Goal: Task Accomplishment & Management: Use online tool/utility

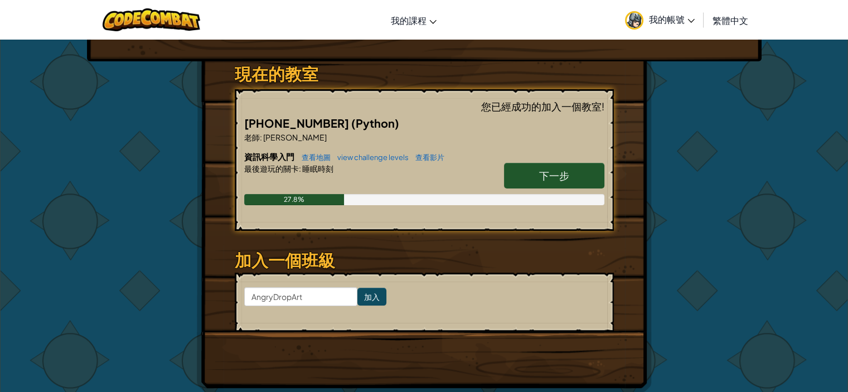
scroll to position [223, 0]
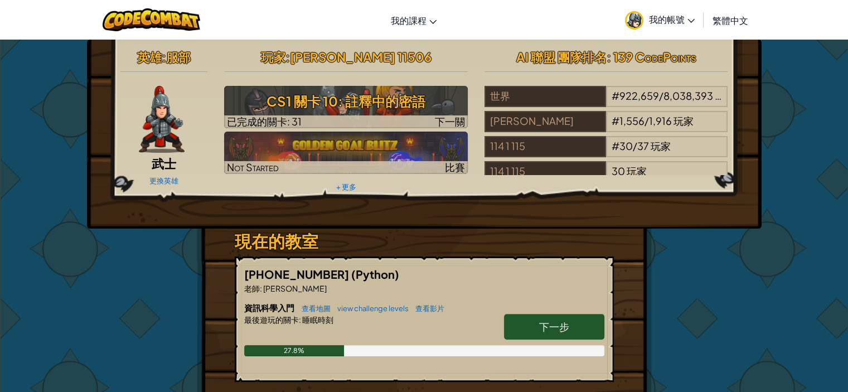
scroll to position [167, 0]
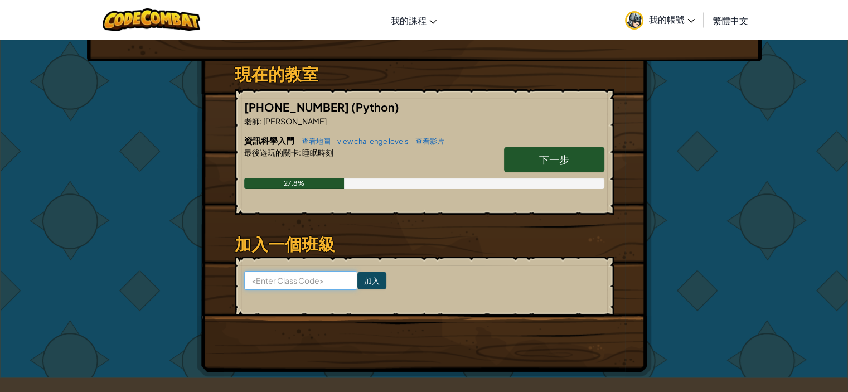
click at [323, 274] on input at bounding box center [300, 280] width 113 height 19
paste input "SleepTreeBath"
type input "SleepTreeBath"
click at [362, 283] on input "加入" at bounding box center [371, 280] width 29 height 18
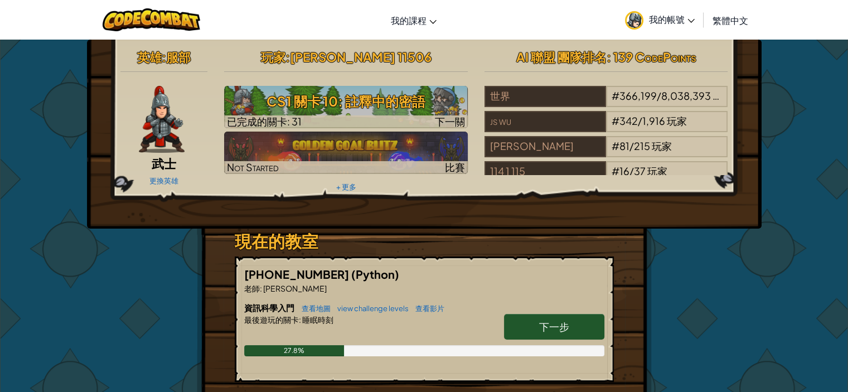
scroll to position [56, 0]
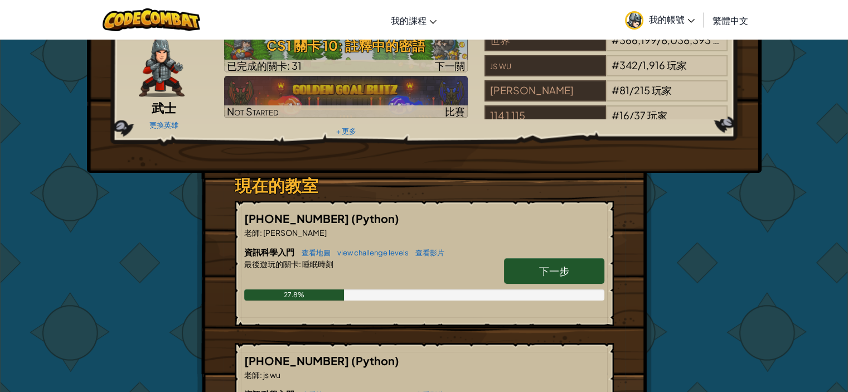
click at [562, 268] on span "下一步" at bounding box center [554, 270] width 30 height 13
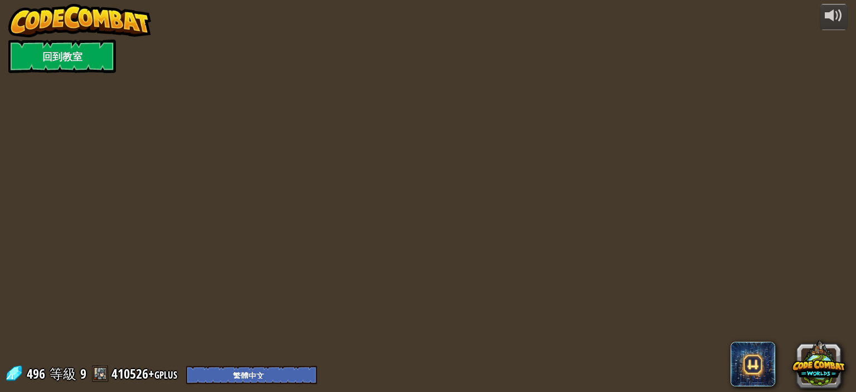
select select "zh-HANT"
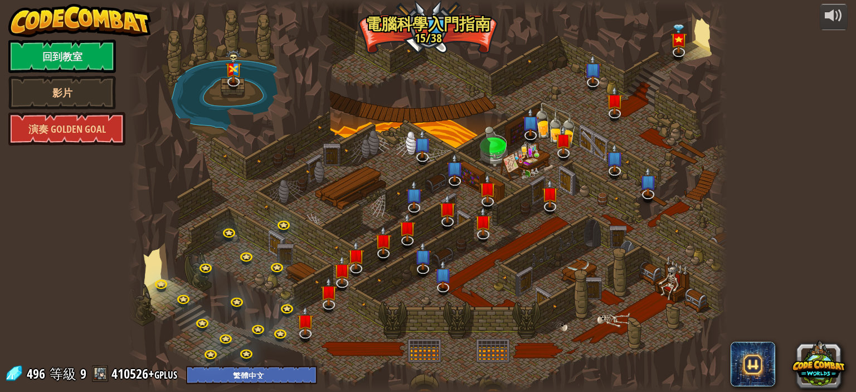
select select "zh-HANT"
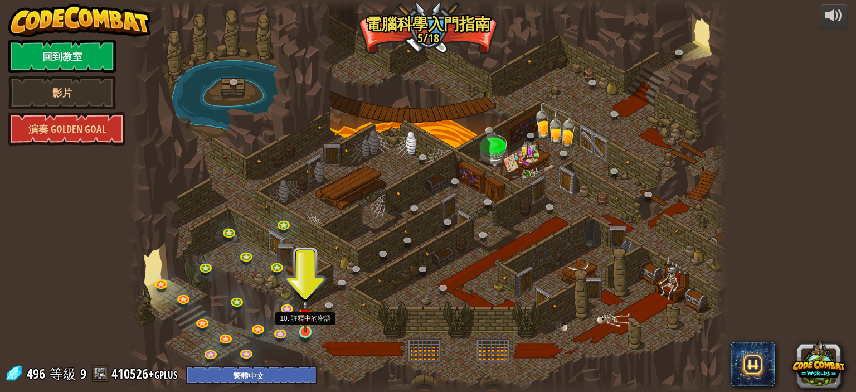
click at [304, 329] on img at bounding box center [305, 315] width 14 height 33
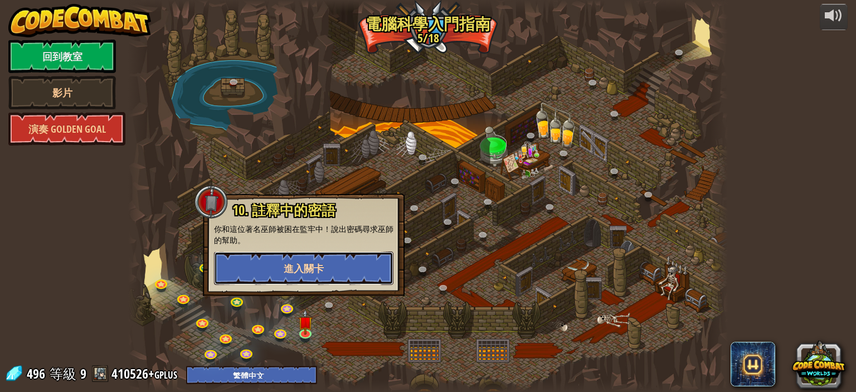
click at [346, 275] on button "進入關卡" at bounding box center [303, 267] width 179 height 33
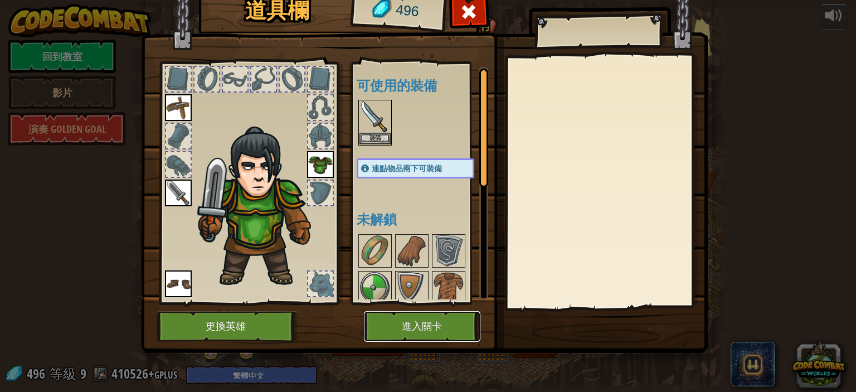
click at [425, 316] on button "進入關卡" at bounding box center [422, 326] width 116 height 31
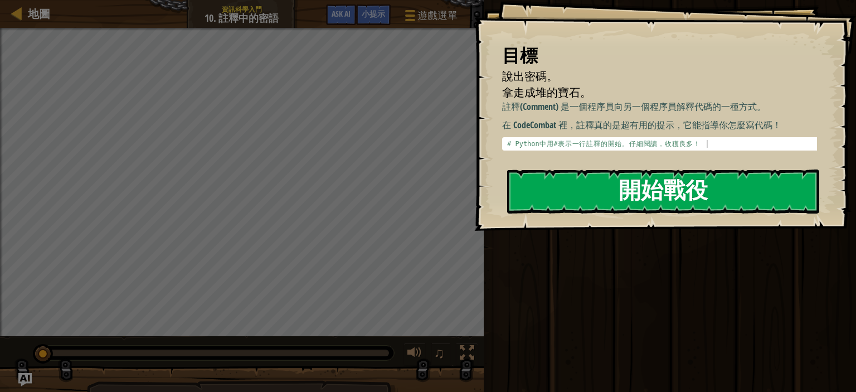
click at [603, 206] on button "開始戰役" at bounding box center [663, 191] width 312 height 44
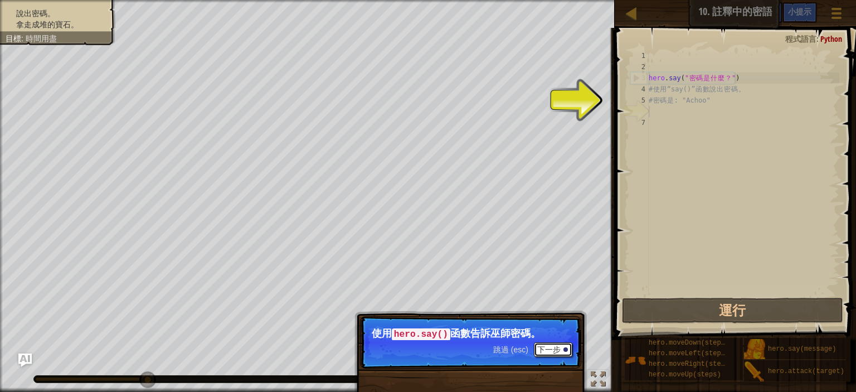
click at [541, 351] on button "下一步" at bounding box center [553, 349] width 38 height 14
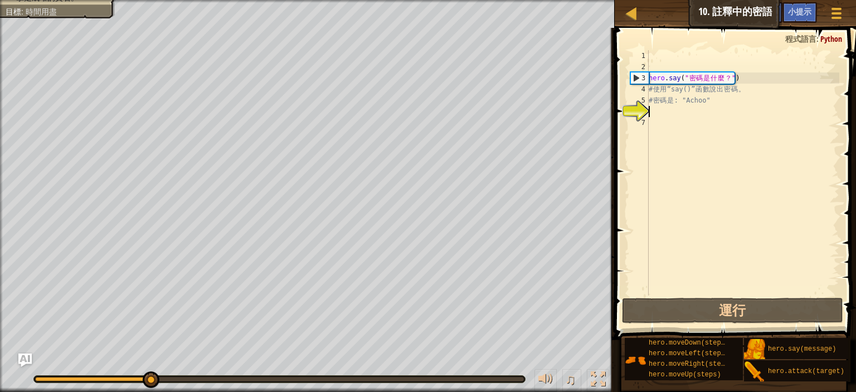
scroll to position [5, 0]
drag, startPoint x: 688, startPoint y: 102, endPoint x: 705, endPoint y: 102, distance: 16.7
click at [705, 102] on div "hero . say ( " 密 碼 是 什 麼 ？ " ) # 使 用 “say()” 函 數 說 出 密 碼 。 # 密 碼 是 : "Achoo"" at bounding box center [743, 184] width 193 height 268
type textarea "# 密碼是: "Achoo""
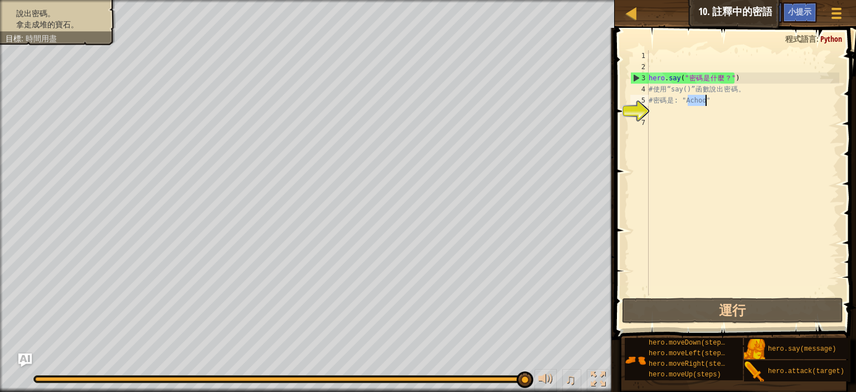
click at [693, 113] on div "hero . say ( " 密 碼 是 什 麼 ？ " ) # 使 用 “say()” 函 數 說 出 密 碼 。 # 密 碼 是 : "Achoo"" at bounding box center [743, 184] width 193 height 268
type textarea "ㄘ"
type textarea "h"
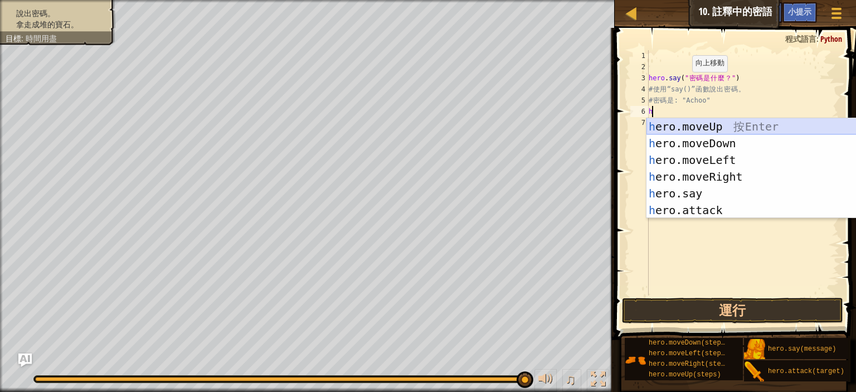
click at [701, 130] on div "h ero.moveUp 按 Enter h ero.moveDown 按 Enter h ero.moveLeft 按 Enter h ero.moveRi…" at bounding box center [752, 185] width 211 height 134
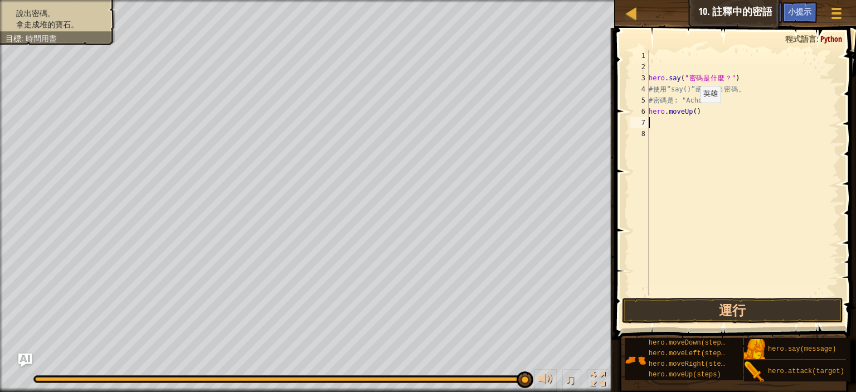
click at [691, 113] on div "hero . say ( " 密 碼 是 什 麼 ？ " ) # 使 用 “say()” 函 數 說 出 密 碼 。 # 密 碼 是 : "Achoo" he…" at bounding box center [743, 184] width 193 height 268
type textarea "hero.moveUp(3)"
click at [696, 119] on div "hero . say ( " 密 碼 是 什 麼 ？ " ) # 使 用 “say()” 函 數 說 出 密 碼 。 # 密 碼 是 : "Achoo" he…" at bounding box center [743, 184] width 193 height 268
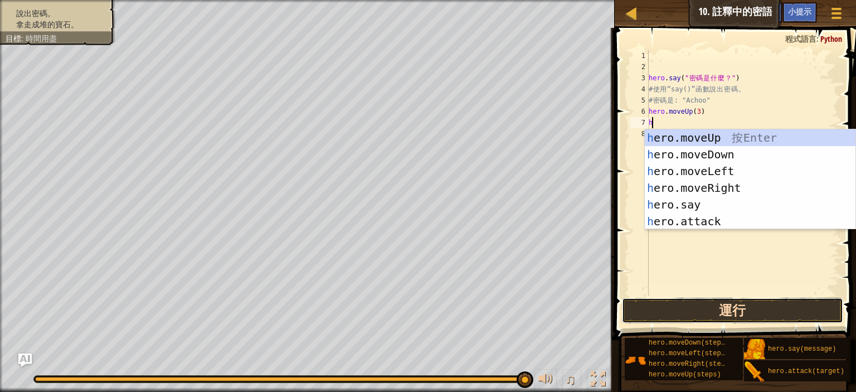
click at [725, 305] on button "運行" at bounding box center [732, 311] width 221 height 26
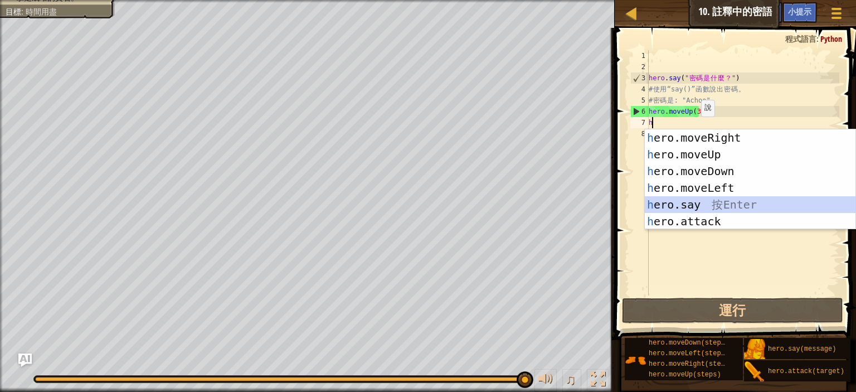
click at [706, 199] on div "h ero.moveRight 按 Enter h ero.moveUp 按 Enter h ero.moveDown 按 Enter h ero.moveL…" at bounding box center [750, 196] width 211 height 134
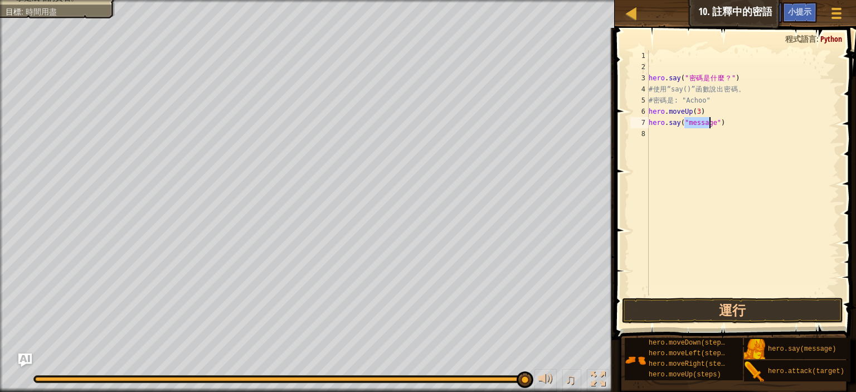
paste textarea "Achoo"
click at [696, 111] on div "hero . say ( " 密 碼 是 什 麼 ？ " ) # 使 用 “say()” 函 數 說 出 密 碼 。 # 密 碼 是 : "Achoo" he…" at bounding box center [743, 184] width 193 height 268
type textarea "hero.moveUp()"
click at [729, 304] on button "運行" at bounding box center [732, 311] width 221 height 26
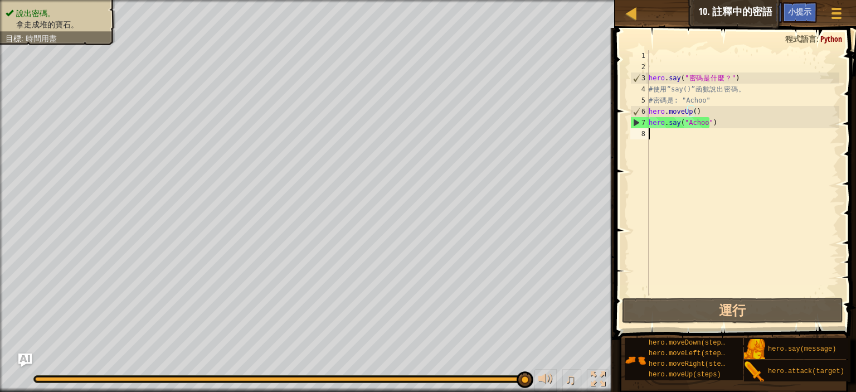
click at [702, 152] on div "hero . say ( " 密 碼 是 什 麼 ？ " ) # 使 用 “say()” 函 數 說 出 密 碼 。 # 密 碼 是 : "Achoo" he…" at bounding box center [743, 184] width 193 height 268
type textarea "h"
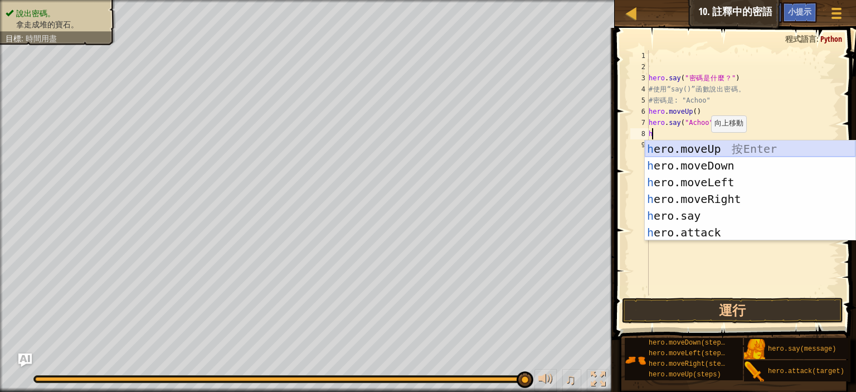
click at [718, 147] on div "h ero.moveUp 按 Enter h ero.moveDown 按 Enter h ero.moveLeft 按 Enter h ero.moveRi…" at bounding box center [750, 207] width 211 height 134
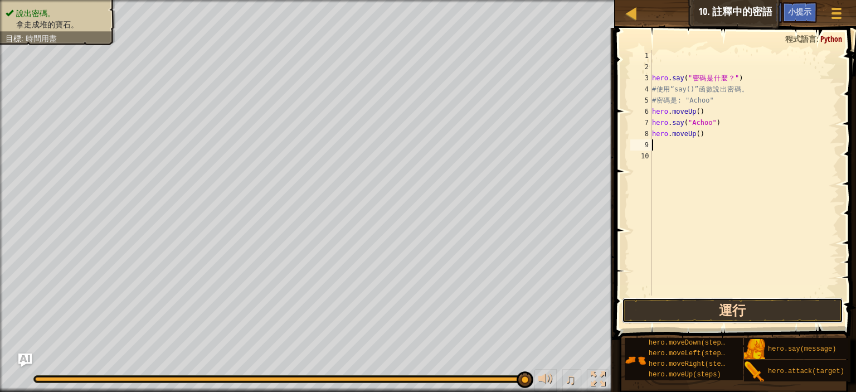
click at [745, 308] on button "運行" at bounding box center [732, 311] width 221 height 26
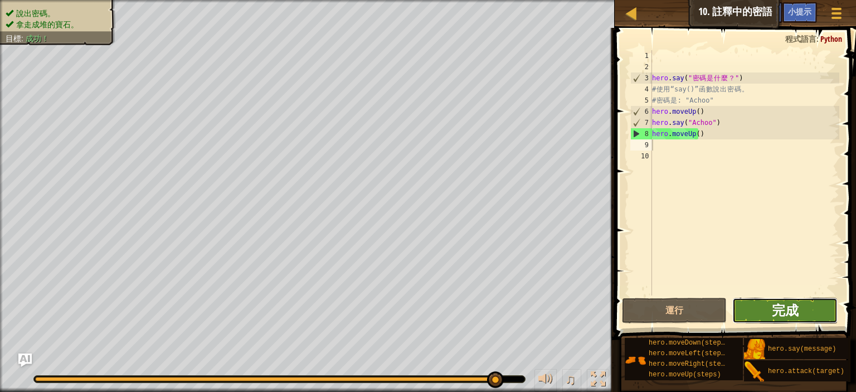
click at [796, 307] on span "完成" at bounding box center [785, 310] width 27 height 18
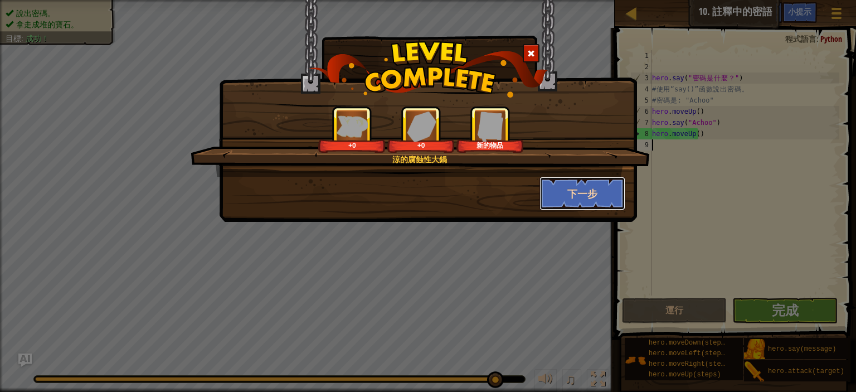
click at [571, 198] on button "下一步" at bounding box center [583, 193] width 86 height 33
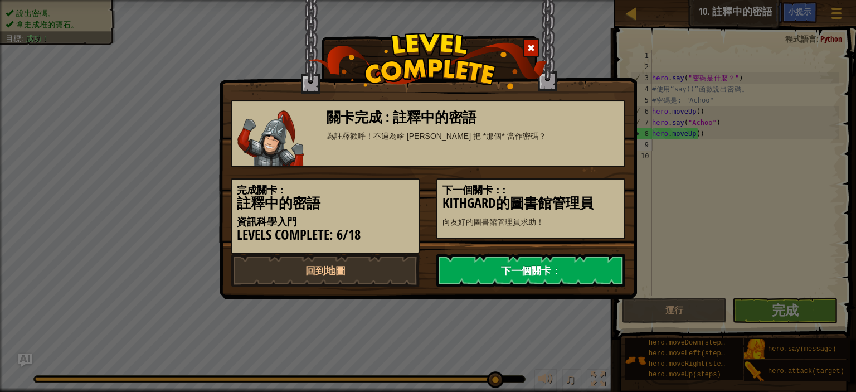
click at [590, 264] on link "下一個關卡：" at bounding box center [530, 270] width 189 height 33
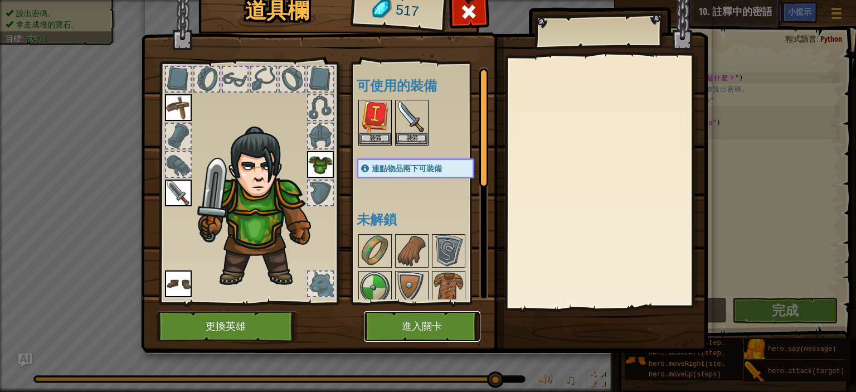
click at [384, 321] on button "進入關卡" at bounding box center [422, 326] width 116 height 31
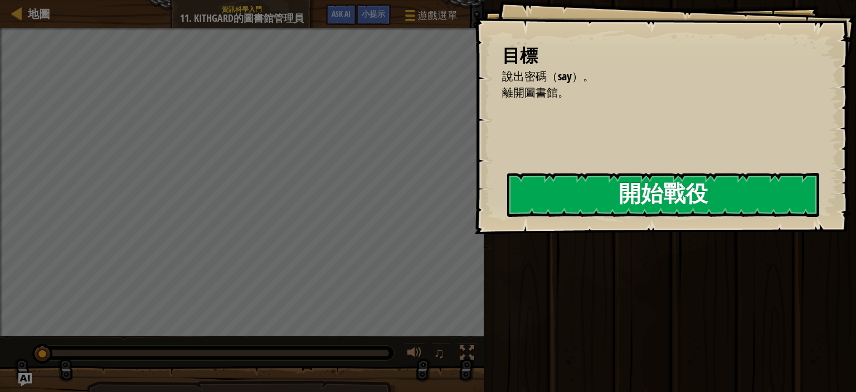
click at [718, 178] on button "開始戰役" at bounding box center [663, 195] width 312 height 44
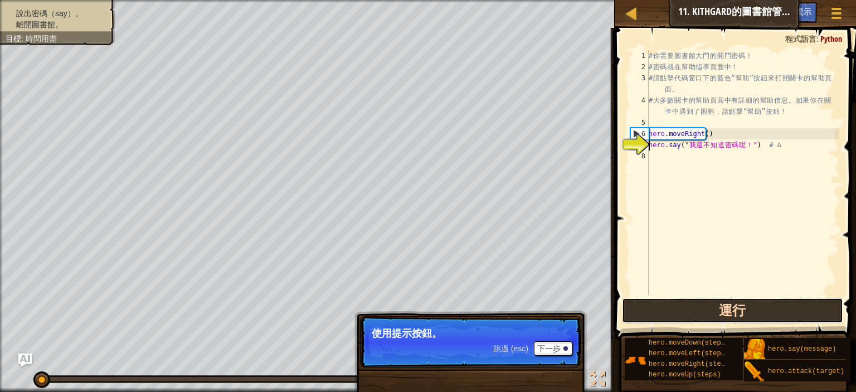
click at [688, 314] on button "運行" at bounding box center [732, 311] width 221 height 26
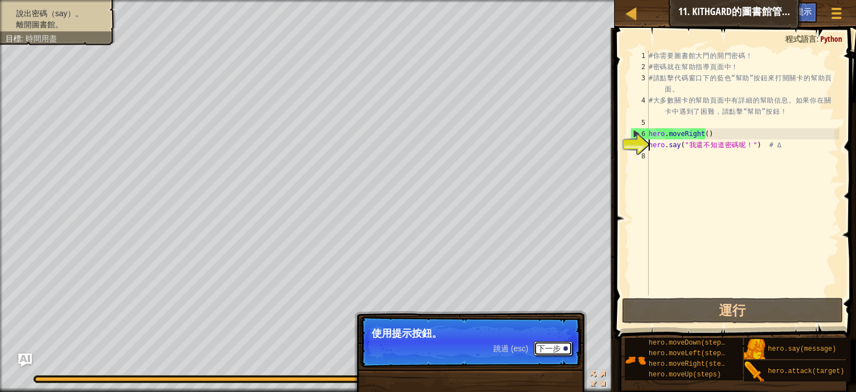
click at [555, 344] on button "下一步" at bounding box center [553, 348] width 38 height 14
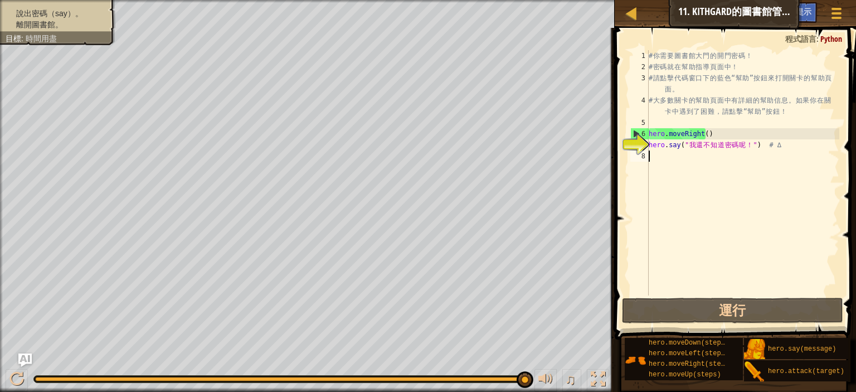
click at [775, 188] on div "# 你 需 要 圖 書 館 大 門 的 開 門 密 碼 ！ # 密 碼 就 在 幫 助 指 導 頁 面 中 ！ # 請 點 擊 代 碼 窗 口 下 的 藍 色…" at bounding box center [743, 184] width 193 height 268
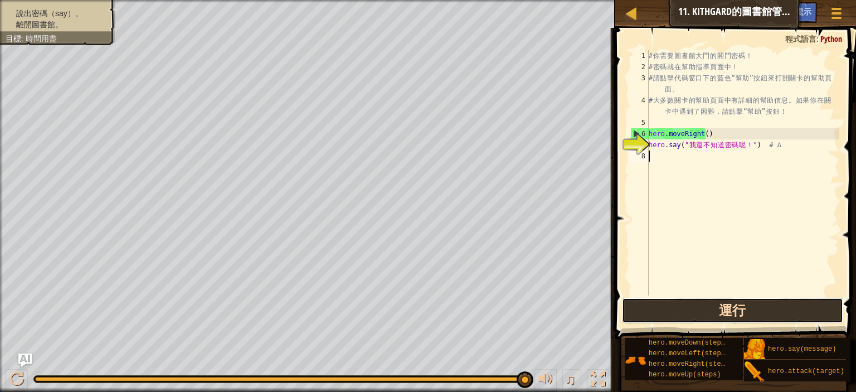
click at [742, 308] on button "運行" at bounding box center [732, 311] width 221 height 26
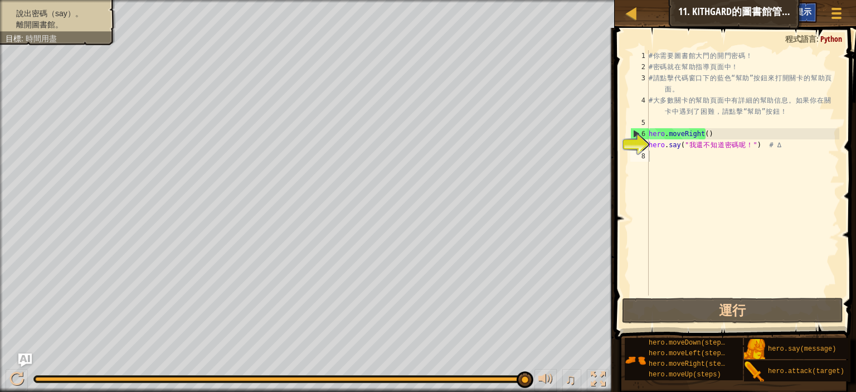
click at [800, 14] on span "小提示" at bounding box center [799, 11] width 23 height 11
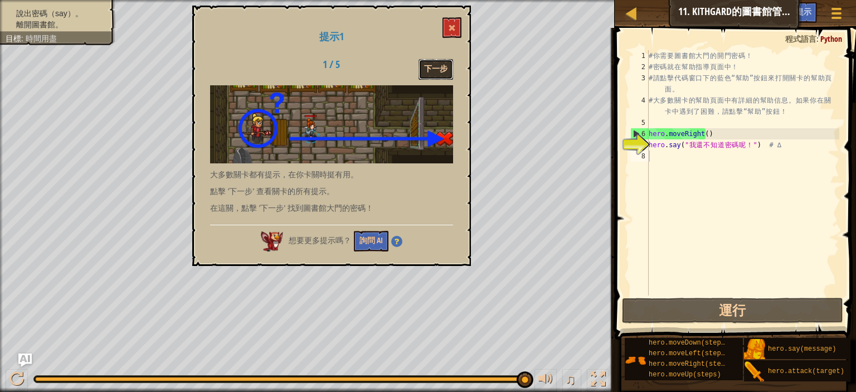
click at [433, 69] on button "下一步" at bounding box center [436, 69] width 35 height 21
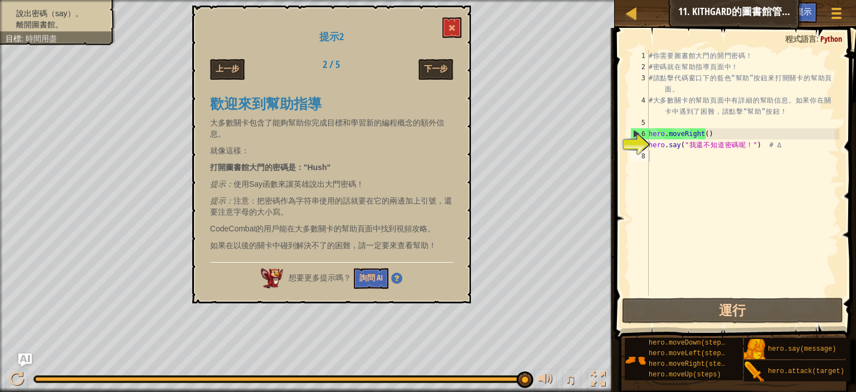
drag, startPoint x: 311, startPoint y: 165, endPoint x: 325, endPoint y: 164, distance: 13.9
click at [325, 164] on strong "打開圖書館大門的密碼是："Hush"" at bounding box center [270, 167] width 120 height 9
click at [325, 166] on strong "打開圖書館大門的密碼是："Hush"" at bounding box center [270, 167] width 120 height 9
click at [298, 170] on strong "打開圖書館大門的密碼是："Hush"" at bounding box center [270, 167] width 120 height 9
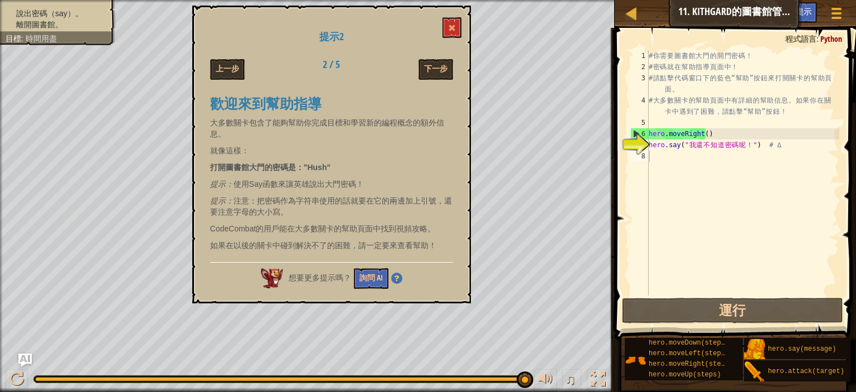
drag, startPoint x: 298, startPoint y: 170, endPoint x: 327, endPoint y: 166, distance: 29.3
click at [327, 166] on strong "打開圖書館大門的密碼是："Hush"" at bounding box center [270, 167] width 120 height 9
click at [309, 167] on strong "打開圖書館大門的密碼是："Hush"" at bounding box center [270, 167] width 120 height 9
drag, startPoint x: 309, startPoint y: 167, endPoint x: 326, endPoint y: 167, distance: 16.7
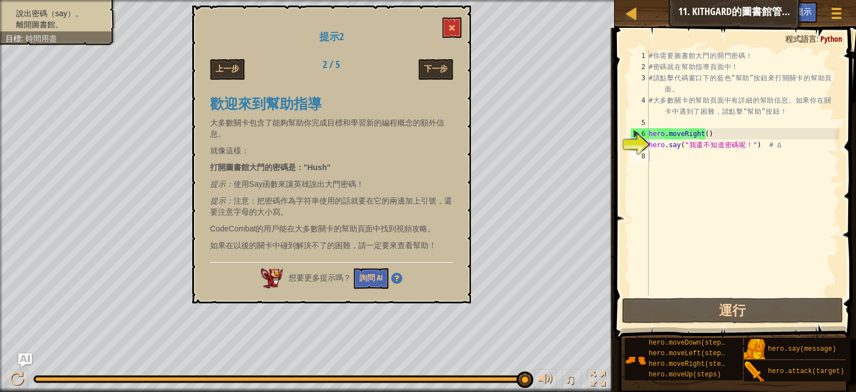
click at [325, 167] on strong "打開圖書館大門的密碼是："Hush"" at bounding box center [270, 167] width 120 height 9
click at [326, 167] on strong "打開圖書館大門的密碼是："Hush"" at bounding box center [270, 167] width 120 height 9
click at [304, 171] on strong "打開圖書館大門的密碼是："Hush"" at bounding box center [270, 167] width 120 height 9
drag, startPoint x: 301, startPoint y: 171, endPoint x: 350, endPoint y: 158, distance: 50.8
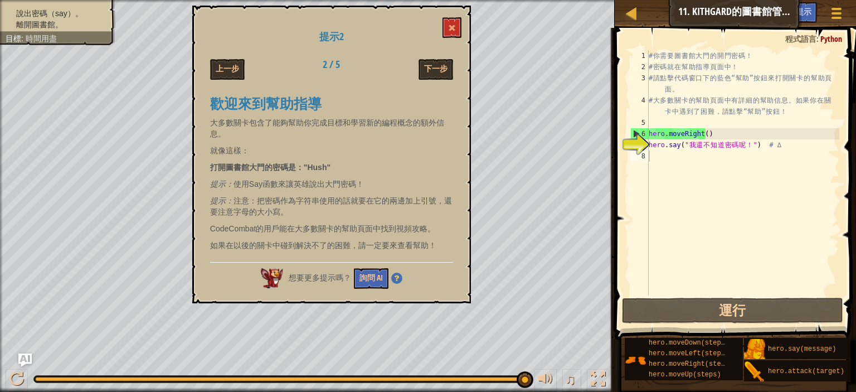
click at [346, 159] on div "歡迎來到幫助指導 大多數關卡包含了能夠幫助你完成目標和學習新的編程概念的額外信息。 就像這樣： 打開圖書館大門的密碼是："Hush" 提示： 使用Say函數來…" at bounding box center [331, 170] width 243 height 171
click at [342, 166] on div "歡迎來到幫助指導 大多數關卡包含了能夠幫助你完成目標和學習新的編程概念的額外信息。 就像這樣： 打開圖書館大門的密碼是："Hush" 提示： 使用Say函數來…" at bounding box center [331, 170] width 243 height 171
drag, startPoint x: 339, startPoint y: 165, endPoint x: 304, endPoint y: 161, distance: 34.8
click at [310, 164] on p "打開圖書館大門的密碼是："Hush"" at bounding box center [331, 167] width 243 height 11
drag, startPoint x: 304, startPoint y: 161, endPoint x: 326, endPoint y: 156, distance: 21.9
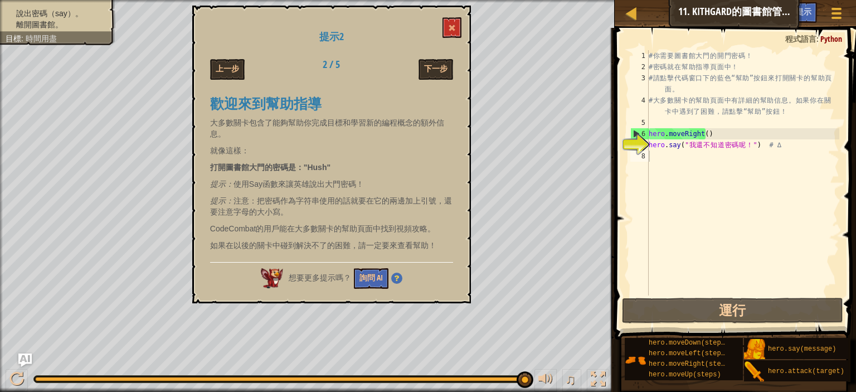
click at [309, 160] on div "歡迎來到幫助指導 大多數關卡包含了能夠幫助你完成目標和學習新的編程概念的額外信息。 就像這樣： 打開圖書館大門的密碼是："Hush" 提示： 使用Say函數來…" at bounding box center [331, 170] width 243 height 171
click at [326, 156] on div "歡迎來到幫助指導 大多數關卡包含了能夠幫助你完成目標和學習新的編程概念的額外信息。 就像這樣： 打開圖書館大門的密碼是："Hush" 提示： 使用Say函數來…" at bounding box center [331, 170] width 243 height 171
click at [304, 166] on strong "打開圖書館大門的密碼是："Hush"" at bounding box center [270, 167] width 120 height 9
drag, startPoint x: 304, startPoint y: 166, endPoint x: 330, endPoint y: 167, distance: 26.2
click at [321, 169] on strong "打開圖書館大門的密碼是："Hush"" at bounding box center [270, 167] width 120 height 9
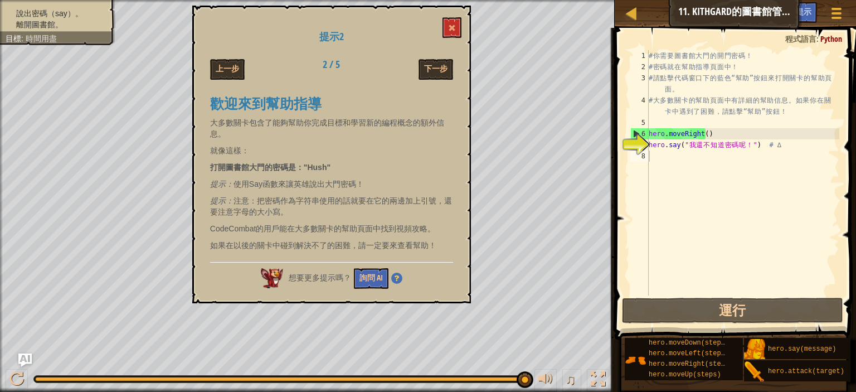
drag, startPoint x: 317, startPoint y: 166, endPoint x: 360, endPoint y: 106, distance: 73.5
click at [323, 156] on div "歡迎來到幫助指導 大多數關卡包含了能夠幫助你完成目標和學習新的編程概念的額外信息。 就像這樣： 打開圖書館大門的密碼是："Hush" 提示： 使用Say函數來…" at bounding box center [331, 170] width 243 height 171
click at [454, 23] on button at bounding box center [452, 27] width 19 height 21
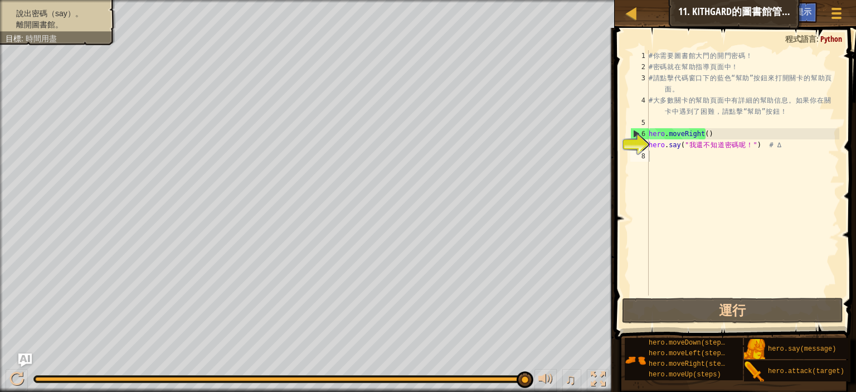
click at [676, 154] on div "# 你 需 要 圖 書 館 大 門 的 開 門 密 碼 ！ # 密 碼 就 在 幫 助 指 導 頁 面 中 ！ # 請 點 擊 代 碼 窗 口 下 的 藍 色…" at bounding box center [743, 184] width 193 height 268
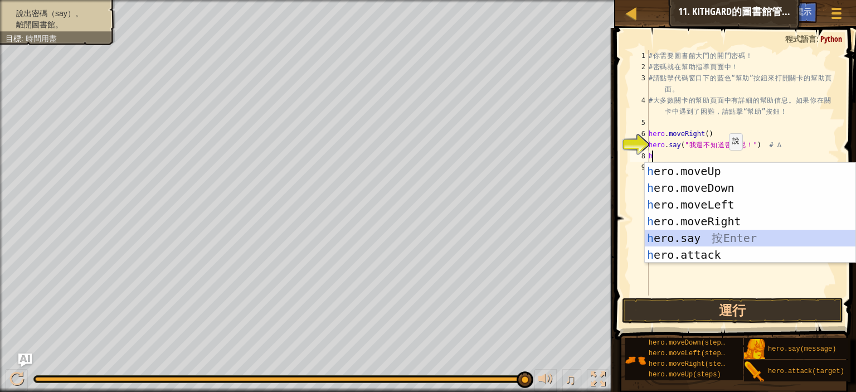
click at [719, 239] on div "h ero.moveUp 按 Enter h ero.moveDown 按 Enter h ero.moveLeft 按 Enter h ero.moveRi…" at bounding box center [750, 230] width 211 height 134
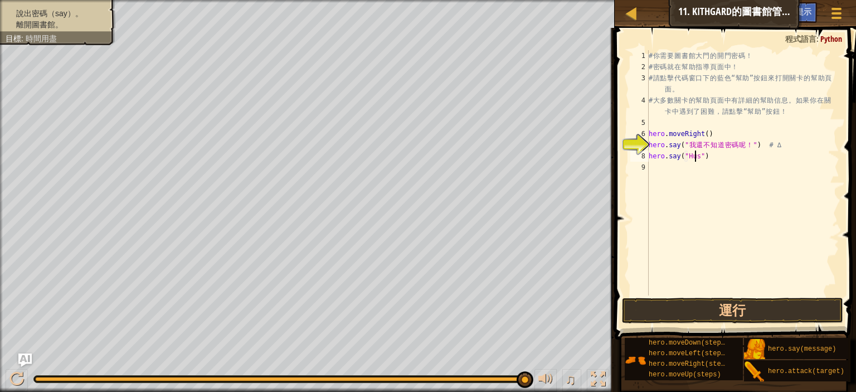
scroll to position [5, 6]
type textarea "hero.say("Hush")"
click at [779, 306] on button "運行" at bounding box center [732, 311] width 221 height 26
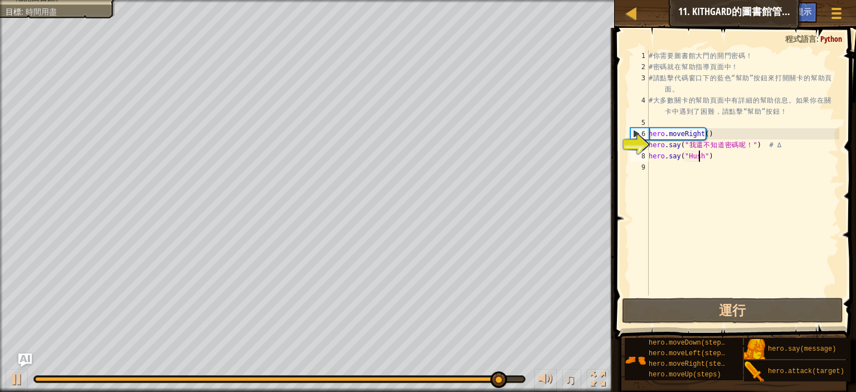
click at [730, 171] on div "# 你 需 要 圖 書 館 大 門 的 開 門 密 碼 ！ # 密 碼 就 在 幫 助 指 導 頁 面 中 ！ # 請 點 擊 代 碼 窗 口 下 的 藍 色…" at bounding box center [743, 184] width 193 height 268
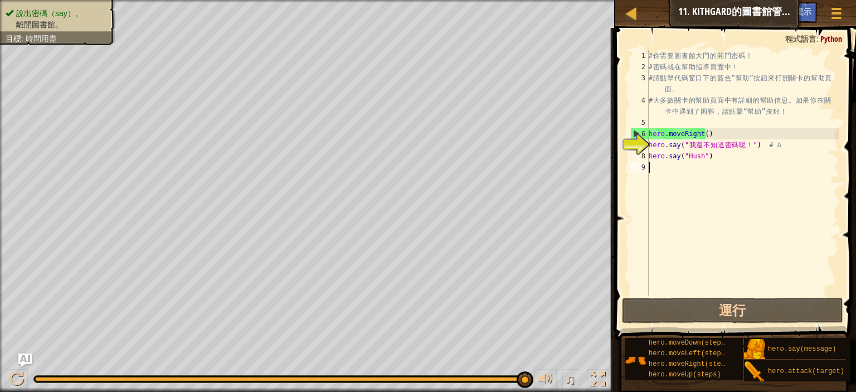
type textarea "h"
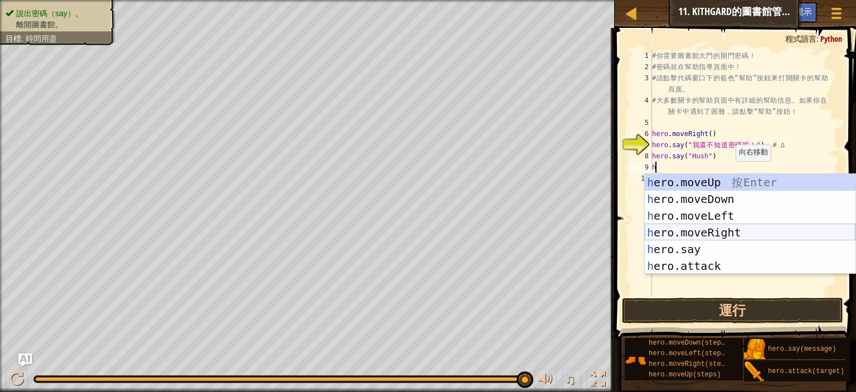
click at [724, 231] on div "h ero.moveUp 按 Enter h ero.moveDown 按 Enter h ero.moveLeft 按 Enter h ero.moveRi…" at bounding box center [750, 241] width 211 height 134
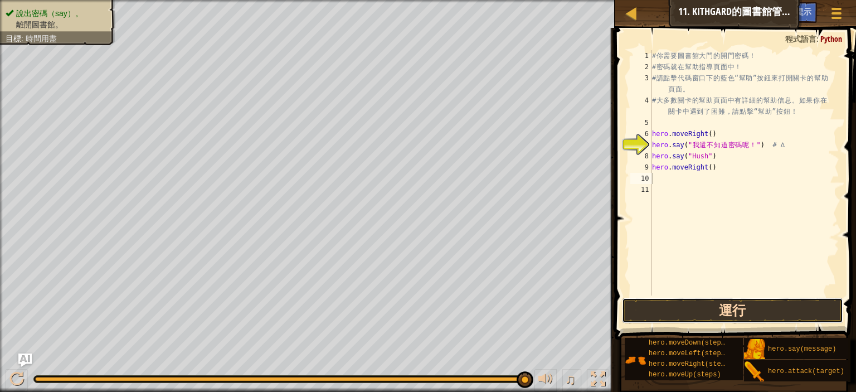
click at [745, 300] on button "運行" at bounding box center [732, 311] width 221 height 26
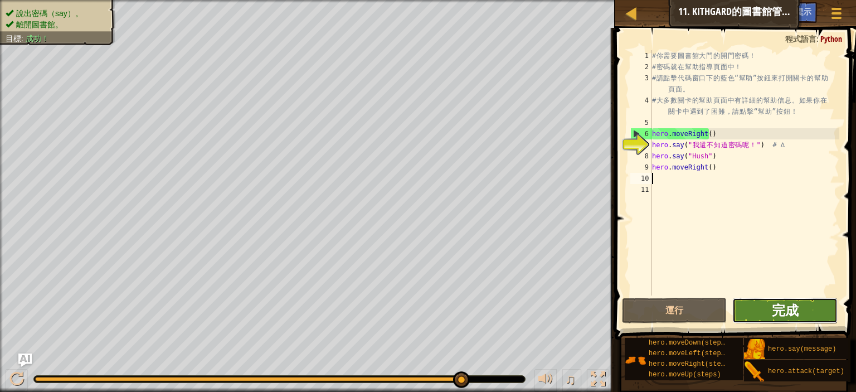
click at [784, 309] on span "完成" at bounding box center [785, 310] width 27 height 18
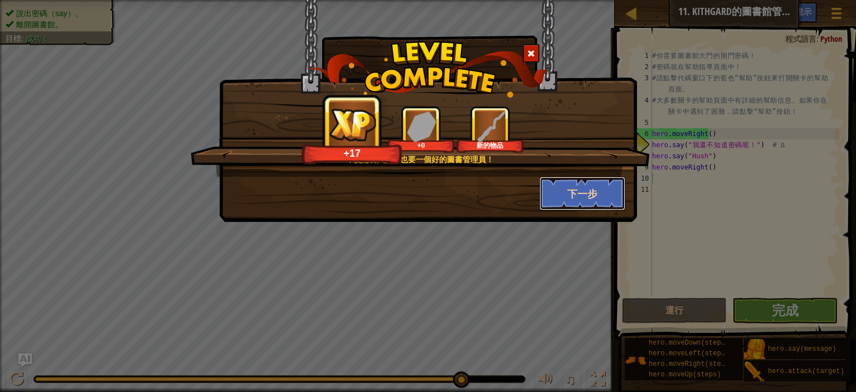
click at [576, 194] on button "下一步" at bounding box center [583, 193] width 86 height 33
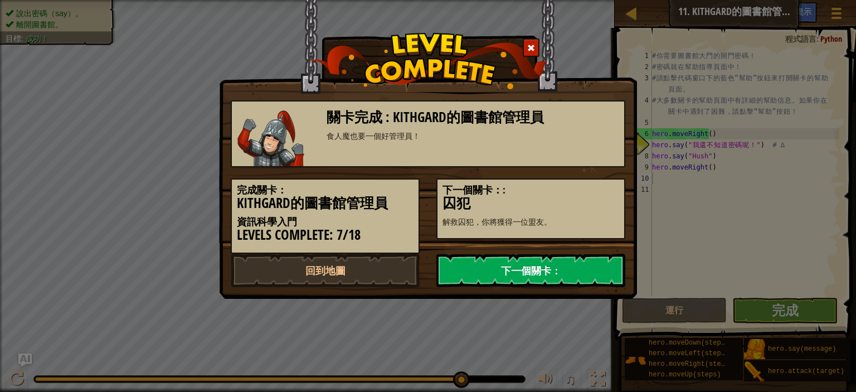
click at [488, 274] on link "下一個關卡：" at bounding box center [530, 270] width 189 height 33
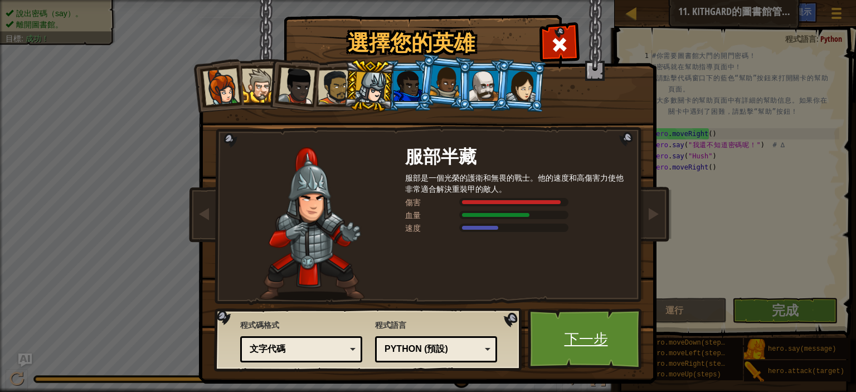
click at [601, 338] on link "下一步" at bounding box center [586, 338] width 116 height 61
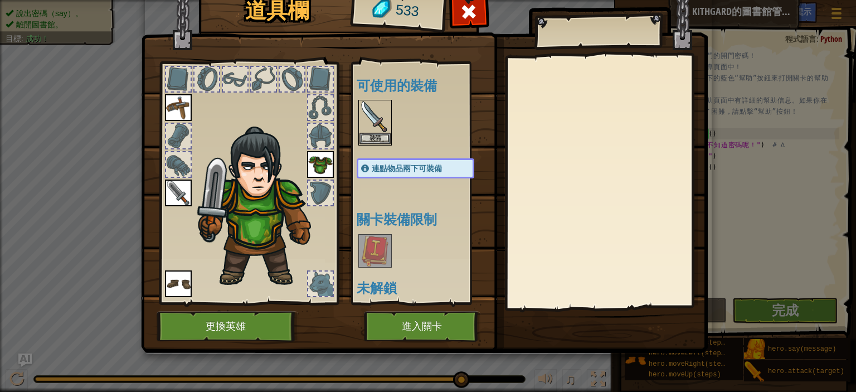
click at [374, 226] on h4 "關卡裝備限制" at bounding box center [427, 219] width 140 height 14
click at [390, 249] on div at bounding box center [374, 250] width 33 height 33
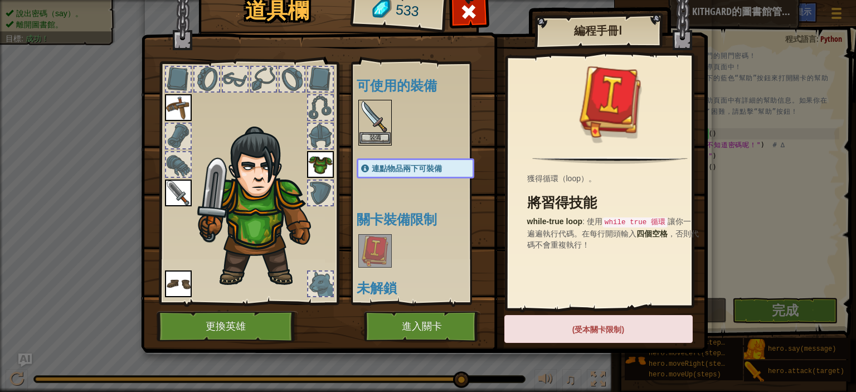
click at [389, 105] on img at bounding box center [375, 116] width 31 height 31
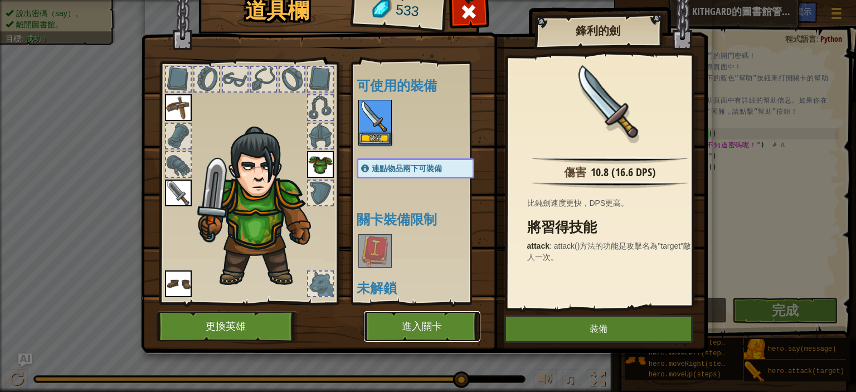
click at [448, 336] on button "進入關卡" at bounding box center [422, 326] width 116 height 31
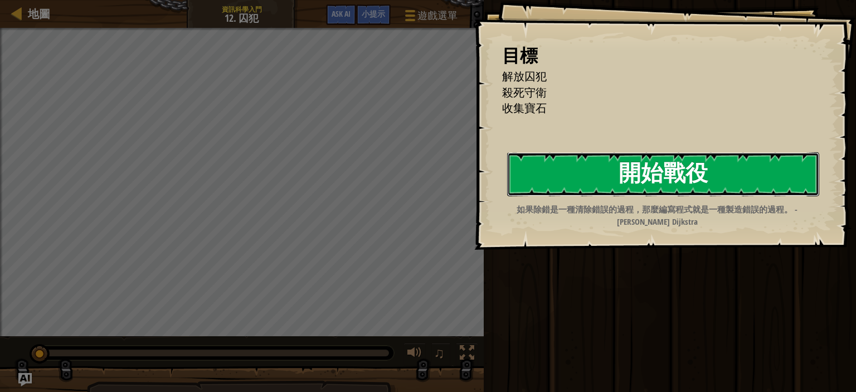
click at [692, 174] on button "開始戰役" at bounding box center [663, 174] width 312 height 44
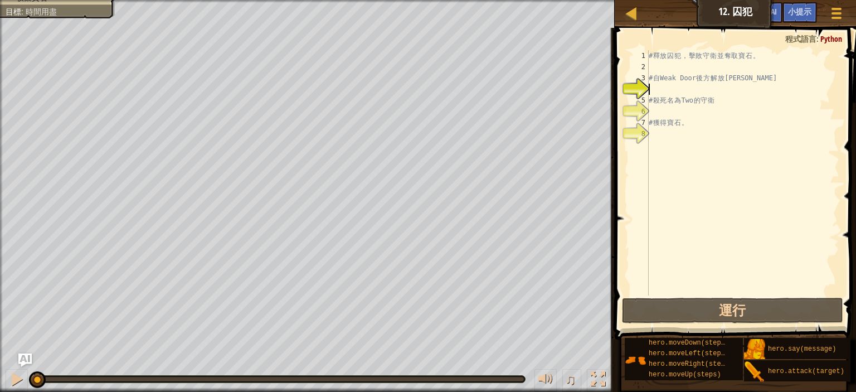
click at [673, 86] on div "# 釋 放 囚 犯 ， 擊 敗 守 衛 並 奪 取 寶 石 。 # 自 Weak Door 後 方 解 放 [PERSON_NAME] # 殺 死 名 為 T…" at bounding box center [743, 184] width 193 height 268
click at [658, 68] on div "# 釋 放 囚 犯 ， 擊 敗 守 衛 並 奪 取 寶 石 。 # 自 Weak Door 後 方 解 放 [PERSON_NAME] # 殺 死 名 為 T…" at bounding box center [743, 184] width 193 height 268
type textarea "h"
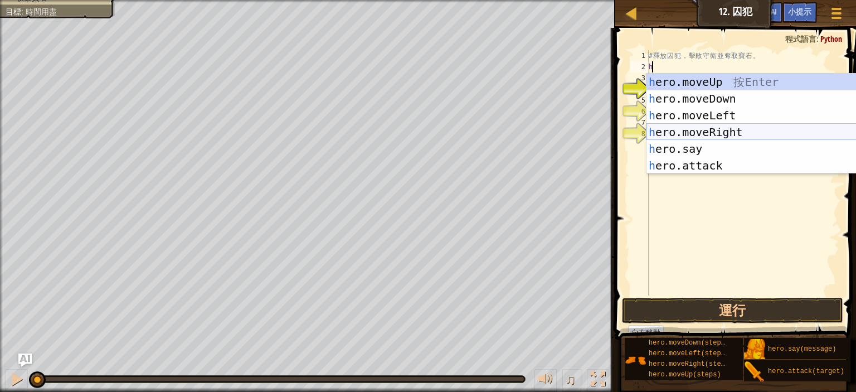
click at [736, 129] on div "h ero.moveUp 按 Enter h ero.moveDown 按 Enter h ero.moveLeft 按 Enter h ero.moveRi…" at bounding box center [752, 141] width 211 height 134
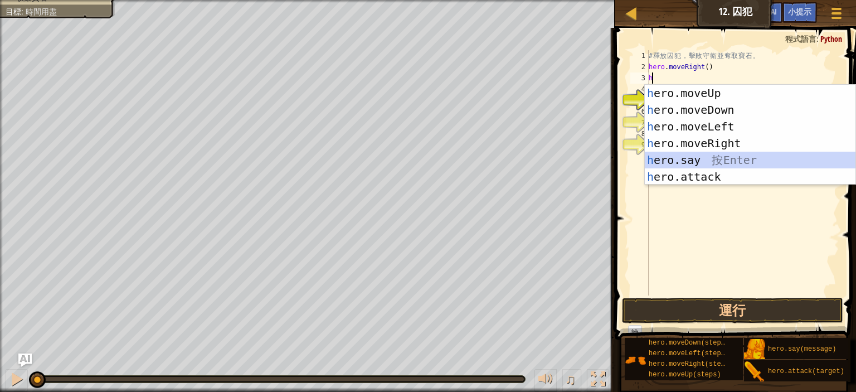
click at [721, 152] on div "h ero.moveUp 按 Enter h ero.moveDown 按 Enter h ero.moveLeft 按 Enter h ero.moveRi…" at bounding box center [750, 152] width 211 height 134
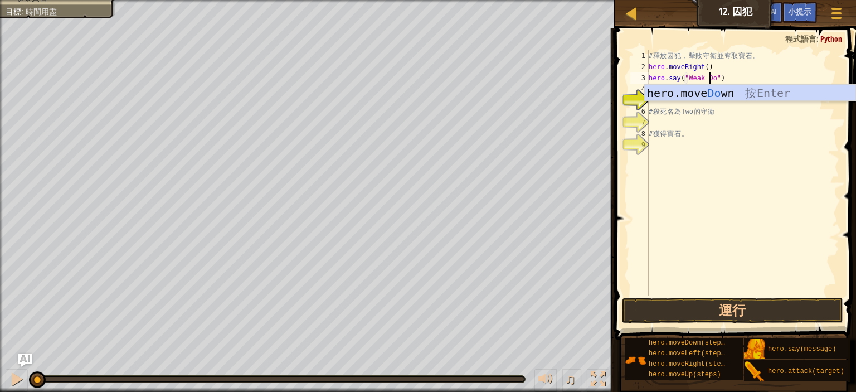
scroll to position [5, 8]
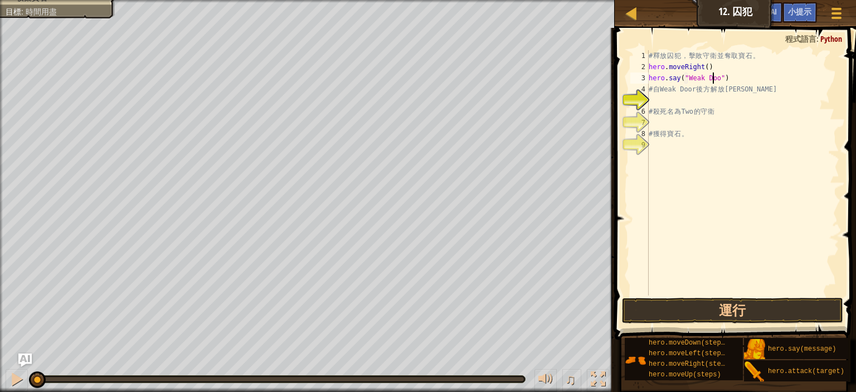
type textarea "hero.say("Weak Door")"
click at [731, 100] on div "# 釋 放 囚 犯 ， 擊 敗 守 衛 並 奪 取 寶 石 。 hero . moveRight ( ) hero . say ( "Weak Door" )…" at bounding box center [743, 184] width 193 height 268
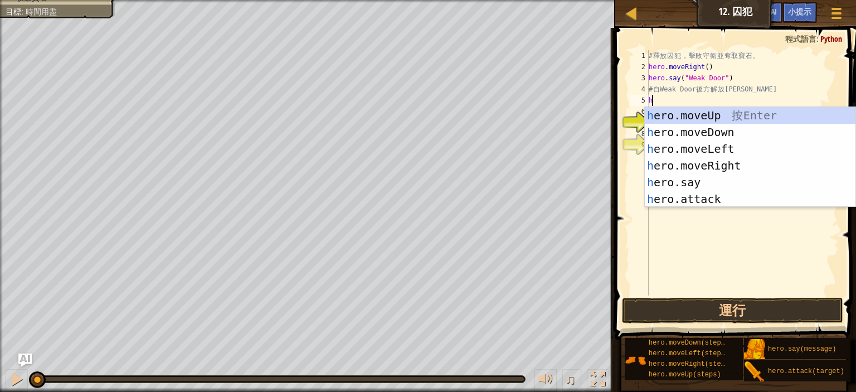
click at [768, 86] on div "# 釋 放 囚 犯 ， 擊 敗 守 衛 並 奪 取 寶 石 。 hero . moveRight ( ) hero . say ( "Weak Door" )…" at bounding box center [743, 184] width 193 height 268
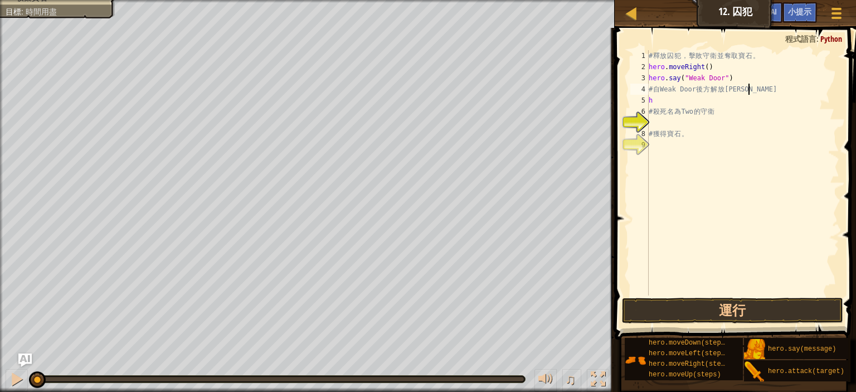
click at [766, 98] on div "# 釋 放 囚 犯 ， 擊 敗 守 衛 並 奪 取 寶 石 。 hero . moveRight ( ) hero . say ( "Weak Door" )…" at bounding box center [743, 184] width 193 height 268
type textarea "h"
click at [737, 304] on button "運行" at bounding box center [732, 311] width 221 height 26
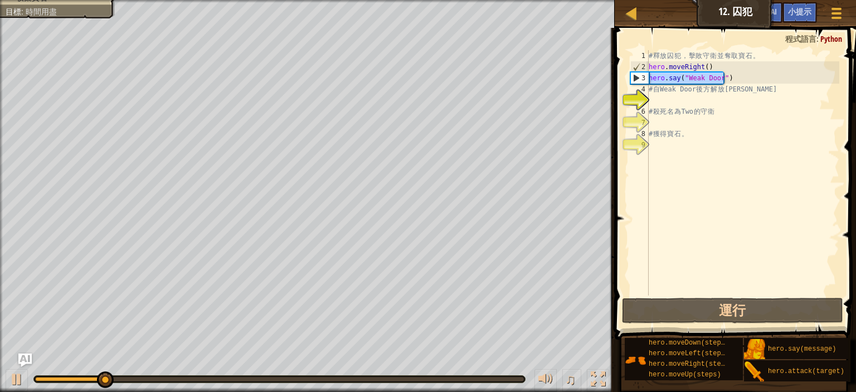
drag, startPoint x: 734, startPoint y: 77, endPoint x: 633, endPoint y: 81, distance: 100.4
click at [633, 81] on div "1 2 3 4 5 6 7 8 9 # 釋 放 囚 犯 ， 擊 敗 守 衛 並 奪 取 寶 石 。 hero . moveRight ( ) hero . s…" at bounding box center [733, 172] width 211 height 245
type textarea "hero.say("Weak Door")"
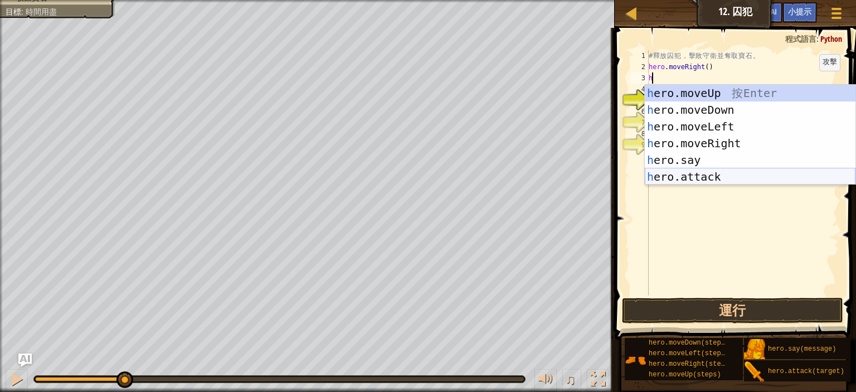
click at [780, 173] on div "h ero.moveUp 按 Enter h ero.moveDown 按 Enter h ero.moveLeft 按 Enter h ero.moveRi…" at bounding box center [750, 152] width 211 height 134
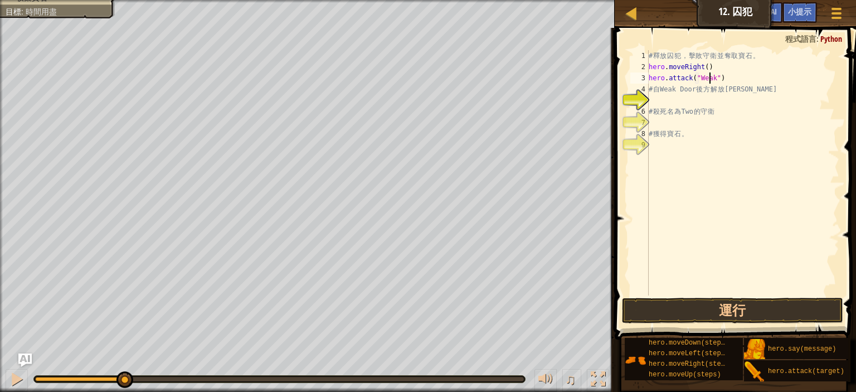
scroll to position [5, 7]
type textarea "hero.attack("Weak Door")"
click at [723, 100] on div "# 釋 放 囚 犯 ， 擊 敗 守 衛 並 奪 取 寶 石 。 hero . moveRight ( ) hero . attack ( "Weak Door…" at bounding box center [743, 184] width 193 height 268
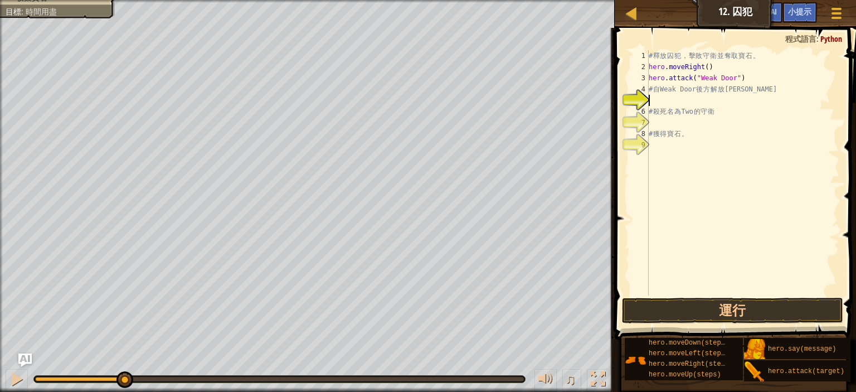
type textarea "h"
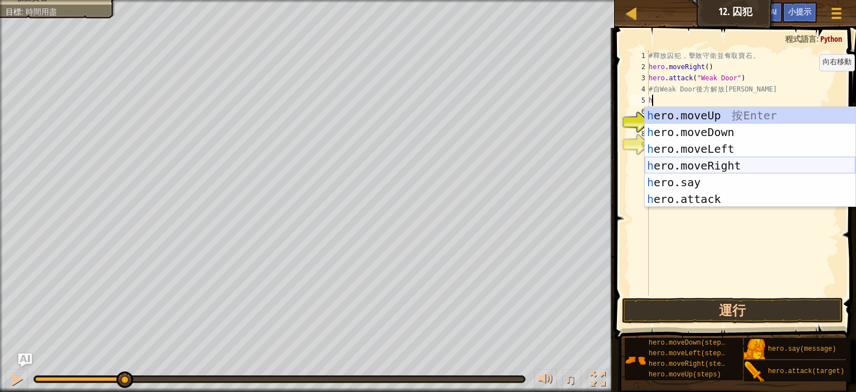
click at [718, 171] on div "h ero.moveUp 按 Enter h ero.moveDown 按 Enter h ero.moveLeft 按 Enter h ero.moveRi…" at bounding box center [750, 174] width 211 height 134
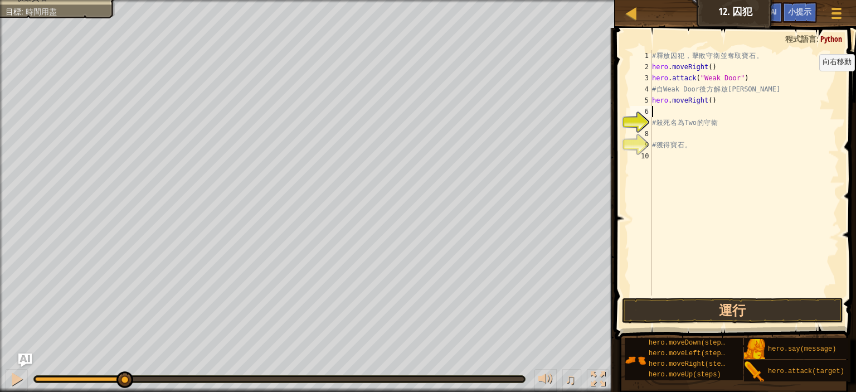
type textarea "h"
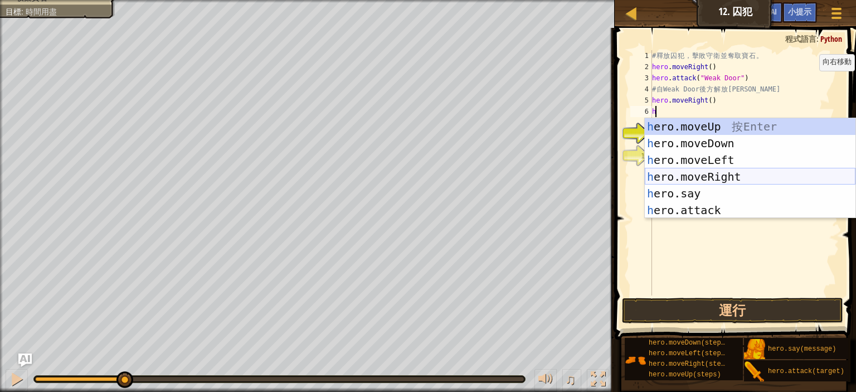
click at [713, 174] on div "h ero.moveUp 按 Enter h ero.moveDown 按 Enter h ero.moveLeft 按 Enter h ero.moveRi…" at bounding box center [750, 185] width 211 height 134
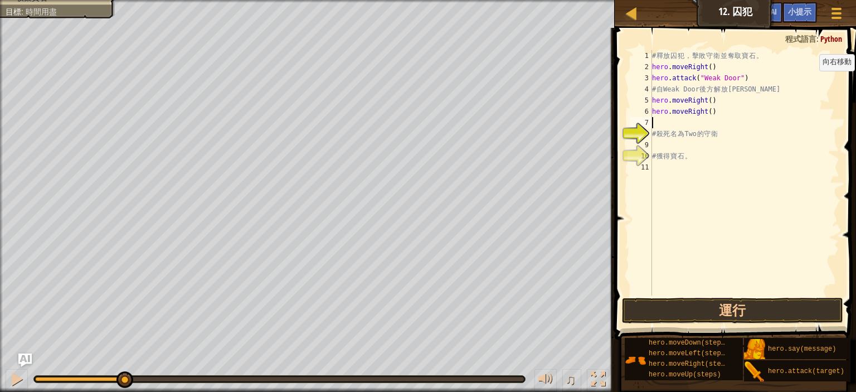
type textarea "h"
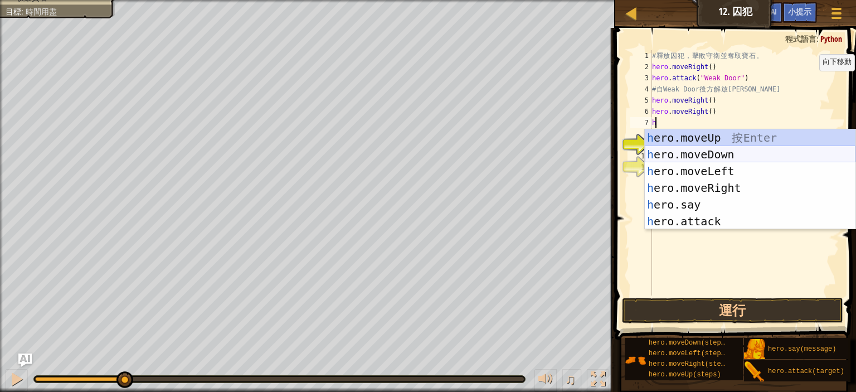
click at [719, 160] on div "h ero.moveUp 按 Enter h ero.moveDown 按 Enter h ero.moveLeft 按 Enter h ero.moveRi…" at bounding box center [750, 196] width 211 height 134
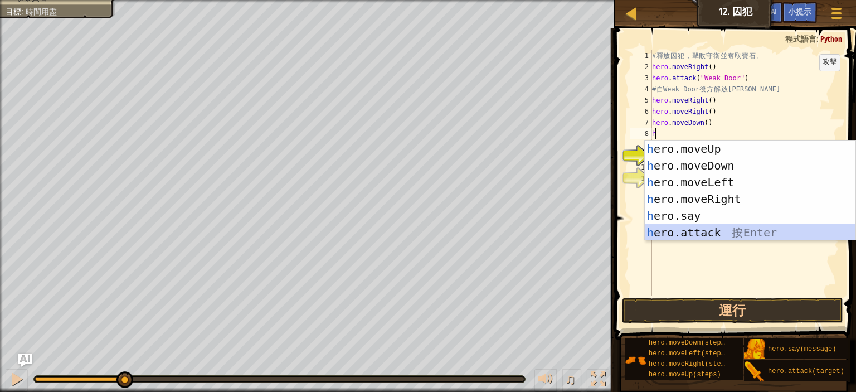
click at [706, 227] on div "h ero.moveUp 按 Enter h ero.moveDown 按 Enter h ero.moveLeft 按 Enter h ero.moveRi…" at bounding box center [750, 207] width 211 height 134
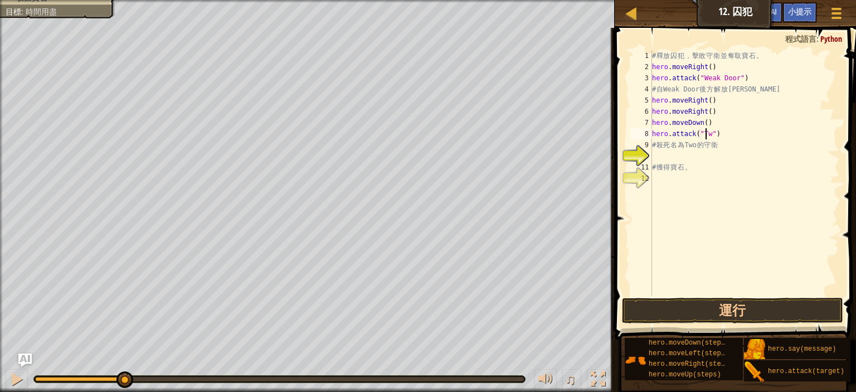
scroll to position [5, 7]
drag, startPoint x: 724, startPoint y: 138, endPoint x: 651, endPoint y: 135, distance: 72.5
click at [651, 135] on div "hero.attack("Two") 1 2 3 4 5 6 7 8 9 10 11 12 # 釋 放 囚 犯 ， 擊 敗 守 衛 並 奪 取 寶 石 。 h…" at bounding box center [733, 172] width 211 height 245
type textarea "hero.attack("Two")"
click at [726, 135] on div "# 釋 放 囚 犯 ， 擊 敗 守 衛 並 奪 取 寶 石 。 hero . moveRight ( ) hero . attack ( "Weak Door…" at bounding box center [745, 172] width 190 height 245
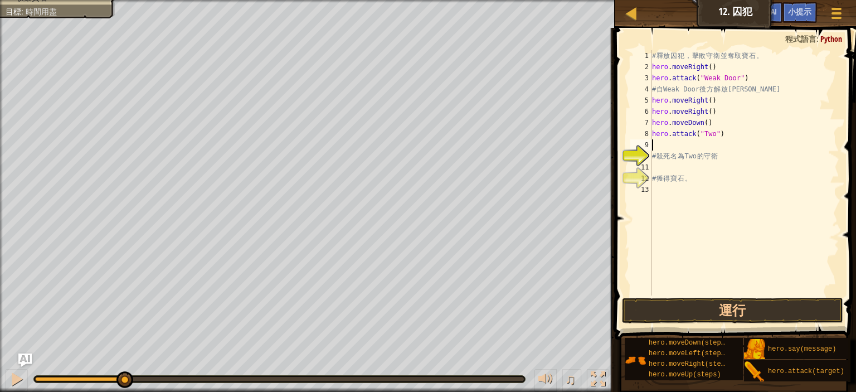
scroll to position [5, 0]
paste textarea "hero.attack("Two")"
type textarea "hero.attack("Two")"
paste textarea "hero.attack("Two")"
type textarea "hero.attack("Two")"
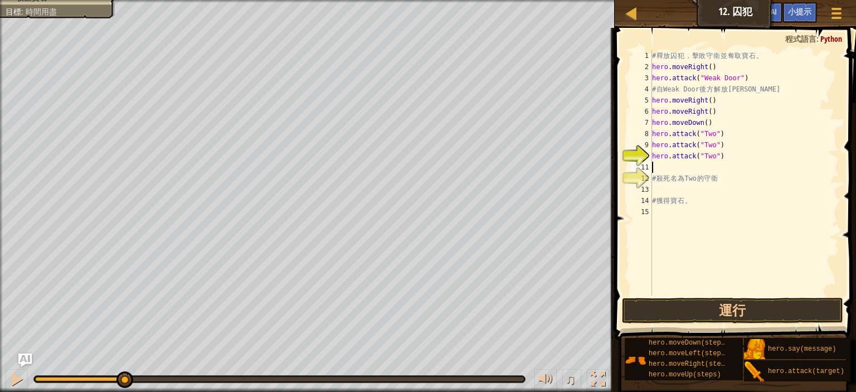
paste textarea "hero.attack("Two")"
type textarea "hero.attack("Two")"
paste textarea "hero.attack("Two")"
type textarea "hero.attack("Two")"
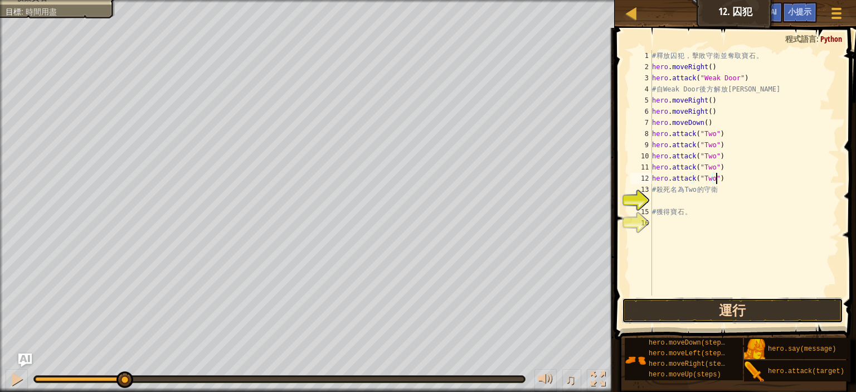
click at [766, 309] on button "運行" at bounding box center [732, 311] width 221 height 26
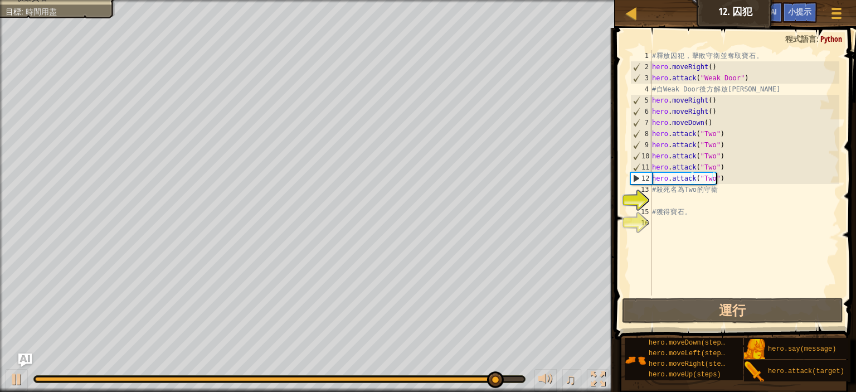
click at [731, 178] on div "# 釋 放 囚 犯 ， 擊 敗 守 衛 並 奪 取 寶 石 。 hero . moveRight ( ) hero . attack ( "Weak Door…" at bounding box center [745, 184] width 190 height 268
click at [731, 175] on div "# 釋 放 囚 犯 ， 擊 敗 守 衛 並 奪 取 寶 石 。 hero . moveRight ( ) hero . attack ( "Weak Door…" at bounding box center [745, 184] width 190 height 268
click at [729, 176] on div "# 釋 放 囚 犯 ， 擊 敗 守 衛 並 奪 取 寶 石 。 hero . moveRight ( ) hero . attack ( "Weak Door…" at bounding box center [745, 184] width 190 height 268
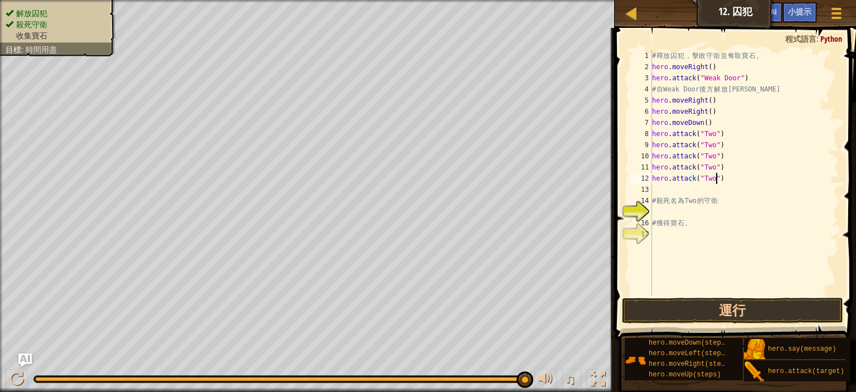
click at [727, 176] on div "# 釋 放 囚 犯 ， 擊 敗 守 衛 並 奪 取 寶 石 。 hero . moveRight ( ) hero . attack ( "Weak Door…" at bounding box center [745, 184] width 190 height 268
type textarea "hero.attack("Two")"
click at [717, 189] on div "# 釋 放 囚 犯 ， 擊 敗 守 衛 並 奪 取 寶 石 。 hero . moveRight ( ) hero . attack ( "Weak Door…" at bounding box center [745, 184] width 190 height 268
type textarea "h"
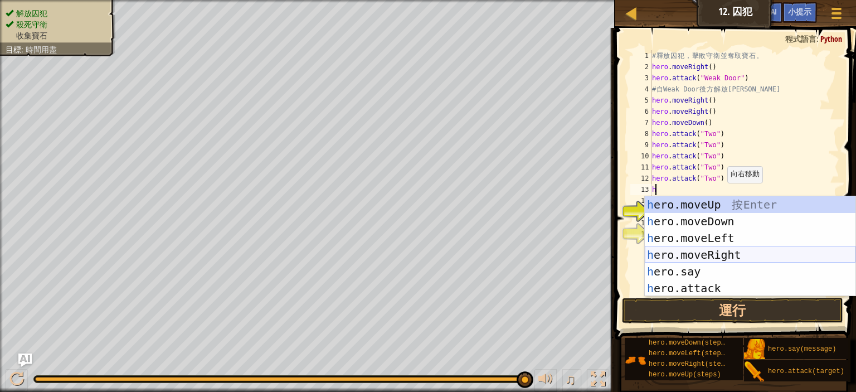
click at [708, 258] on div "h ero.moveUp 按 Enter h ero.moveDown 按 Enter h ero.moveLeft 按 Enter h ero.moveRi…" at bounding box center [750, 263] width 211 height 134
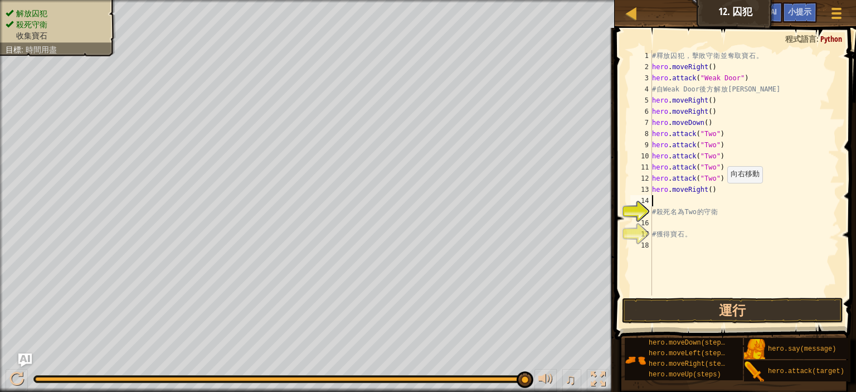
type textarea "h"
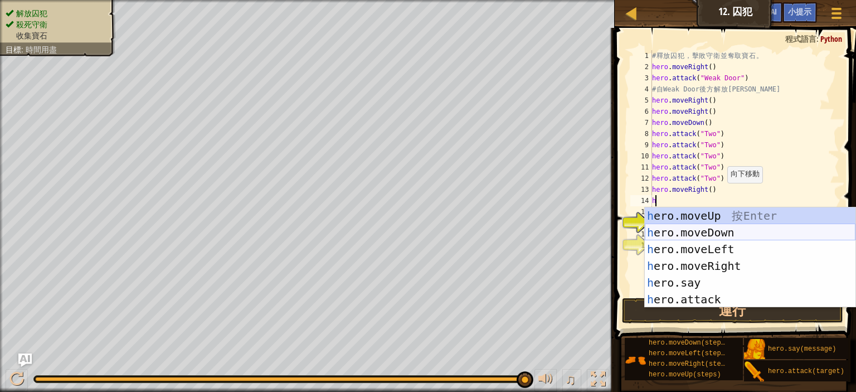
click at [718, 235] on div "h ero.moveUp 按 Enter h ero.moveDown 按 Enter h ero.moveLeft 按 Enter h ero.moveRi…" at bounding box center [750, 274] width 211 height 134
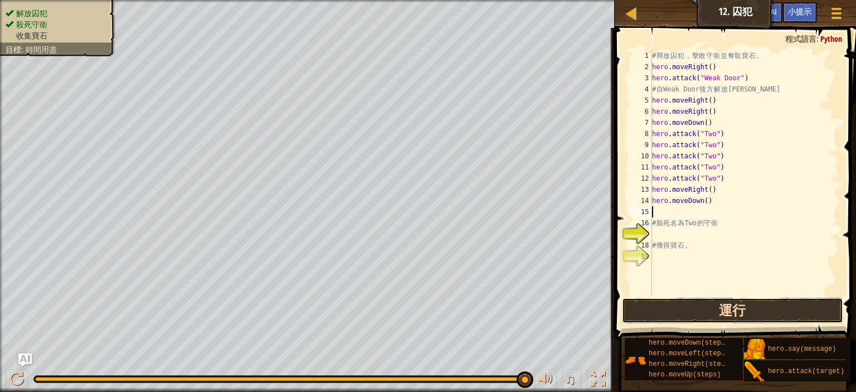
click at [747, 308] on button "運行" at bounding box center [732, 311] width 221 height 26
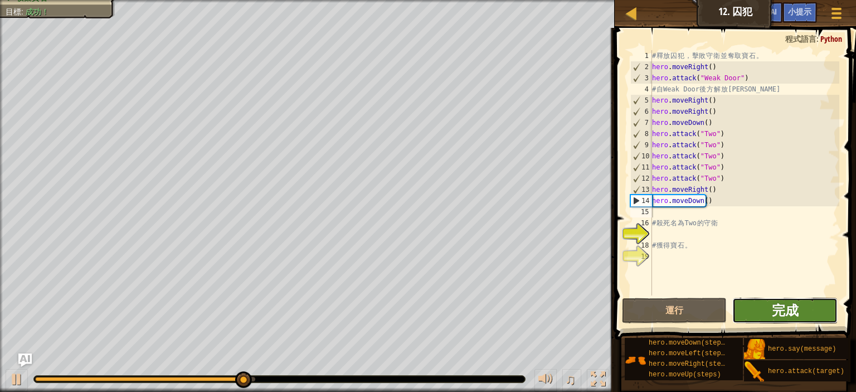
click at [791, 305] on span "完成" at bounding box center [785, 310] width 27 height 18
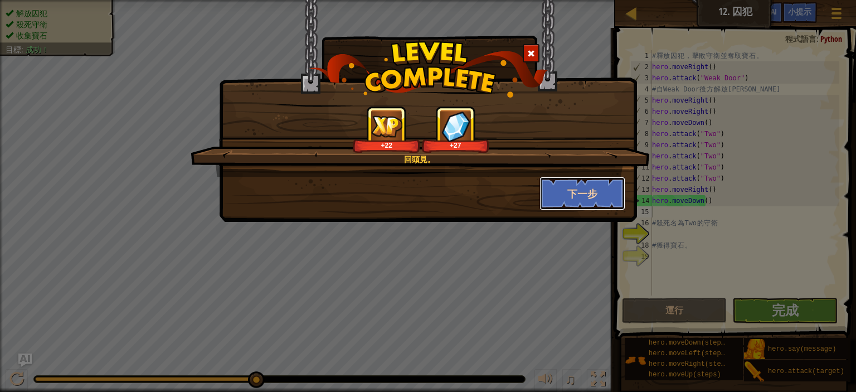
click at [577, 195] on button "下一步" at bounding box center [583, 193] width 86 height 33
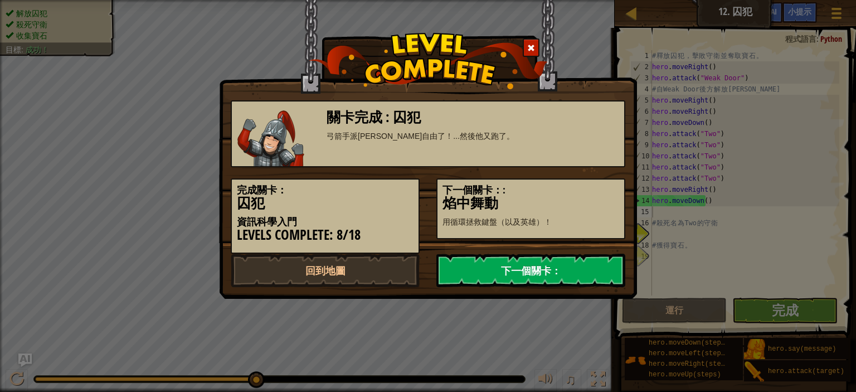
click at [515, 279] on link "下一個關卡：" at bounding box center [530, 270] width 189 height 33
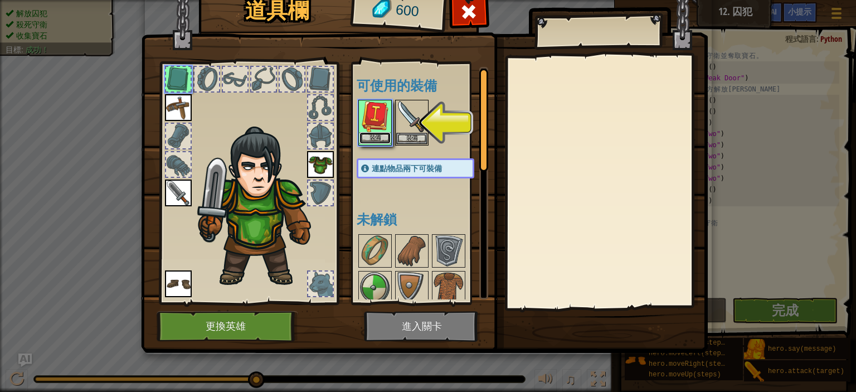
click at [387, 132] on button "裝備" at bounding box center [375, 138] width 31 height 12
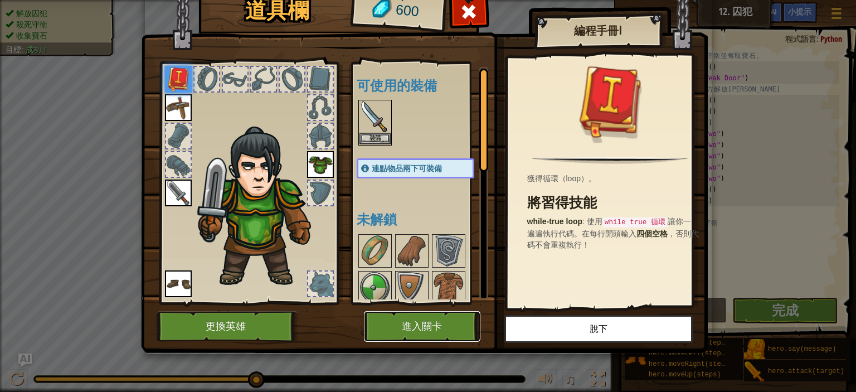
click at [433, 334] on button "進入關卡" at bounding box center [422, 326] width 116 height 31
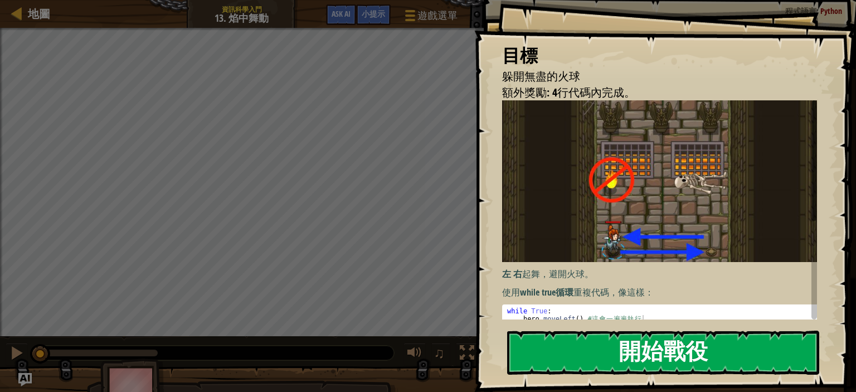
click at [673, 344] on button "開始戰役" at bounding box center [663, 353] width 312 height 44
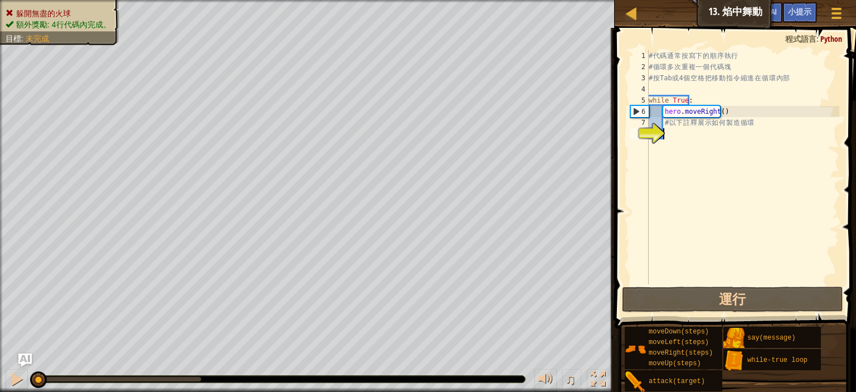
drag, startPoint x: 697, startPoint y: 202, endPoint x: 691, endPoint y: 176, distance: 26.8
click at [697, 202] on div "# 代 碼 通 常 按 寫 下 的 順 序 執 行 # 循 環 多 次 重 複 一 個 代 碼 塊 # 按 Tab 或 4 個 空 格 把 移 動 指 令 縮…" at bounding box center [743, 178] width 193 height 256
click at [678, 132] on div "# 代 碼 通 常 按 寫 下 的 順 序 執 行 # 循 環 多 次 重 複 一 個 代 碼 塊 # 按 Tab 或 4 個 空 格 把 移 動 指 令 縮…" at bounding box center [743, 178] width 193 height 256
click at [658, 118] on div "# 代 碼 通 常 按 寫 下 的 順 序 執 行 # 循 環 多 次 重 複 一 個 代 碼 塊 # 按 Tab 或 4 個 空 格 把 移 動 指 令 縮…" at bounding box center [743, 178] width 193 height 256
drag, startPoint x: 664, startPoint y: 124, endPoint x: 668, endPoint y: 135, distance: 11.6
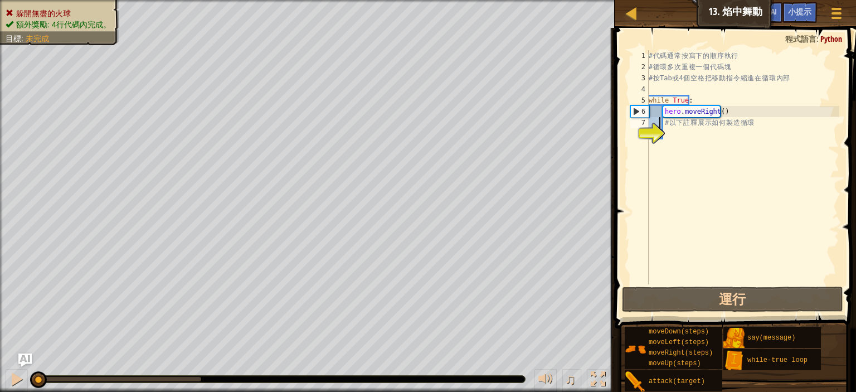
click at [666, 127] on div "# 以下註釋展示如何製造循環 1 2 3 4 5 6 7 8 # 代 碼 通 常 按 寫 下 的 順 序 執 行 # 循 環 多 次 重 複 一 個 代 碼 …" at bounding box center [733, 167] width 211 height 234
type textarea "# 以下註釋展示如何製造循環"
click at [668, 135] on div "# 代 碼 通 常 按 寫 下 的 順 序 執 行 # 循 環 多 次 重 複 一 個 代 碼 塊 # 按 Tab 或 4 個 空 格 把 移 動 指 令 縮…" at bounding box center [743, 178] width 193 height 256
click at [670, 109] on div "# 代 碼 通 常 按 寫 下 的 順 序 執 行 # 循 環 多 次 重 複 一 個 代 碼 塊 # 按 Tab 或 4 個 空 格 把 移 動 指 令 縮…" at bounding box center [743, 178] width 193 height 256
type textarea "hero.moveRight()"
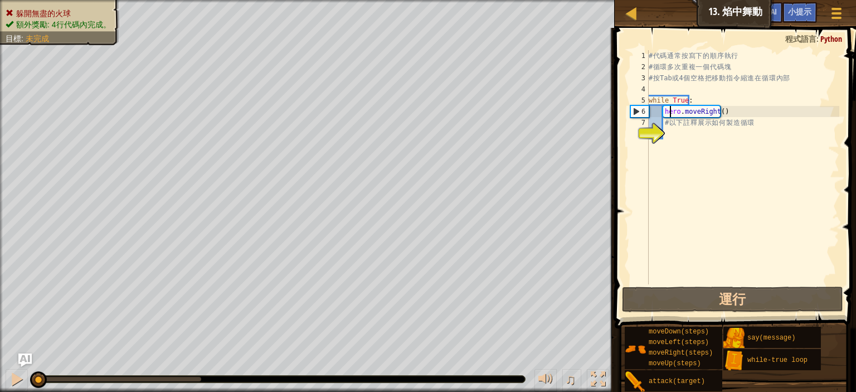
click at [685, 148] on div "# 代 碼 通 常 按 寫 下 的 順 序 執 行 # 循 環 多 次 重 複 一 個 代 碼 塊 # 按 Tab 或 4 個 空 格 把 移 動 指 令 縮…" at bounding box center [743, 178] width 193 height 256
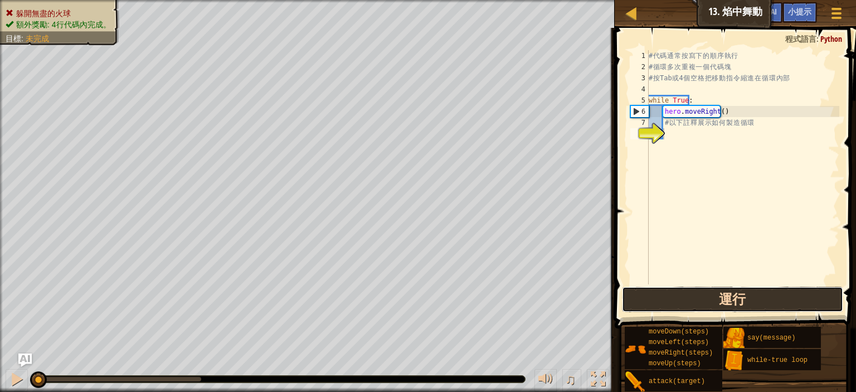
click at [755, 306] on button "運行" at bounding box center [732, 300] width 221 height 26
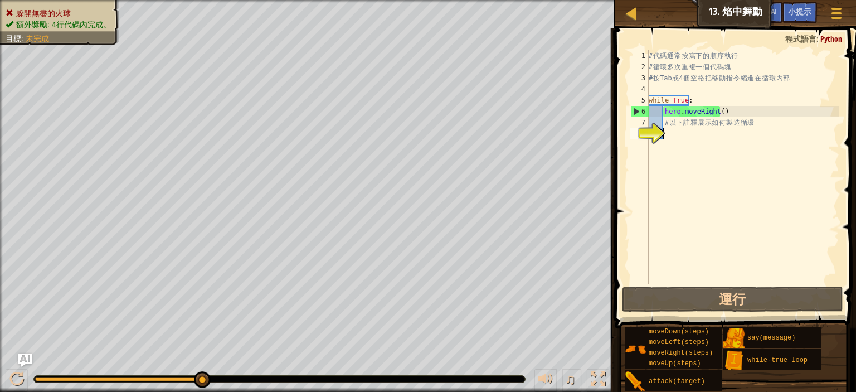
click at [731, 124] on div "# 代 碼 通 常 按 寫 下 的 順 序 執 行 # 循 環 多 次 重 複 一 個 代 碼 塊 # 按 Tab 或 4 個 空 格 把 移 動 指 令 縮…" at bounding box center [743, 178] width 193 height 256
type textarea "# 以下註釋展示如何製造循環"
click at [718, 135] on div "# 代 碼 通 常 按 寫 下 的 順 序 執 行 # 循 環 多 次 重 複 一 個 代 碼 塊 # 按 Tab 或 4 個 空 格 把 移 動 指 令 縮…" at bounding box center [743, 178] width 193 height 256
click at [797, 4] on div "小提示" at bounding box center [800, 12] width 35 height 21
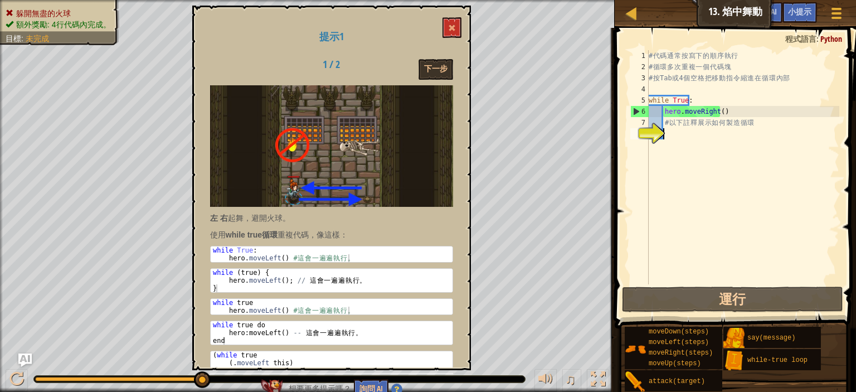
scroll to position [37, 0]
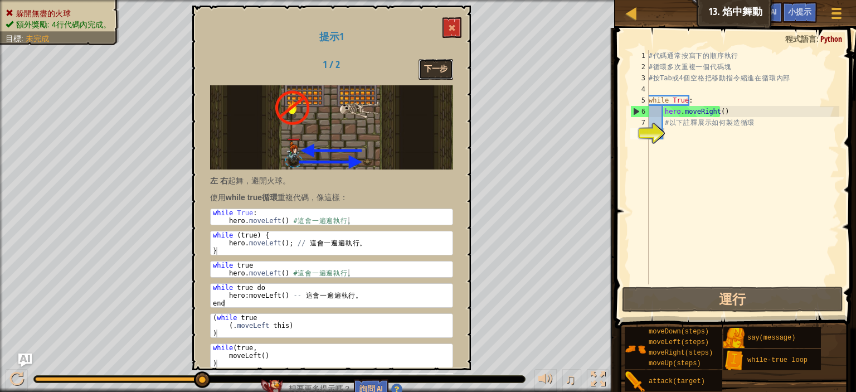
click at [440, 72] on button "下一步" at bounding box center [436, 69] width 35 height 21
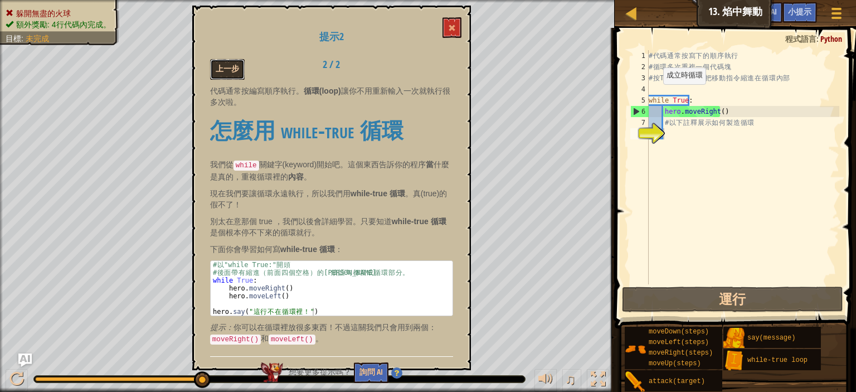
click at [231, 63] on button "上一步" at bounding box center [227, 69] width 35 height 21
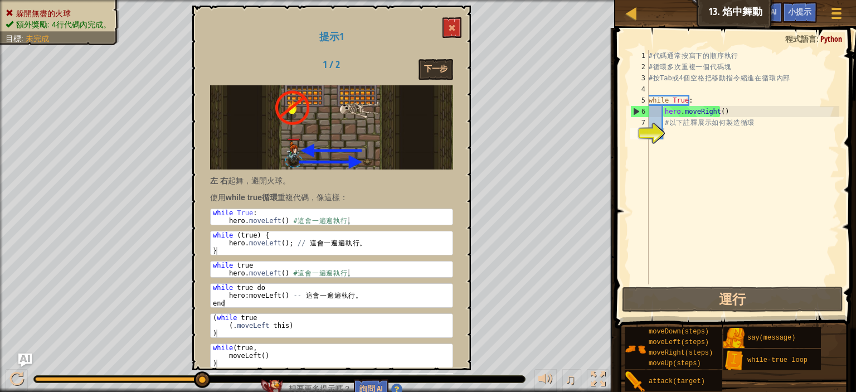
type textarea "hero.moveRight()"
click at [725, 113] on div "# 代 碼 通 常 按 寫 下 的 順 序 執 行 # 循 環 多 次 重 複 一 個 代 碼 塊 # 按 Tab 或 4 個 空 格 把 移 動 指 令 縮…" at bounding box center [743, 178] width 193 height 256
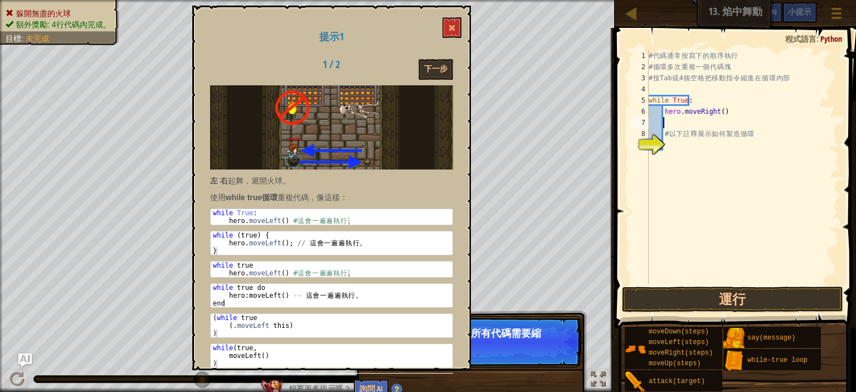
type textarea "h"
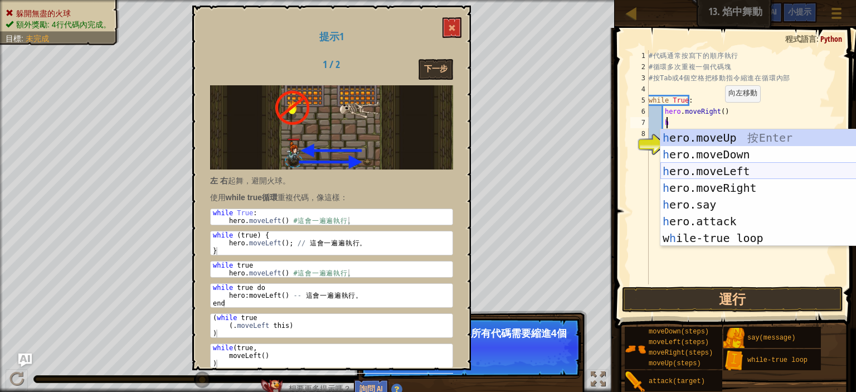
click at [723, 171] on div "h ero.moveUp 按 Enter h ero.moveDown 按 Enter h ero.moveLeft 按 Enter h ero.moveRi…" at bounding box center [766, 204] width 211 height 151
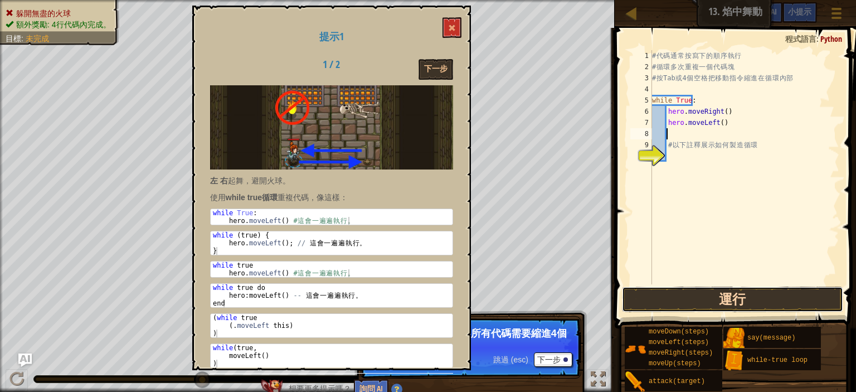
click at [670, 300] on button "運行" at bounding box center [732, 300] width 221 height 26
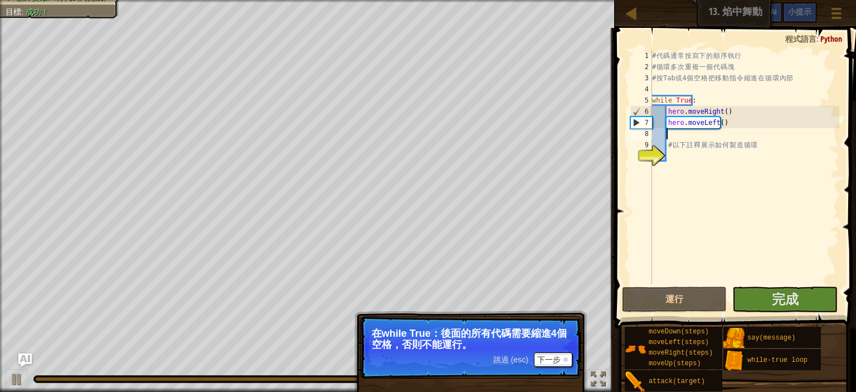
scroll to position [5, 0]
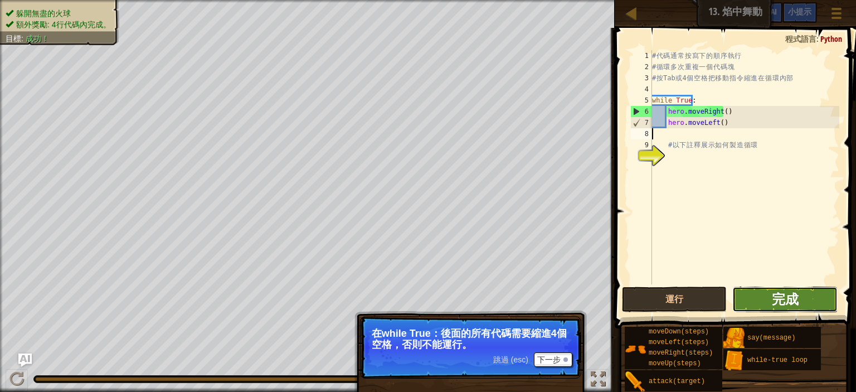
click at [776, 304] on span "完成" at bounding box center [785, 299] width 27 height 18
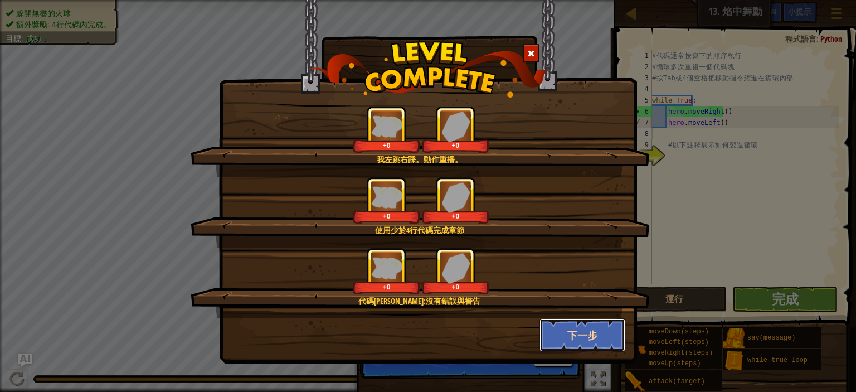
click at [582, 323] on button "下一步" at bounding box center [583, 334] width 86 height 33
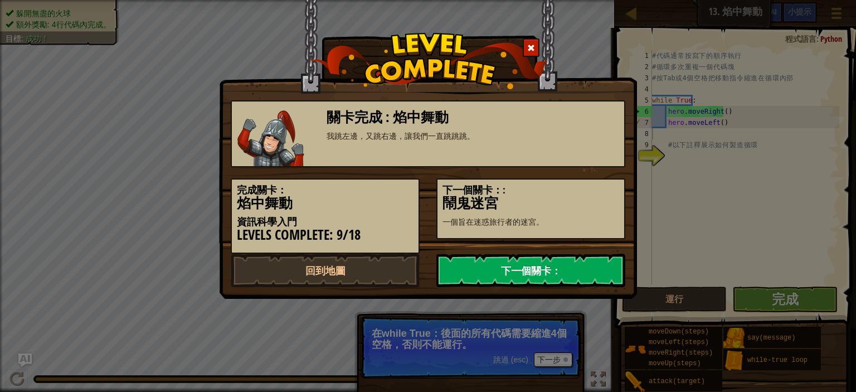
click at [546, 269] on link "下一個關卡：" at bounding box center [530, 270] width 189 height 33
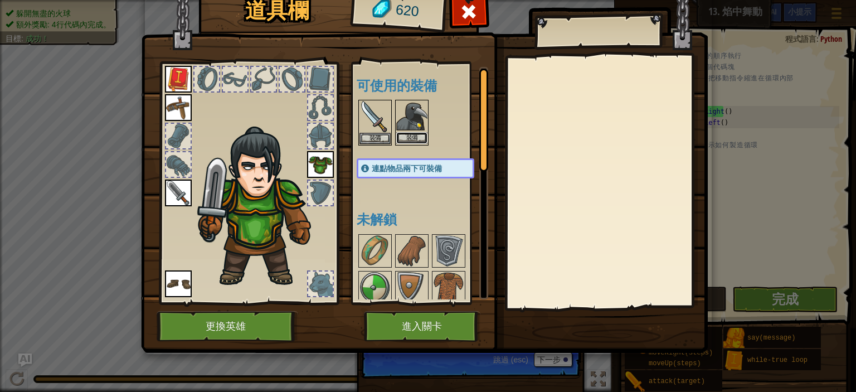
click at [418, 135] on button "裝備" at bounding box center [411, 138] width 31 height 12
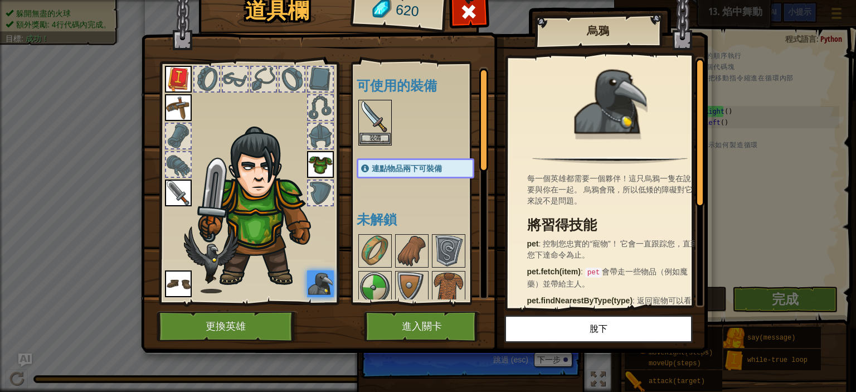
click at [312, 274] on img at bounding box center [320, 283] width 27 height 27
click at [321, 285] on div at bounding box center [320, 283] width 25 height 25
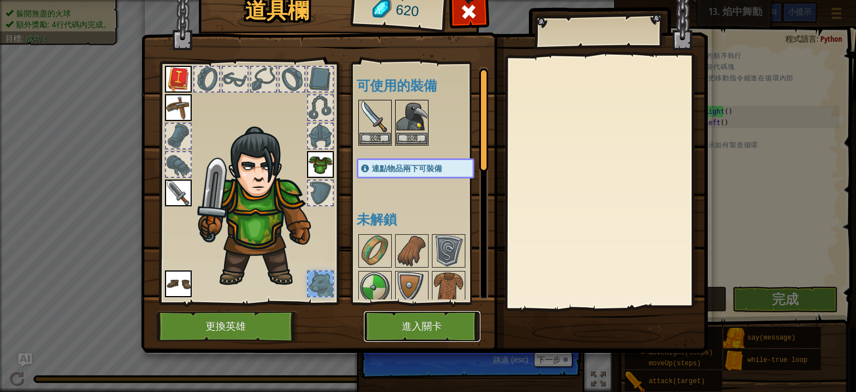
click at [441, 322] on button "進入關卡" at bounding box center [422, 326] width 116 height 31
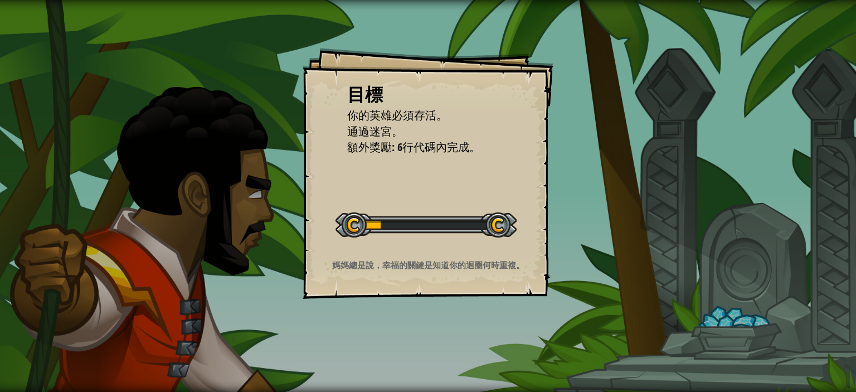
click at [446, 212] on div at bounding box center [426, 224] width 181 height 25
drag, startPoint x: 448, startPoint y: 218, endPoint x: 469, endPoint y: 201, distance: 27.0
click at [456, 218] on div "開始戰役" at bounding box center [426, 223] width 181 height 45
click at [471, 202] on div "目標 你的英雄必須存活。 通過迷宮。 額外獎勵: 6行代碼內完成。 開始戰役 從伺服器載入失敗 您將需要訂閱來開啟這關。 訂閱 您需要加入一個課程來遊玩此關卡…" at bounding box center [428, 173] width 251 height 251
drag, startPoint x: 474, startPoint y: 200, endPoint x: 480, endPoint y: 206, distance: 9.1
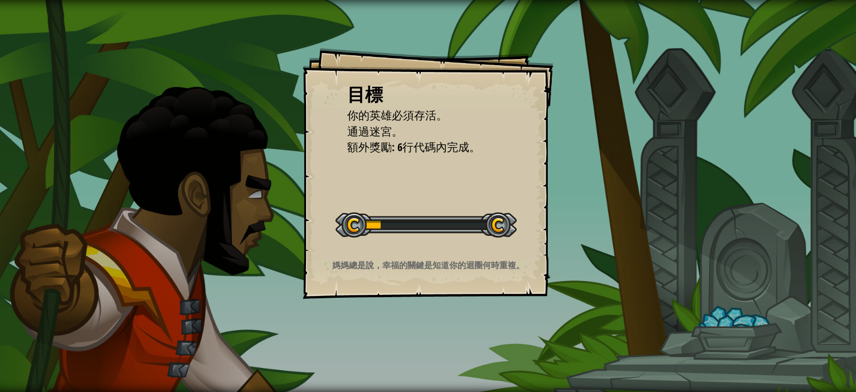
click at [477, 211] on div "目標 你的英雄必須存活。 通過迷宮。 額外獎勵: 6行代碼內完成。 開始戰役 從伺服器載入失敗 您將需要訂閱來開啟這關。 訂閱 您需要加入一個課程來遊玩此關卡…" at bounding box center [428, 173] width 251 height 251
click at [482, 211] on div "開始戰役" at bounding box center [426, 223] width 181 height 45
drag, startPoint x: 484, startPoint y: 209, endPoint x: 479, endPoint y: 224, distance: 15.2
click at [481, 225] on div "開始戰役" at bounding box center [426, 223] width 181 height 45
click at [480, 230] on div at bounding box center [426, 224] width 181 height 25
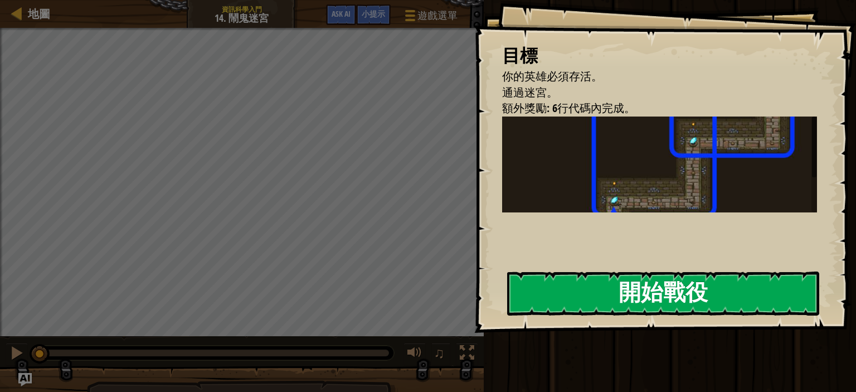
click at [695, 292] on button "開始戰役" at bounding box center [663, 293] width 312 height 44
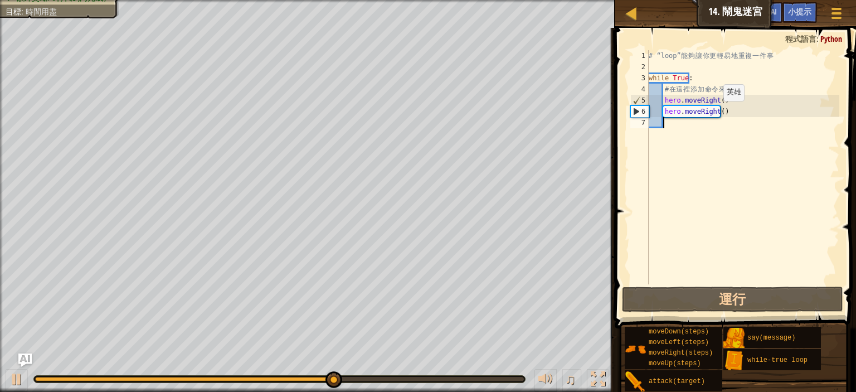
click at [713, 112] on div "# “loop” 能 夠 讓 你 更 輕 易 地 重 複 一 件 事 while True : # 在 這 裡 添 加 命 令 來 重 複 。 hero . …" at bounding box center [743, 178] width 193 height 256
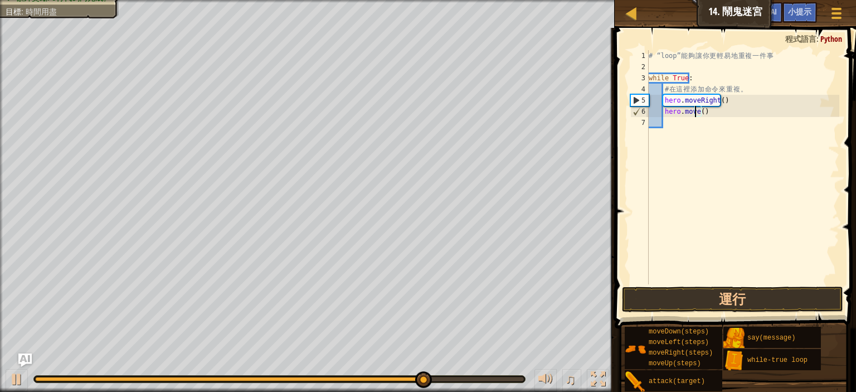
scroll to position [5, 6]
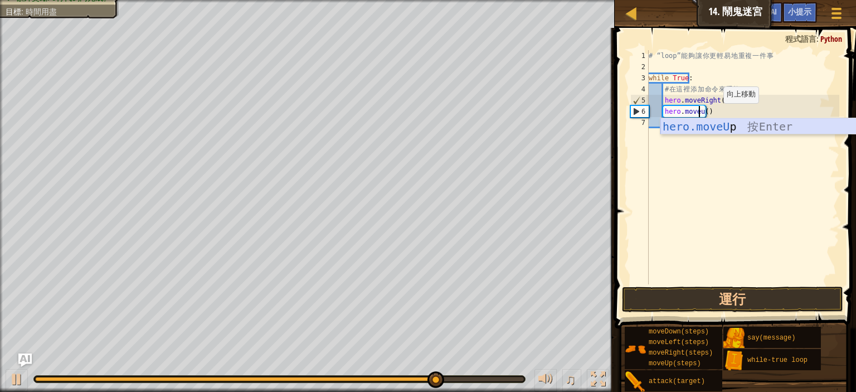
click at [709, 123] on div "hero.moveU p 按 Enter" at bounding box center [766, 143] width 211 height 50
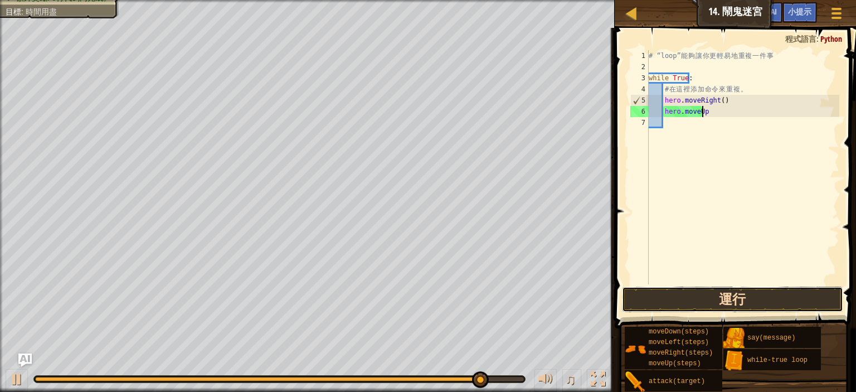
click at [785, 298] on button "運行" at bounding box center [732, 300] width 221 height 26
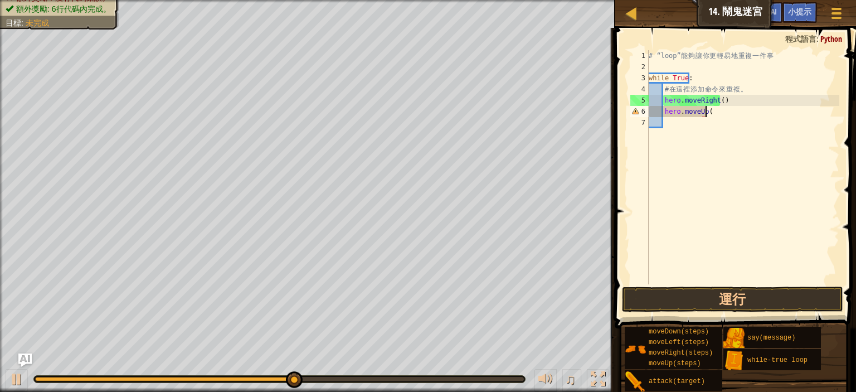
scroll to position [5, 7]
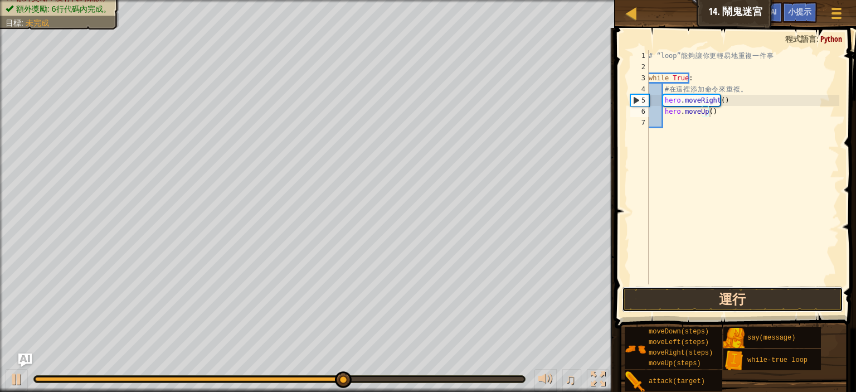
click at [754, 302] on button "運行" at bounding box center [732, 300] width 221 height 26
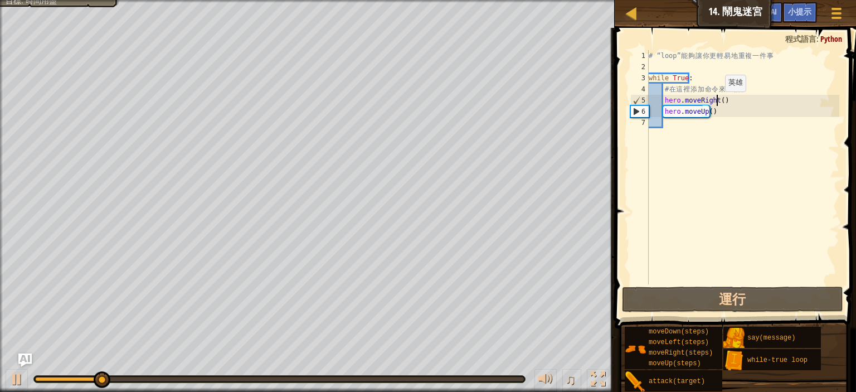
click at [716, 102] on div "# “loop” 能 夠 讓 你 更 輕 易 地 重 複 一 件 事 while True : # 在 這 裡 添 加 命 令 來 重 複 。 hero . …" at bounding box center [743, 178] width 193 height 256
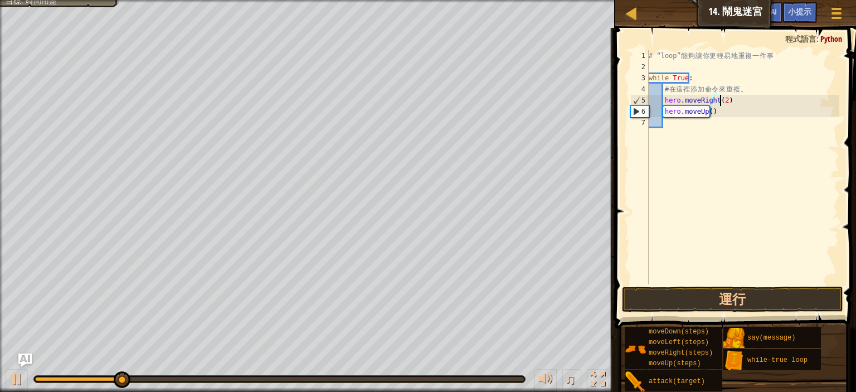
scroll to position [5, 8]
click at [705, 111] on div "# “loop” 能 夠 讓 你 更 輕 易 地 重 複 一 件 事 while True : # 在 這 裡 添 加 命 令 來 重 複 。 hero . …" at bounding box center [743, 178] width 193 height 256
type textarea "hero.moveUp(2)"
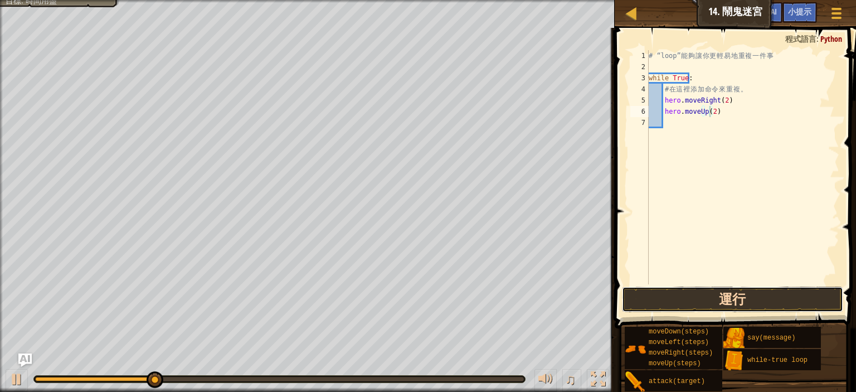
click at [769, 296] on button "運行" at bounding box center [732, 300] width 221 height 26
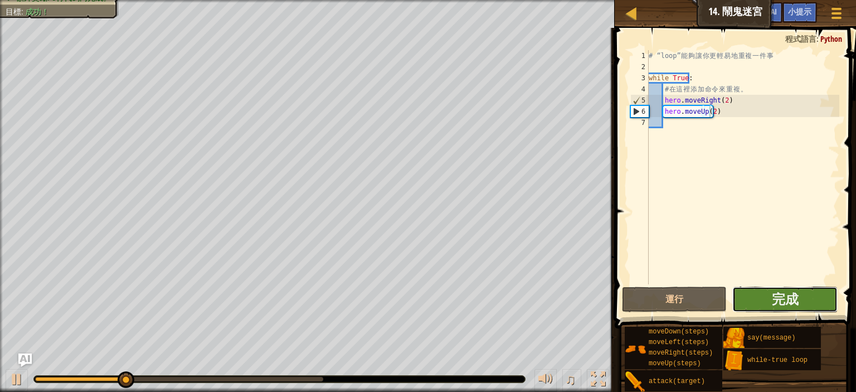
click at [761, 288] on button "完成" at bounding box center [784, 300] width 105 height 26
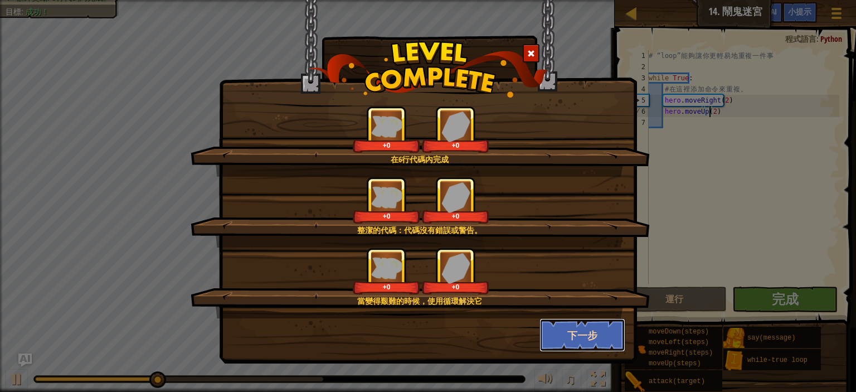
click at [569, 325] on button "下一步" at bounding box center [583, 334] width 86 height 33
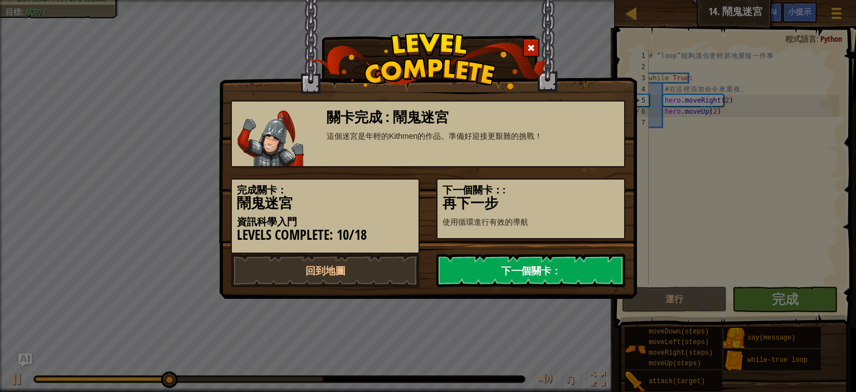
click at [570, 264] on link "下一個關卡：" at bounding box center [530, 270] width 189 height 33
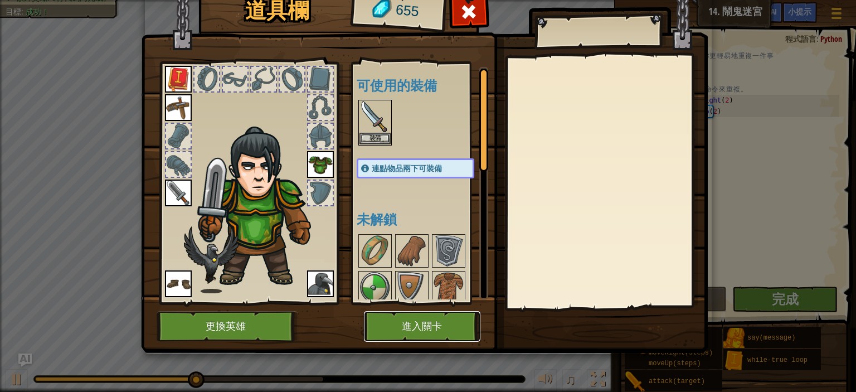
click at [438, 329] on button "進入關卡" at bounding box center [422, 326] width 116 height 31
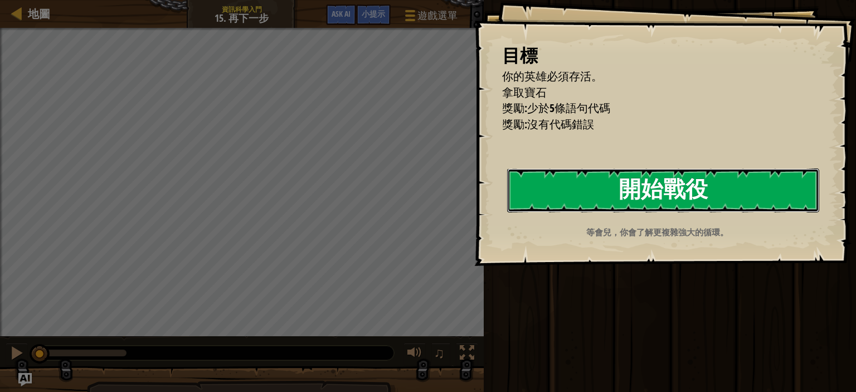
click at [738, 185] on button "開始戰役" at bounding box center [663, 190] width 312 height 44
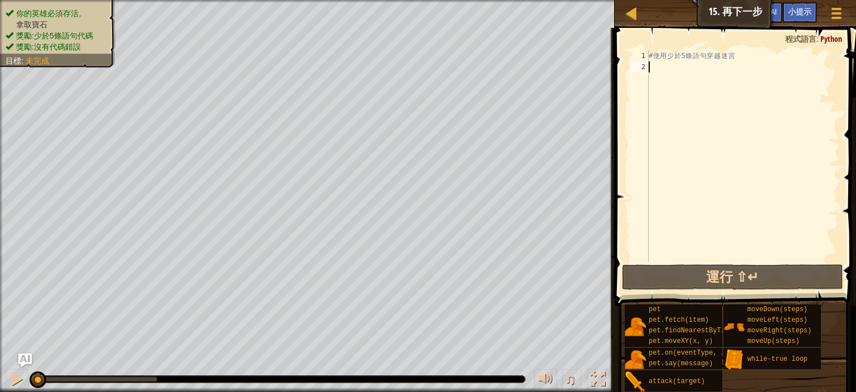
type textarea "w"
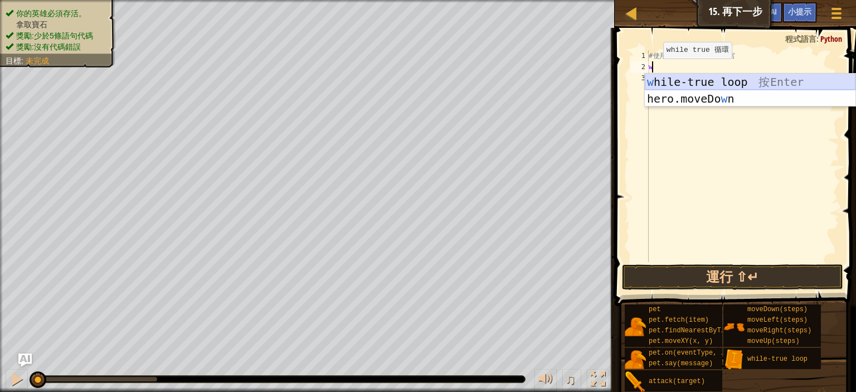
click at [731, 86] on div "w hile-true loop 按 Enter hero.moveDo w n 按 Enter" at bounding box center [750, 107] width 211 height 67
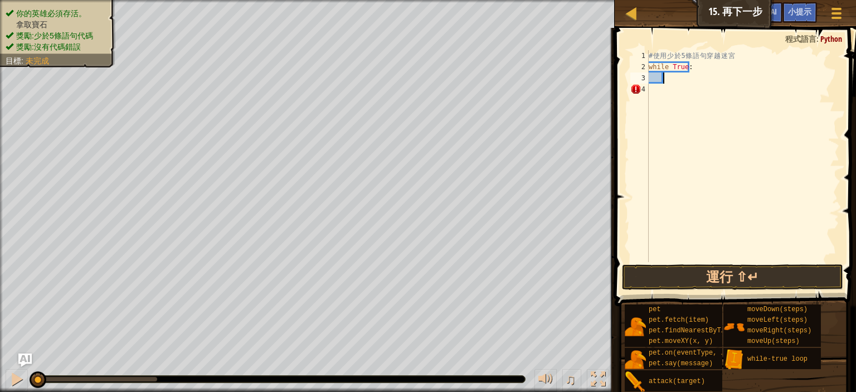
type textarea "h"
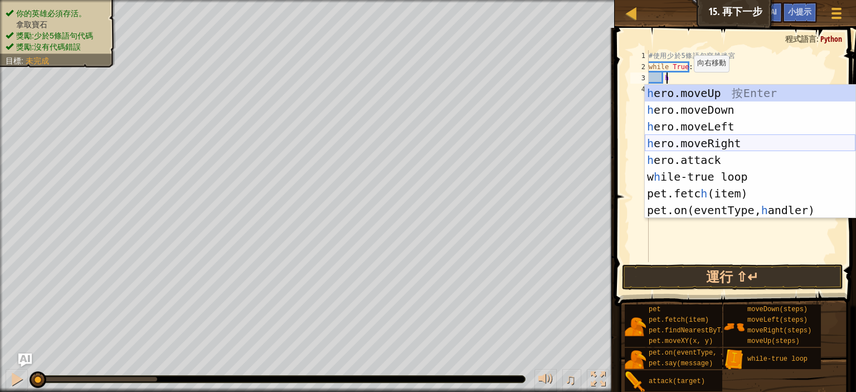
click at [740, 146] on div "h ero.moveUp 按 Enter h ero.moveDown 按 Enter h ero.moveLeft 按 Enter h ero.moveRi…" at bounding box center [750, 168] width 211 height 167
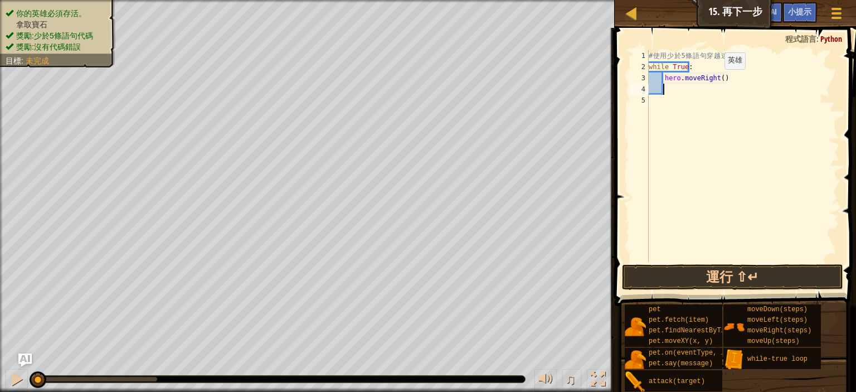
click at [716, 79] on div "# 使 用 少 於 5 條 語 句 穿 越 迷 宮 while True : hero . moveRight ( )" at bounding box center [743, 167] width 193 height 234
type textarea "hero.moveRight(2)"
click at [666, 90] on div "# 使 用 少 於 5 條 語 句 穿 越 迷 宮 while True : hero . moveRight ( 2 )" at bounding box center [743, 167] width 193 height 234
type textarea "h"
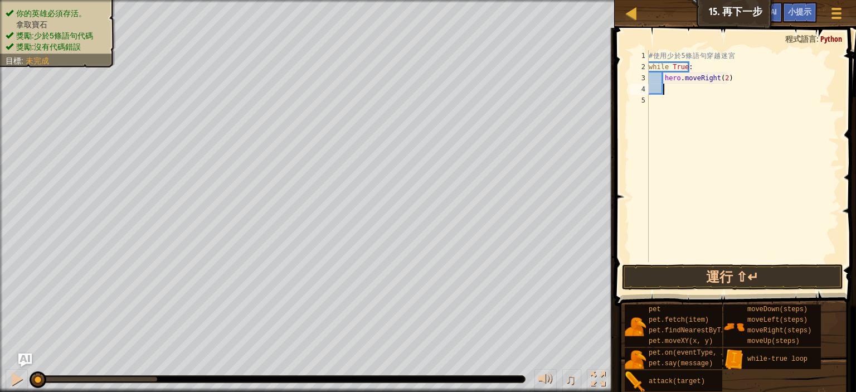
scroll to position [5, 1]
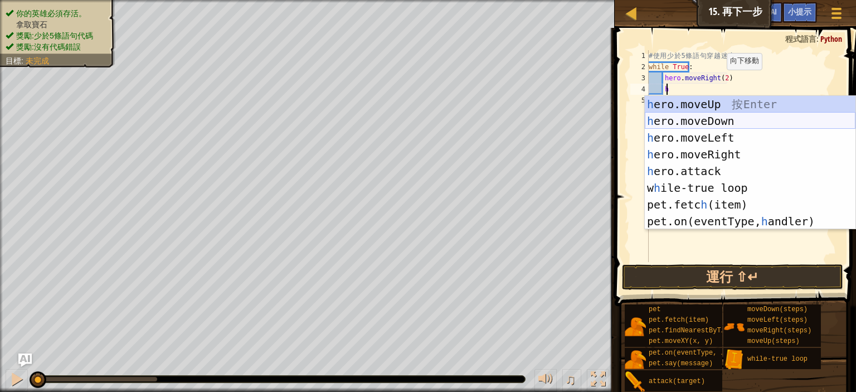
click at [700, 122] on div "h ero.moveUp 按 Enter h ero.moveDown 按 Enter h ero.moveLeft 按 Enter h ero.moveRi…" at bounding box center [750, 179] width 211 height 167
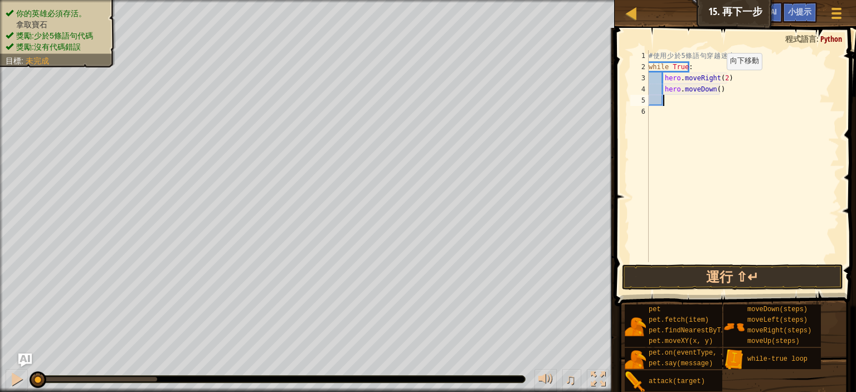
scroll to position [5, 1]
click at [725, 263] on span at bounding box center [736, 151] width 250 height 311
click at [728, 274] on button "運行 ⇧↵" at bounding box center [732, 277] width 221 height 26
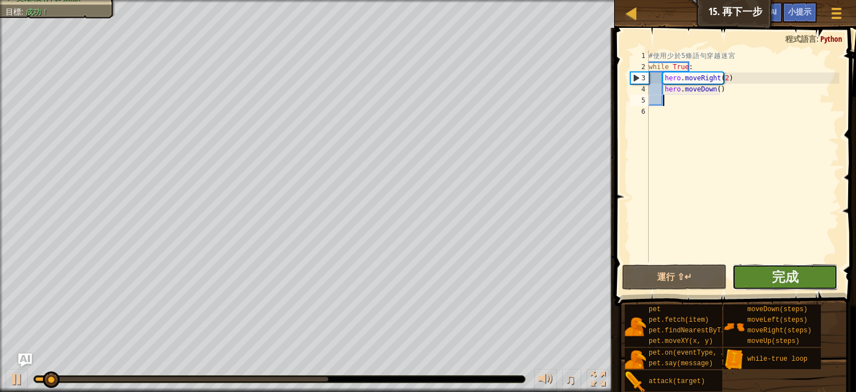
click at [763, 274] on button "完成" at bounding box center [784, 277] width 105 height 26
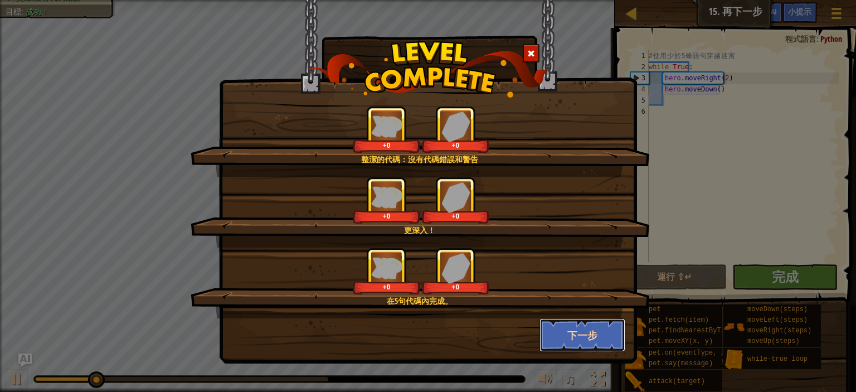
click at [555, 339] on button "下一步" at bounding box center [583, 334] width 86 height 33
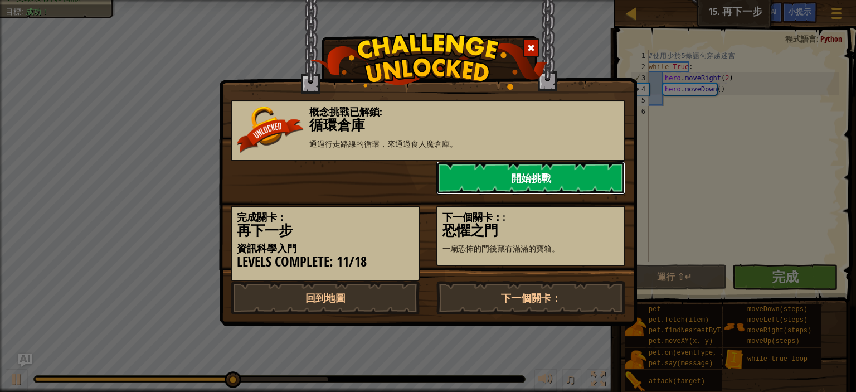
click at [516, 181] on link "開始挑戰" at bounding box center [530, 177] width 189 height 33
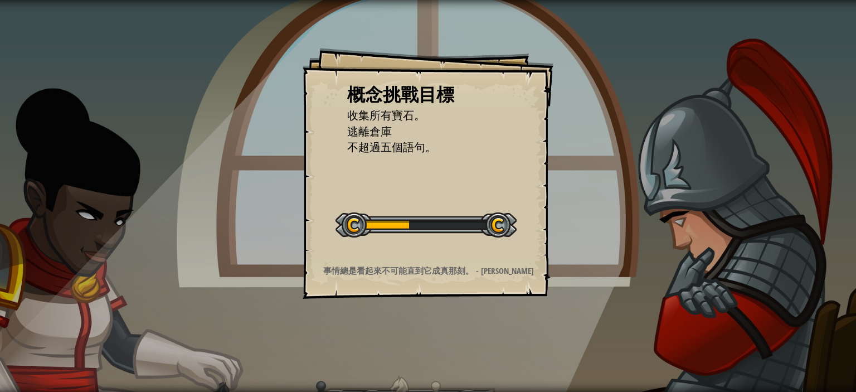
drag, startPoint x: 424, startPoint y: 174, endPoint x: 406, endPoint y: 180, distance: 18.2
drag, startPoint x: 406, startPoint y: 180, endPoint x: 356, endPoint y: 189, distance: 51.5
click at [356, 189] on div "概念挑戰目標 收集所有寶石。 逃離倉庫 不超過五個語句。 開始概念挑戰 從伺服器載入失敗 您將需要訂閱來開啟這關。 訂閱 您需要加入一個課程來遊玩此關卡。 回…" at bounding box center [428, 173] width 251 height 251
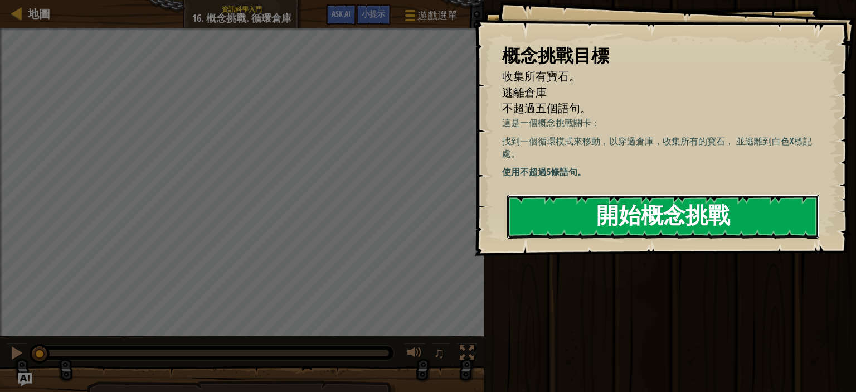
click at [750, 210] on button "開始概念挑戰" at bounding box center [663, 217] width 312 height 44
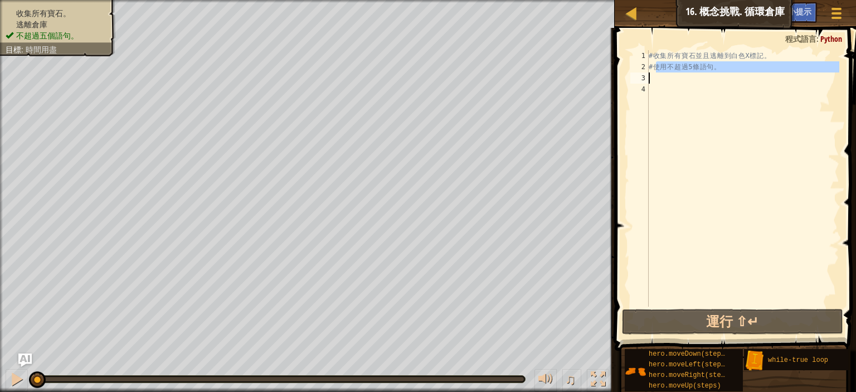
drag, startPoint x: 657, startPoint y: 69, endPoint x: 780, endPoint y: 90, distance: 125.1
click at [780, 85] on div "# 收 集 所 有 寶 石 並 且 逃 離 到 白 色 X 標 記 。 # 使 用 不 超 過 5 條 語 句 。" at bounding box center [743, 189] width 193 height 279
click at [776, 103] on div "# 收 集 所 有 寶 石 並 且 逃 離 到 白 色 X 標 記 。 # 使 用 不 超 過 5 條 語 句 。" at bounding box center [743, 178] width 193 height 256
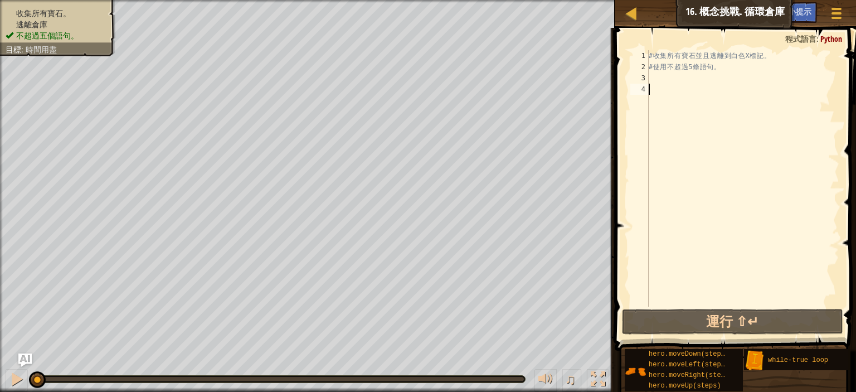
type textarea "h"
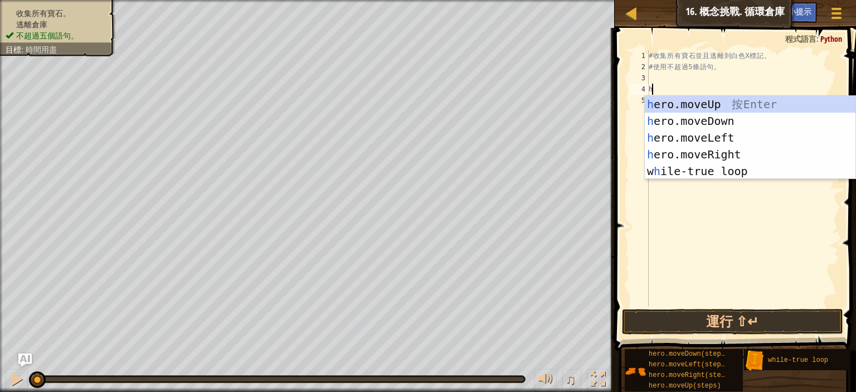
scroll to position [5, 0]
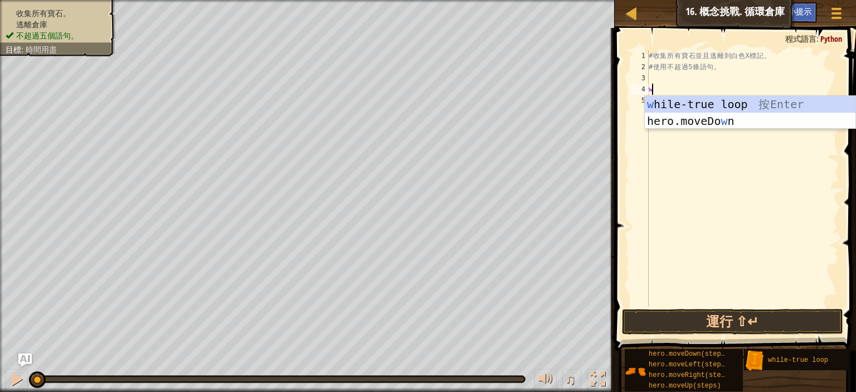
type textarea "w"
click at [734, 106] on div "w hile-true loop 按 Enter hero.moveDo w n 按 Enter" at bounding box center [750, 129] width 211 height 67
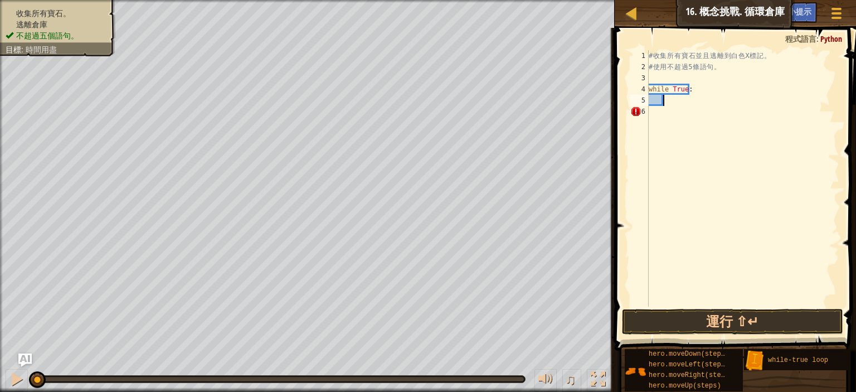
type textarea "h"
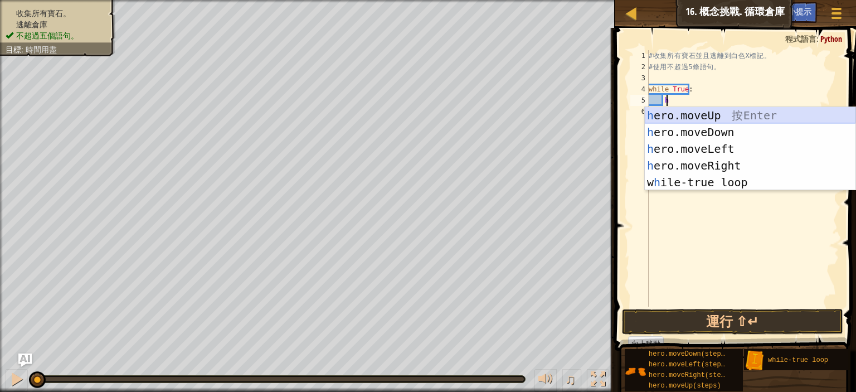
click at [713, 116] on div "h ero.moveUp 按 Enter h ero.moveDown 按 Enter h ero.moveLeft 按 Enter h ero.moveRi…" at bounding box center [750, 165] width 211 height 117
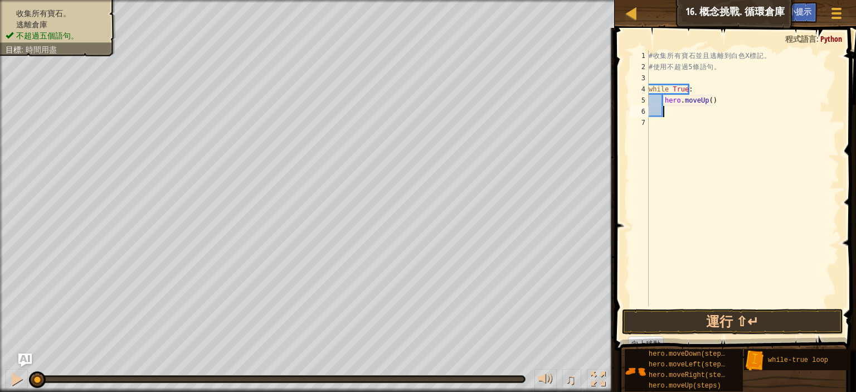
type textarea "h"
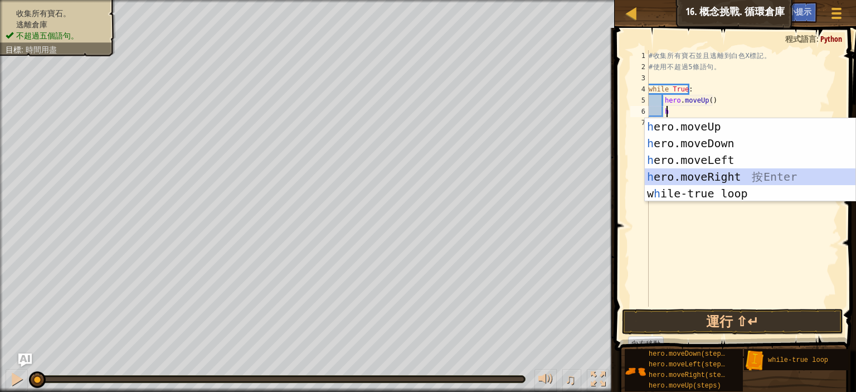
click at [718, 172] on div "h ero.moveUp 按 Enter h ero.moveDown 按 Enter h ero.moveLeft 按 Enter h ero.moveRi…" at bounding box center [750, 176] width 211 height 117
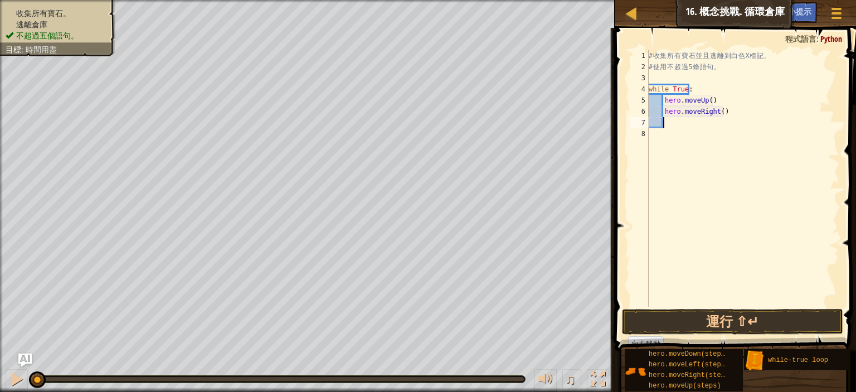
type textarea "h"
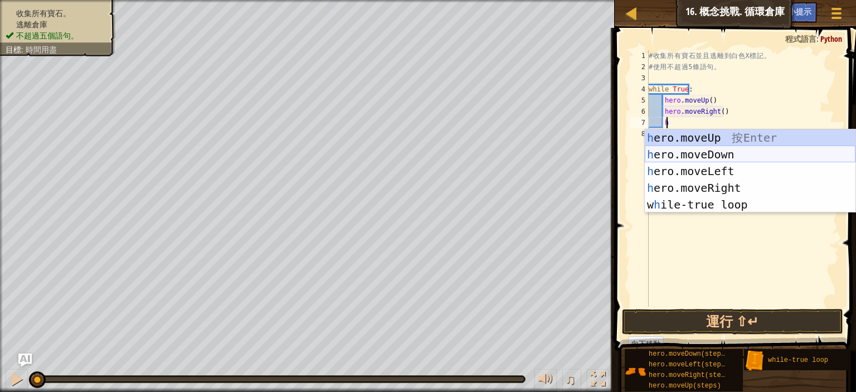
click at [727, 153] on div "h ero.moveUp 按 Enter h ero.moveDown 按 Enter h ero.moveLeft 按 Enter h ero.moveRi…" at bounding box center [750, 187] width 211 height 117
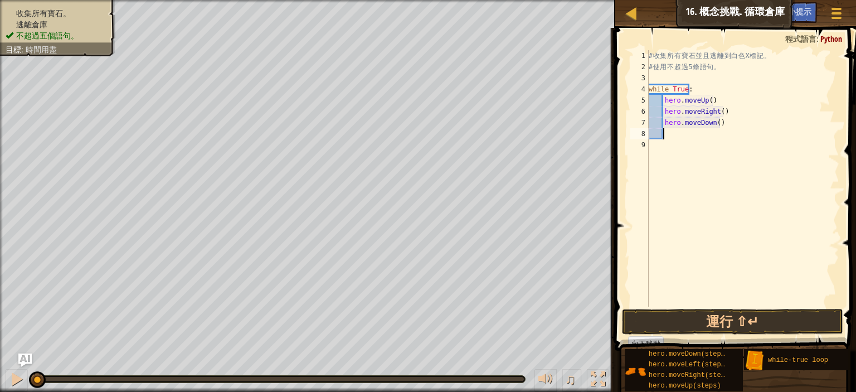
type textarea "h"
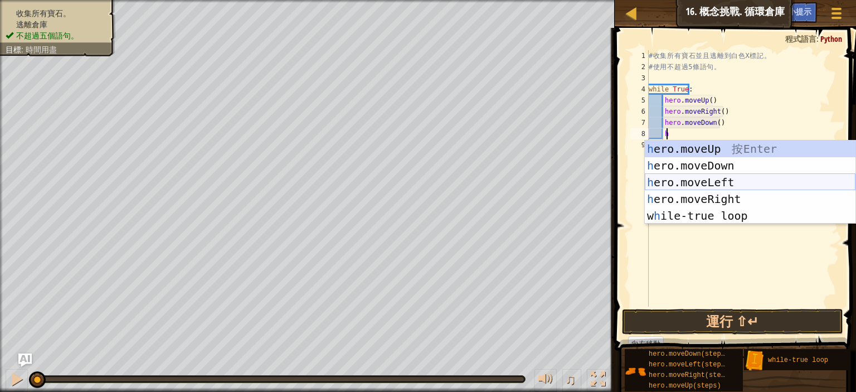
click at [727, 185] on div "h ero.moveUp 按 Enter h ero.moveDown 按 Enter h ero.moveLeft 按 Enter h ero.moveRi…" at bounding box center [750, 198] width 211 height 117
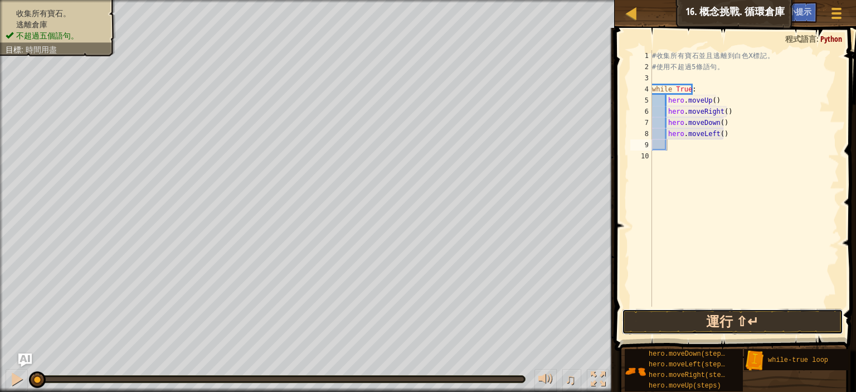
click at [737, 312] on button "運行 ⇧↵" at bounding box center [732, 322] width 221 height 26
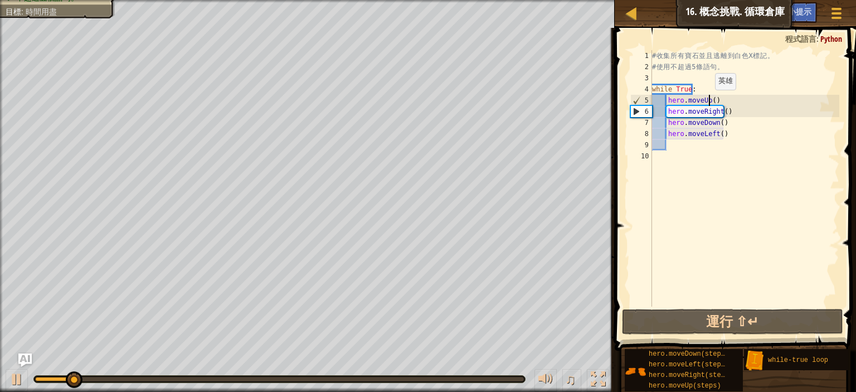
click at [709, 101] on div "# 收 集 所 有 寶 石 並 且 逃 離 到 白 色 X 標 記 。 # 使 用 不 超 過 5 條 語 句 。 while True : hero . m…" at bounding box center [745, 189] width 190 height 279
type textarea "hero.moveUp(2)"
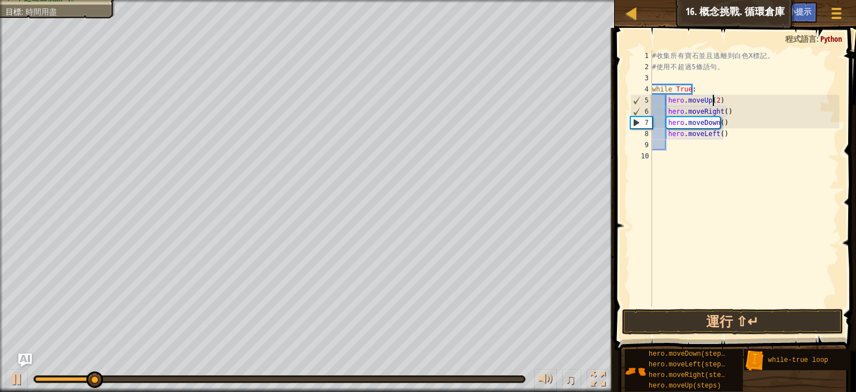
click at [718, 153] on div "# 收 集 所 有 寶 石 並 且 逃 離 到 白 色 X 標 記 。 # 使 用 不 超 過 5 條 語 句 。 while True : hero . m…" at bounding box center [745, 189] width 190 height 279
click at [718, 113] on div "# 收 集 所 有 寶 石 並 且 逃 離 到 白 色 X 標 記 。 # 使 用 不 超 過 5 條 語 句 。 while True : hero . m…" at bounding box center [745, 189] width 190 height 279
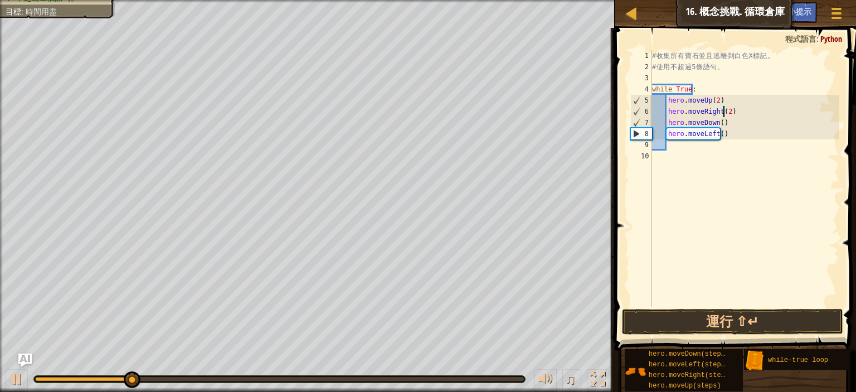
scroll to position [5, 8]
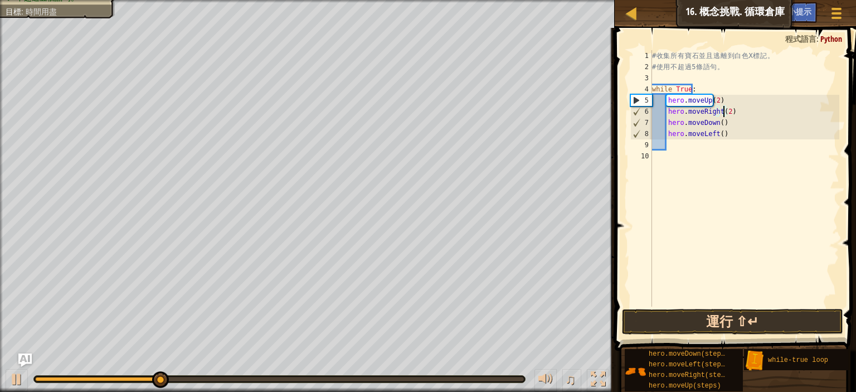
type textarea "hero.moveRight(2)"
click at [713, 327] on button "運行 ⇧↵" at bounding box center [732, 322] width 221 height 26
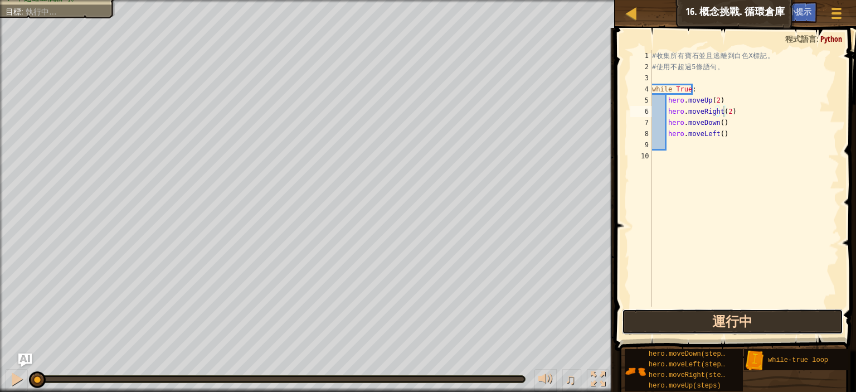
click at [761, 312] on button "運行中" at bounding box center [732, 322] width 221 height 26
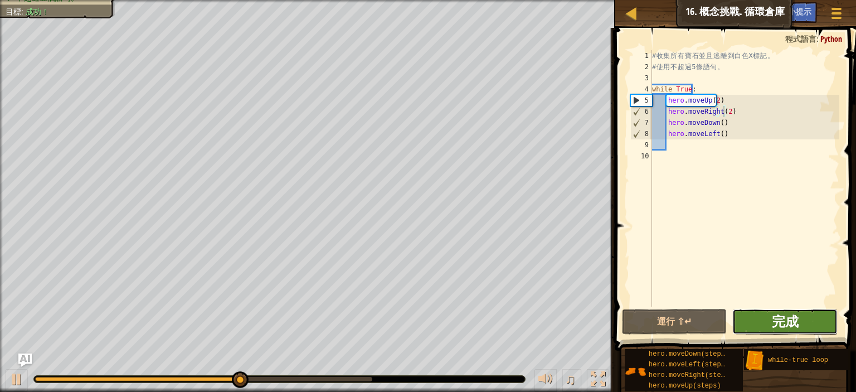
click at [784, 312] on button "完成" at bounding box center [784, 322] width 105 height 26
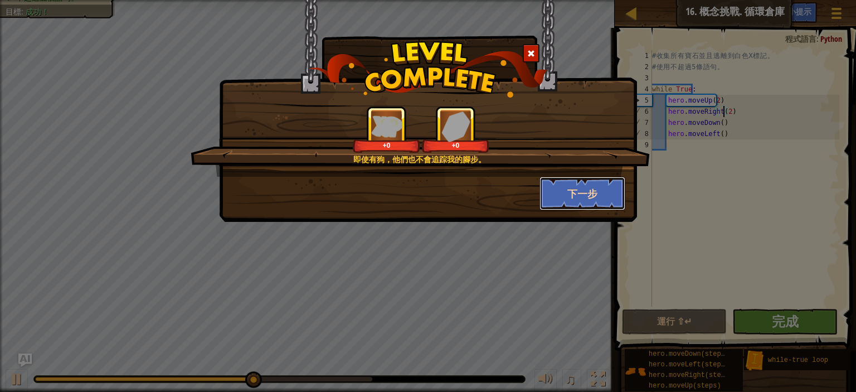
click at [571, 188] on button "下一步" at bounding box center [583, 193] width 86 height 33
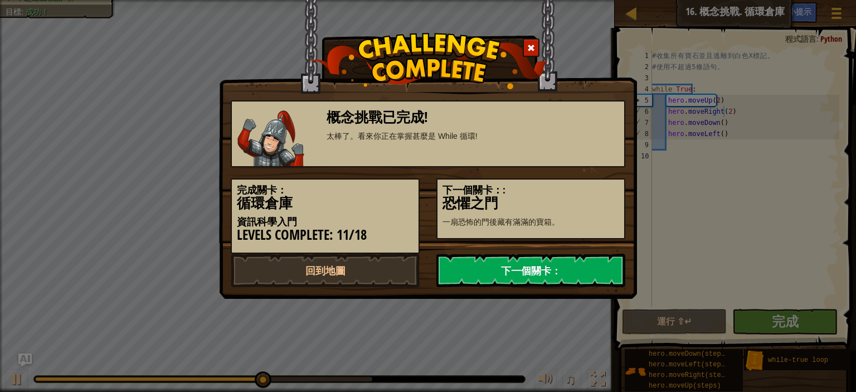
click at [530, 278] on link "下一個關卡：" at bounding box center [530, 270] width 189 height 33
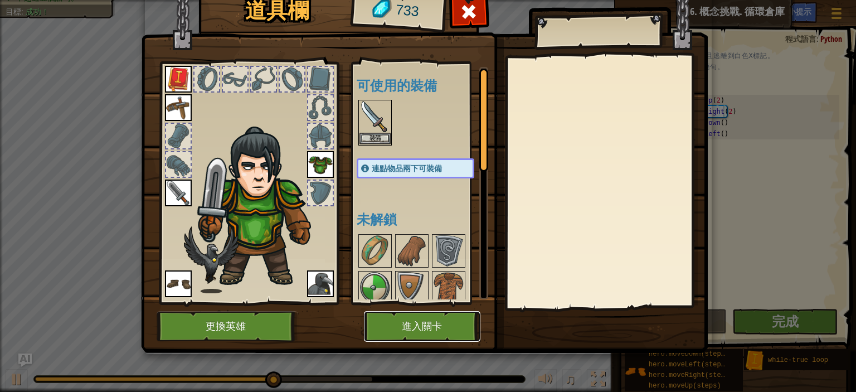
click at [444, 326] on button "進入關卡" at bounding box center [422, 326] width 116 height 31
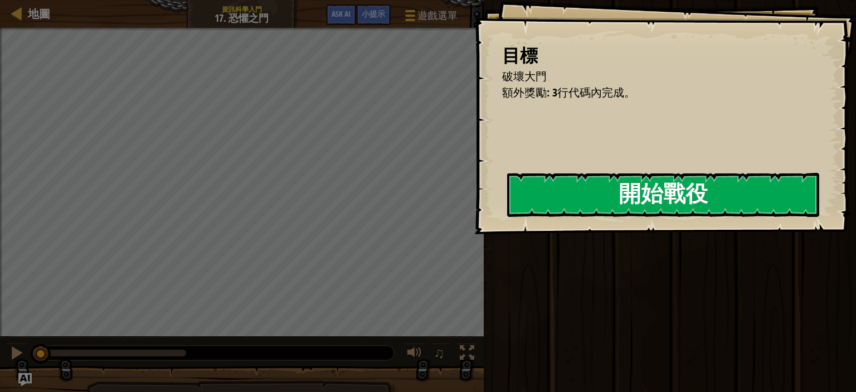
click at [611, 189] on button "開始戰役" at bounding box center [663, 195] width 312 height 44
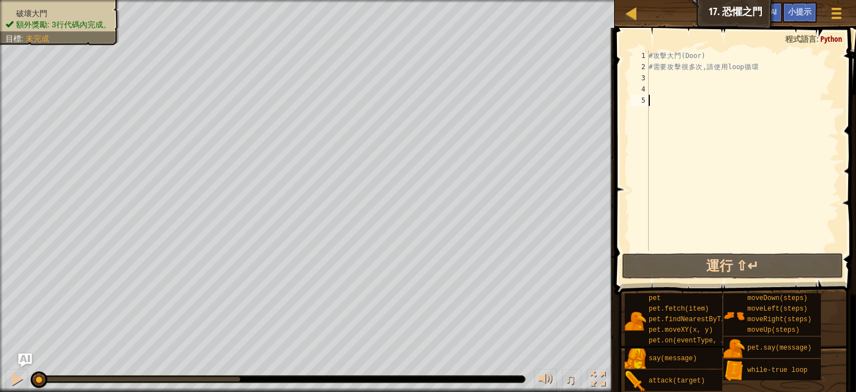
click at [686, 86] on div "# 攻 擊 大 門 (Door) # 需 要 攻 擊 很 多 次 , 請 使 用 loop 循 環" at bounding box center [743, 161] width 193 height 223
type textarea "h"
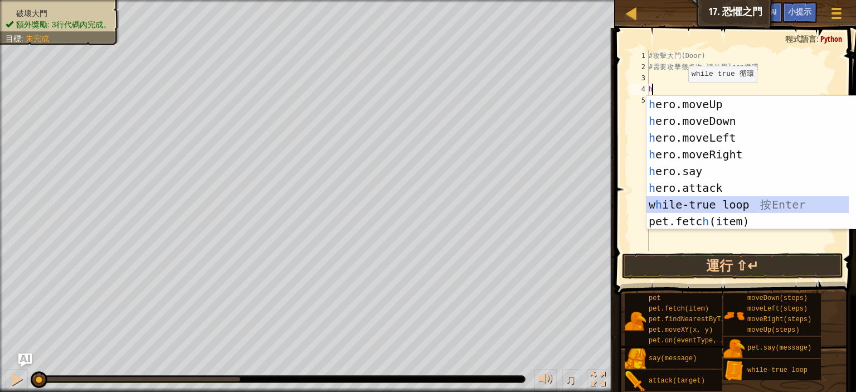
click at [690, 199] on div "h ero.moveUp 按 Enter h ero.moveDown 按 Enter h ero.moveLeft 按 Enter h ero.moveRi…" at bounding box center [748, 179] width 202 height 167
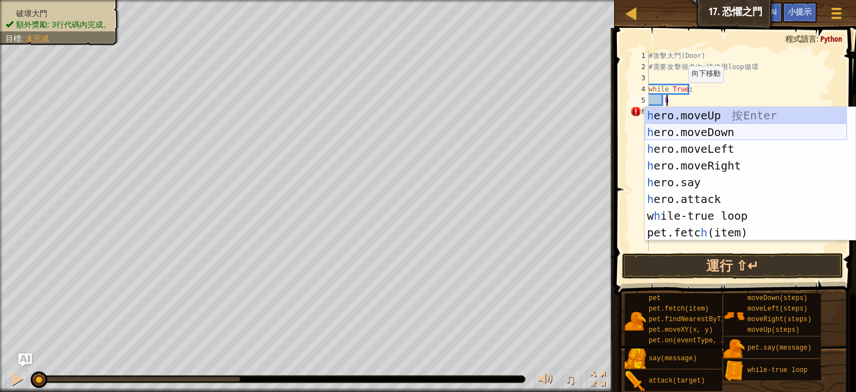
scroll to position [5, 1]
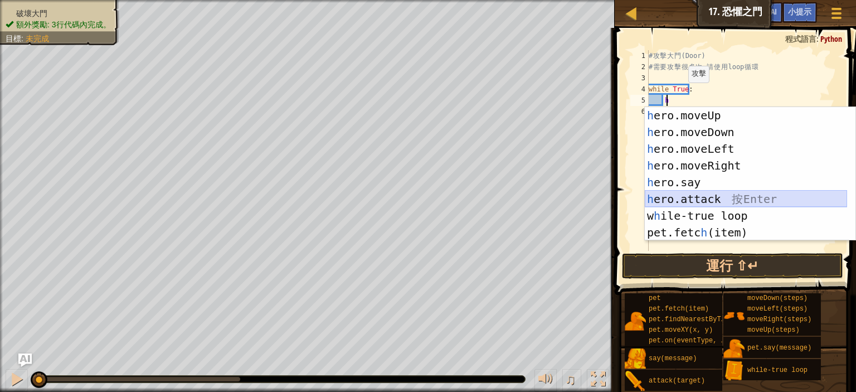
click at [707, 206] on div "h ero.moveUp 按 Enter h ero.moveDown 按 Enter h ero.moveLeft 按 Enter h ero.moveRi…" at bounding box center [746, 190] width 202 height 167
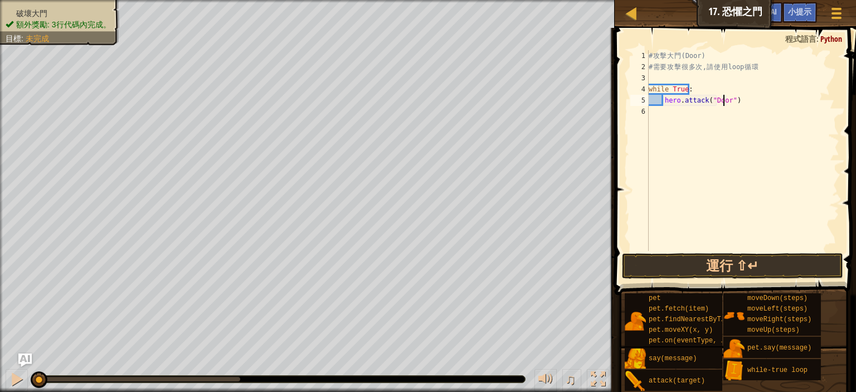
scroll to position [5, 9]
type textarea "hero.attack("Door")"
click at [776, 266] on button "運行 ⇧↵" at bounding box center [732, 266] width 221 height 26
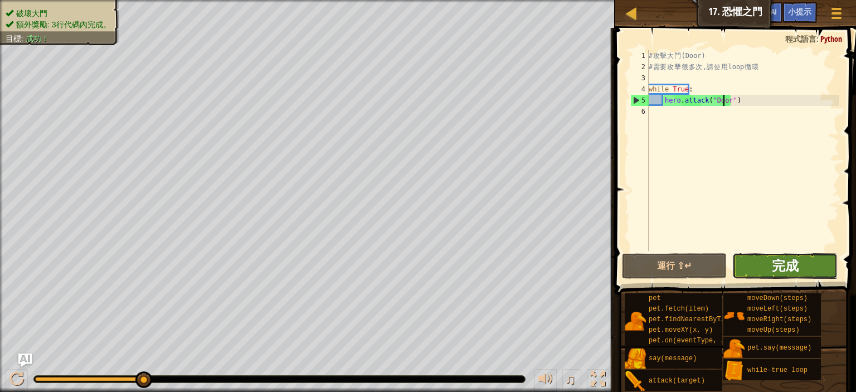
click at [777, 263] on span "完成" at bounding box center [785, 265] width 27 height 18
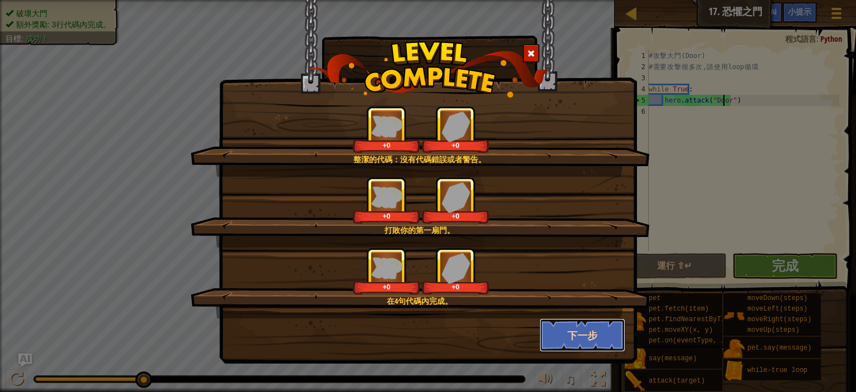
click at [589, 325] on button "下一步" at bounding box center [583, 334] width 86 height 33
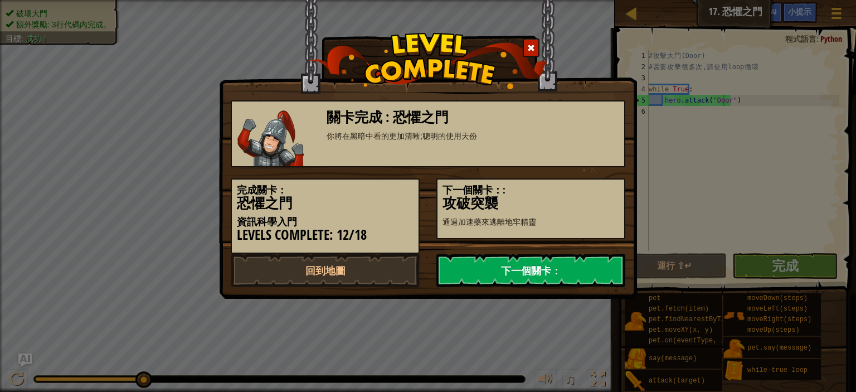
click at [546, 264] on link "下一個關卡：" at bounding box center [530, 270] width 189 height 33
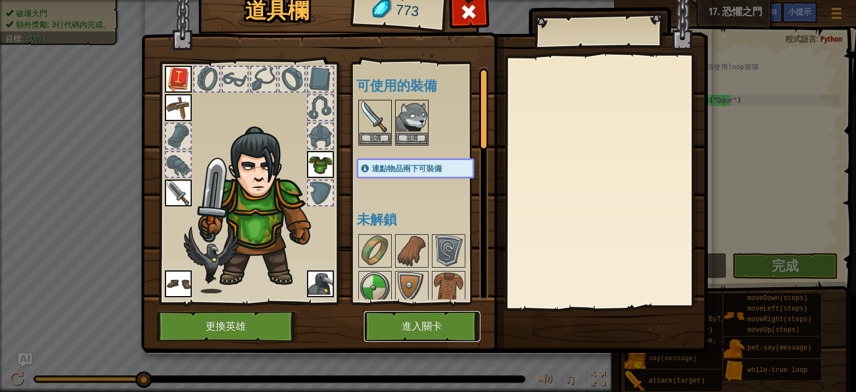
click at [446, 323] on button "進入關卡" at bounding box center [422, 326] width 116 height 31
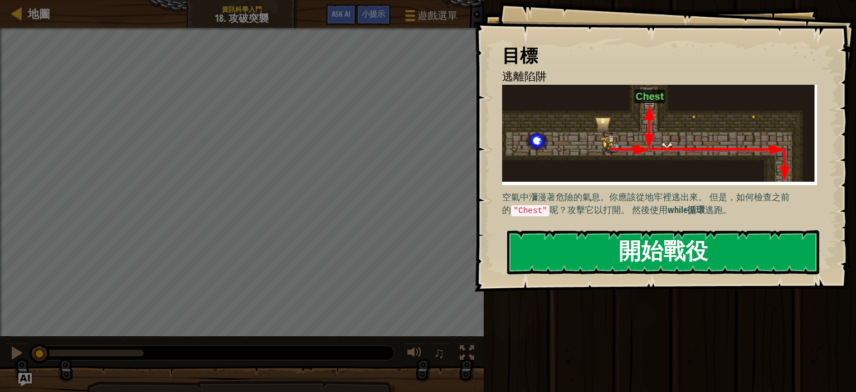
click at [598, 249] on button "開始戰役" at bounding box center [663, 252] width 312 height 44
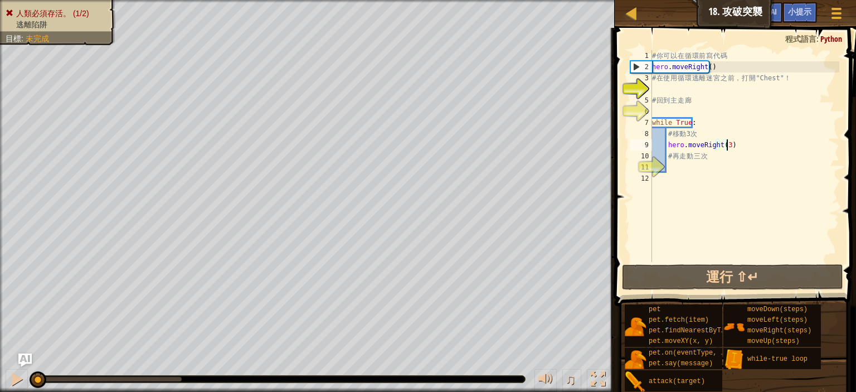
click at [732, 144] on div "# 你 可 以 在 循 環 前 寫 代 碼 hero . moveRight ( ) # 在 使 用 循 環 逃 離 迷 宮 之 前 ， 打 開 "Chest…" at bounding box center [745, 167] width 190 height 234
type textarea "hero.moveRight(3)"
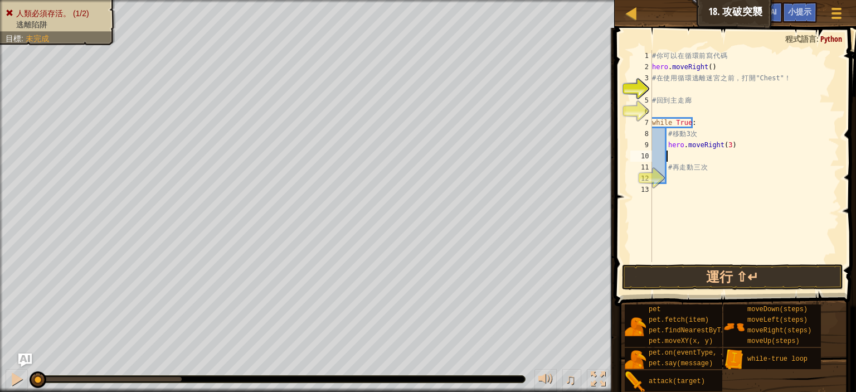
type textarea "h"
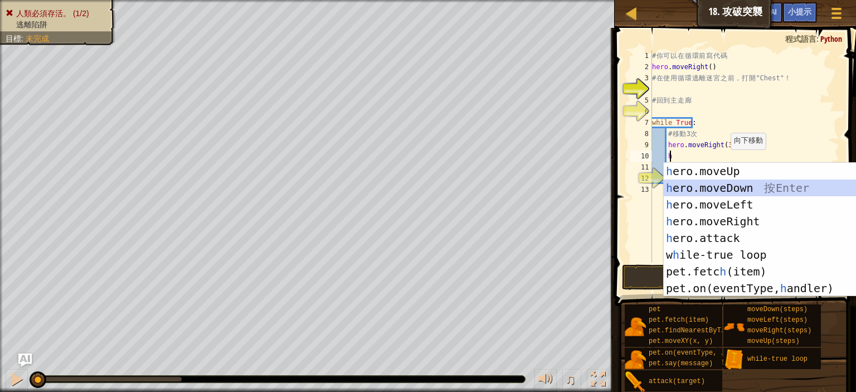
click at [716, 190] on div "h ero.moveUp 按 Enter h ero.moveDown 按 Enter h ero.moveLeft 按 Enter h ero.moveRi…" at bounding box center [769, 246] width 211 height 167
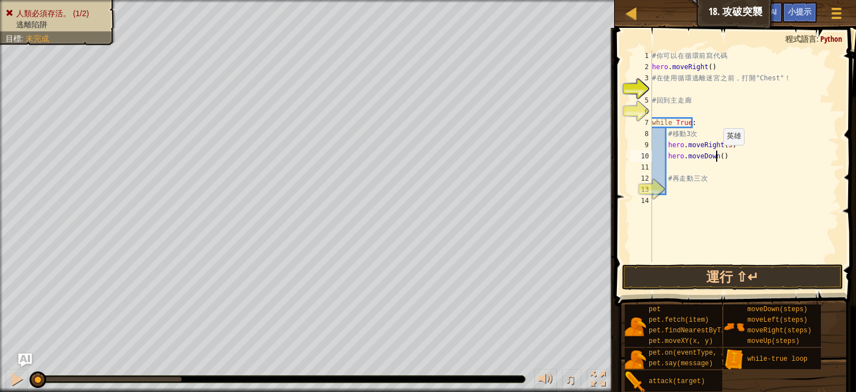
click at [717, 156] on div "# 你 可 以 在 循 環 前 寫 代 碼 hero . moveRight ( ) # 在 使 用 循 環 逃 離 迷 宮 之 前 ， 打 開 "Chest…" at bounding box center [745, 167] width 190 height 234
type textarea "hero.moveDown(3)"
click at [785, 280] on button "運行 ⇧↵" at bounding box center [732, 277] width 221 height 26
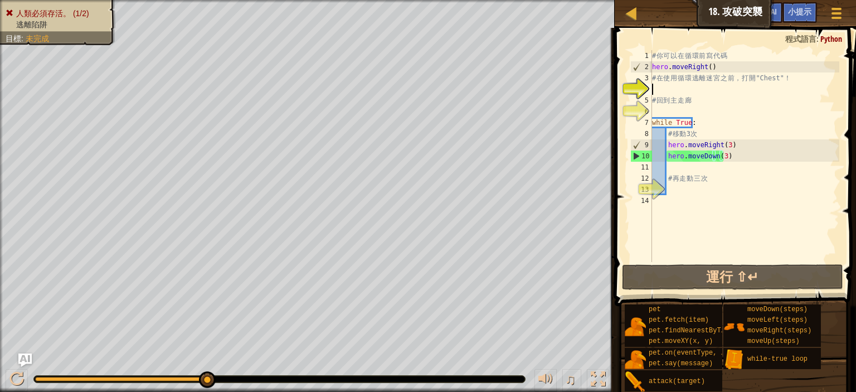
click at [700, 86] on div "# 你 可 以 在 循 環 前 寫 代 碼 hero . moveRight ( ) # 在 使 用 循 環 逃 離 迷 宮 之 前 ， 打 開 "Chest…" at bounding box center [745, 167] width 190 height 234
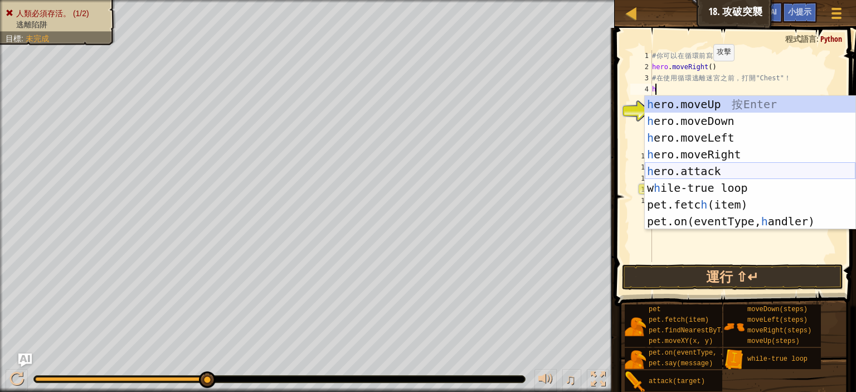
click at [703, 166] on div "h ero.moveUp 按 Enter h ero.moveDown 按 Enter h ero.moveLeft 按 Enter h ero.moveRi…" at bounding box center [750, 179] width 211 height 167
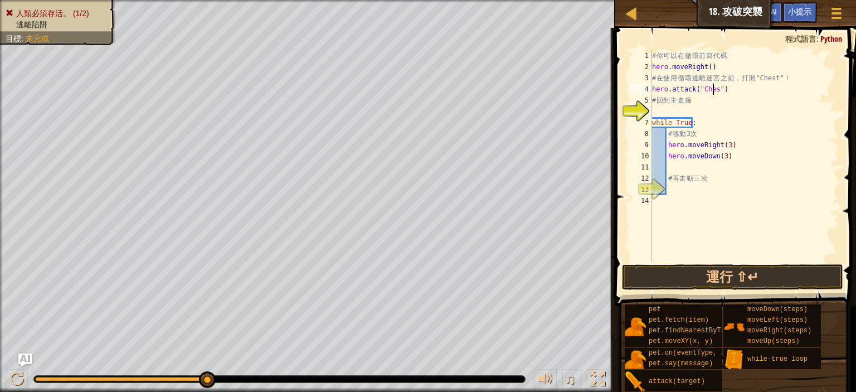
scroll to position [5, 7]
type textarea "hero.attack("Chest")"
click at [719, 268] on button "運行 ⇧↵" at bounding box center [732, 277] width 221 height 26
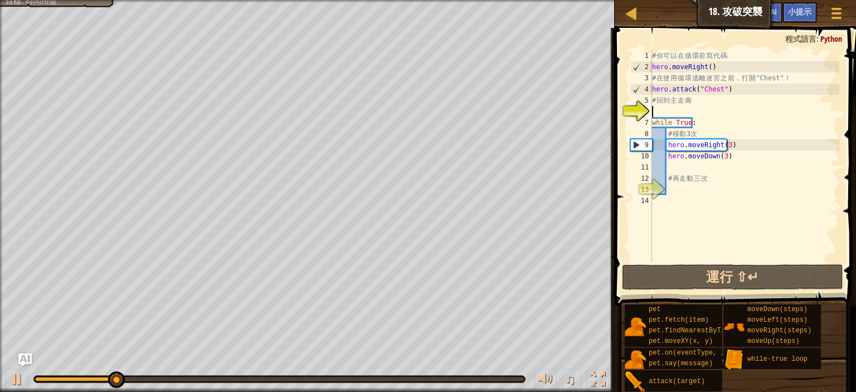
click at [664, 111] on div "# 你 可 以 在 循 環 前 寫 代 碼 hero . moveRight ( ) # 在 使 用 循 環 逃 離 迷 宮 之 前 ， 打 開 "Chest…" at bounding box center [745, 167] width 190 height 234
type textarea "h"
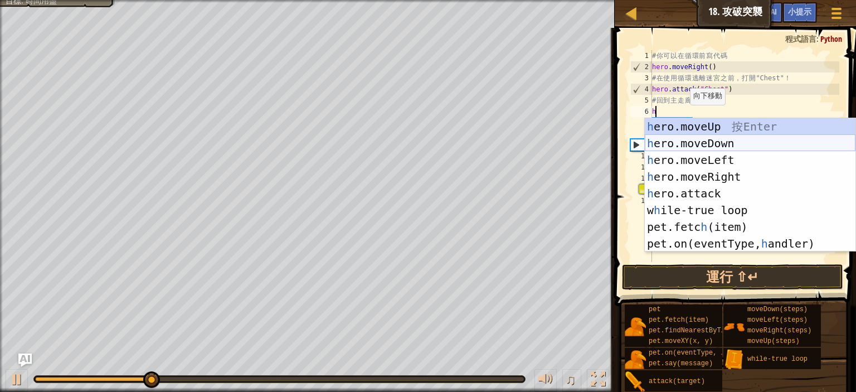
click at [711, 144] on div "h ero.moveUp 按 Enter h ero.moveDown 按 Enter h ero.moveLeft 按 Enter h ero.moveRi…" at bounding box center [750, 201] width 211 height 167
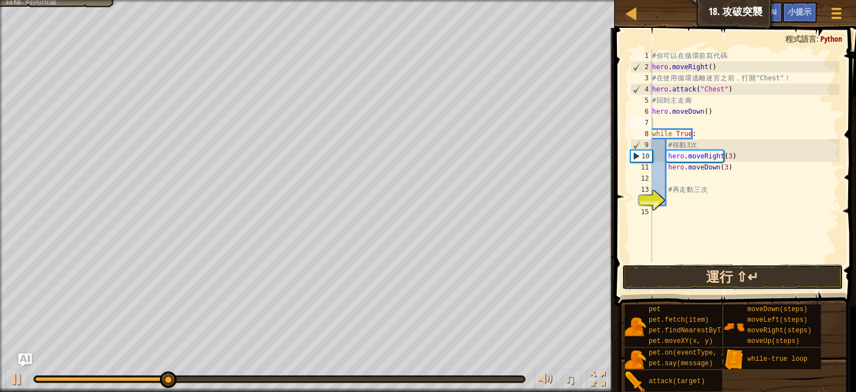
click at [761, 271] on button "運行 ⇧↵" at bounding box center [732, 277] width 221 height 26
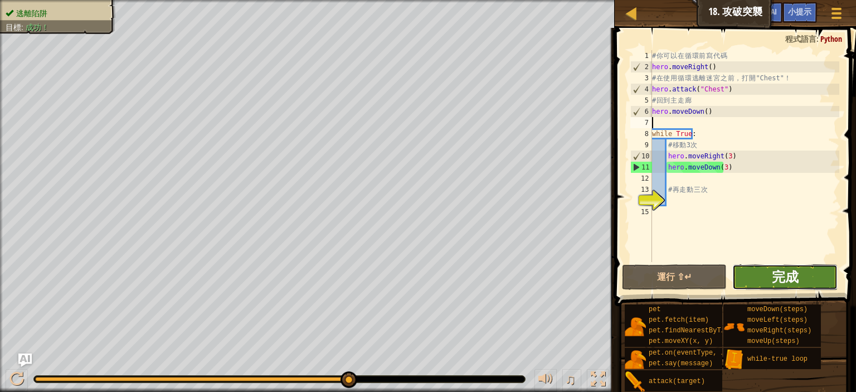
click at [781, 283] on span "完成" at bounding box center [785, 277] width 27 height 18
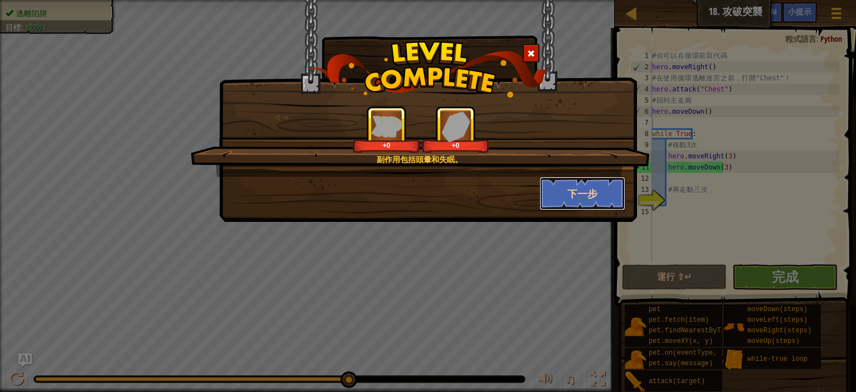
click at [562, 187] on button "下一步" at bounding box center [583, 193] width 86 height 33
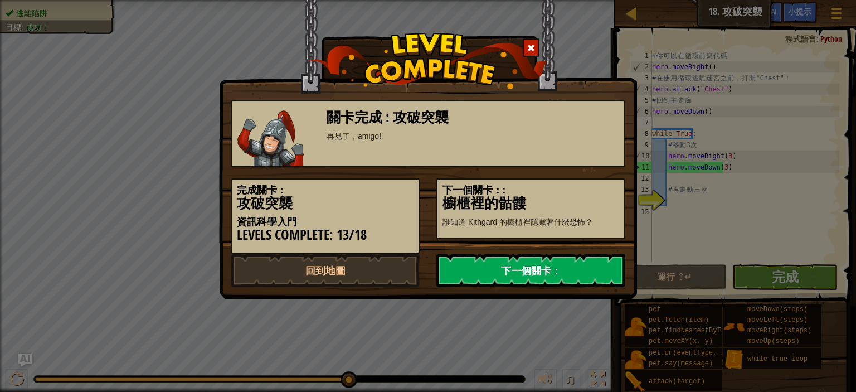
click at [541, 263] on link "下一個關卡：" at bounding box center [530, 270] width 189 height 33
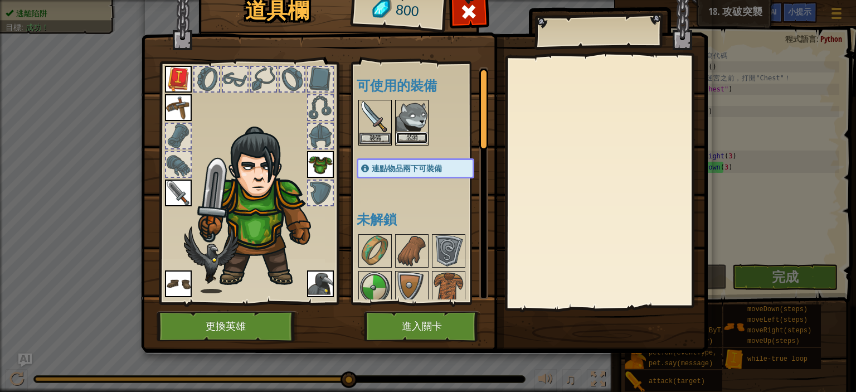
click at [415, 132] on button "裝備" at bounding box center [411, 138] width 31 height 12
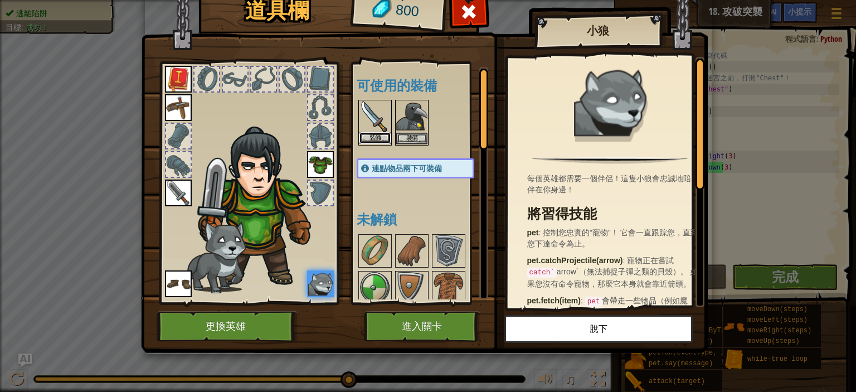
click at [373, 138] on button "裝備" at bounding box center [375, 138] width 31 height 12
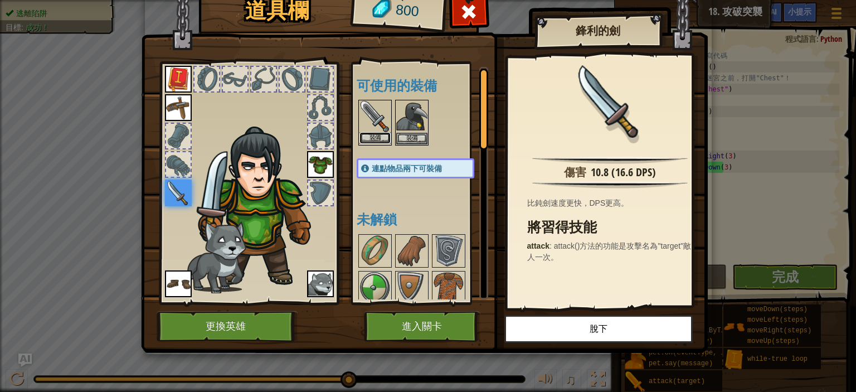
click at [379, 133] on button "裝備" at bounding box center [375, 138] width 31 height 12
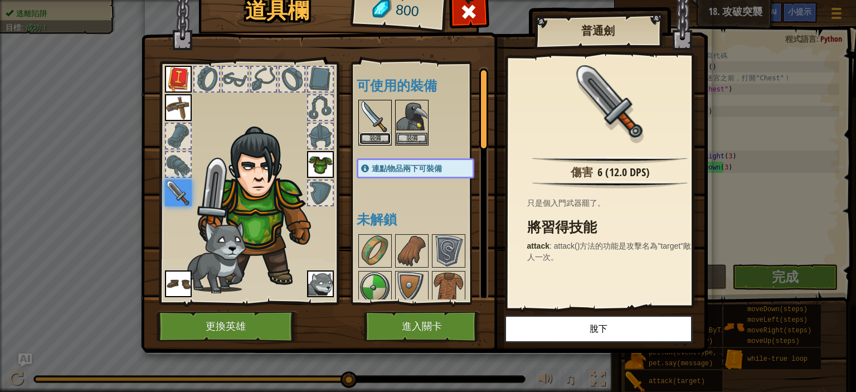
click at [379, 133] on button "裝備" at bounding box center [375, 139] width 31 height 12
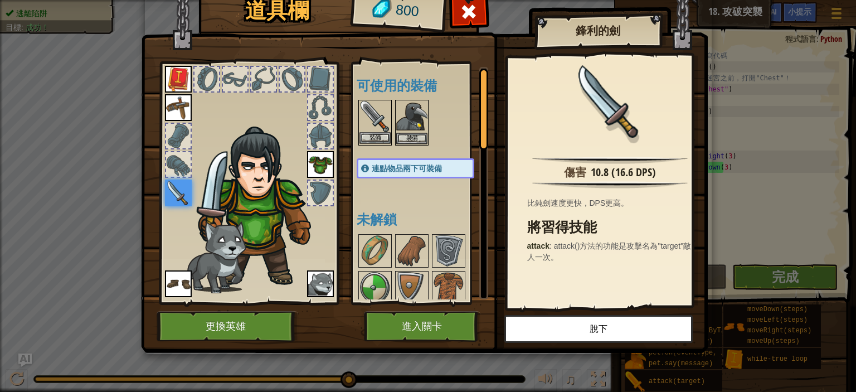
click at [368, 116] on img at bounding box center [375, 116] width 31 height 31
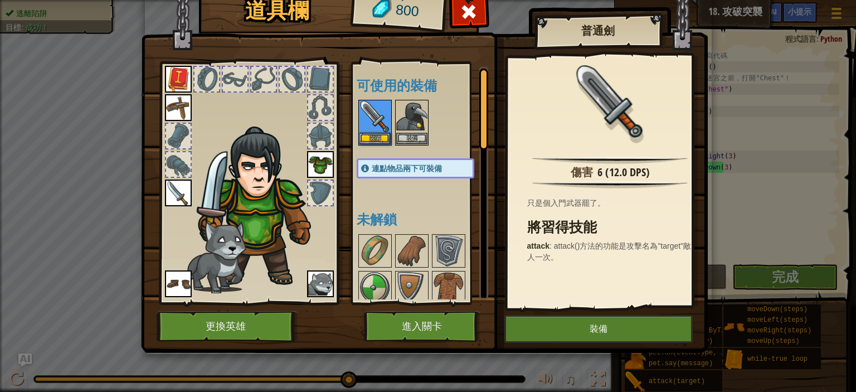
click at [190, 197] on img at bounding box center [178, 192] width 27 height 27
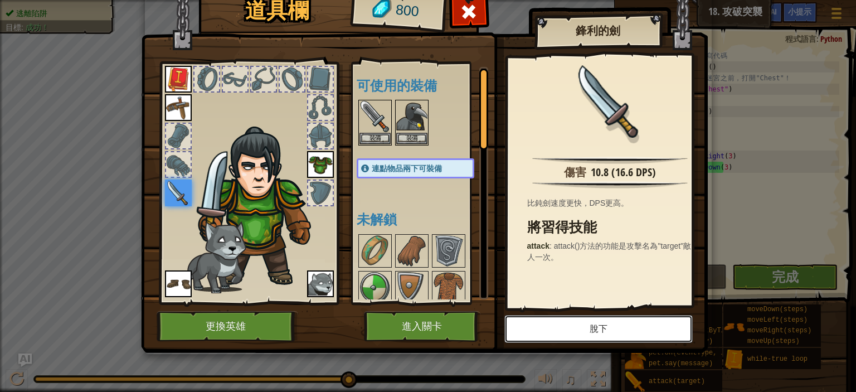
click at [630, 329] on button "脫下" at bounding box center [598, 329] width 188 height 28
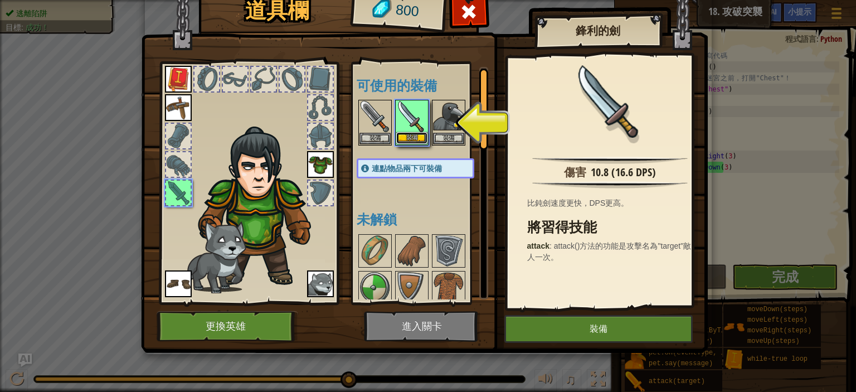
click at [407, 138] on button "裝備" at bounding box center [411, 138] width 31 height 12
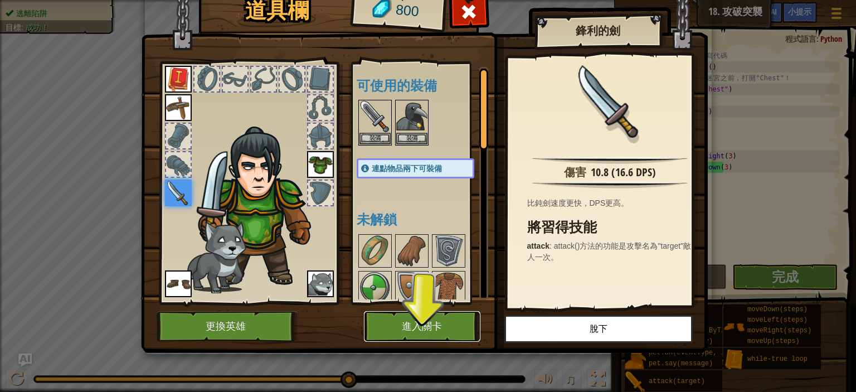
click at [421, 324] on button "進入關卡" at bounding box center [422, 326] width 116 height 31
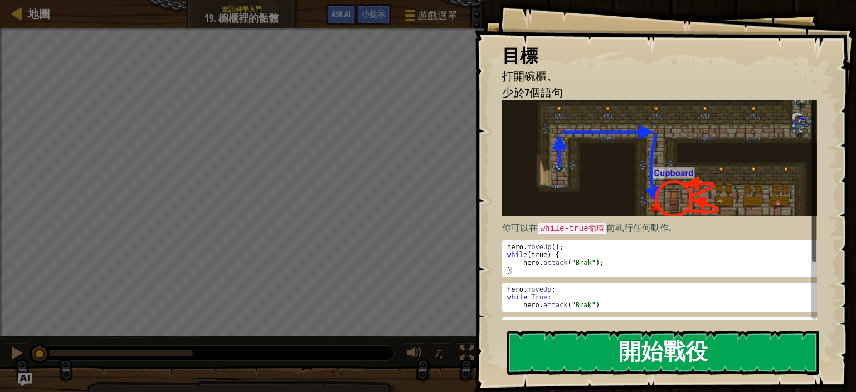
click at [720, 353] on button "開始戰役" at bounding box center [663, 353] width 312 height 44
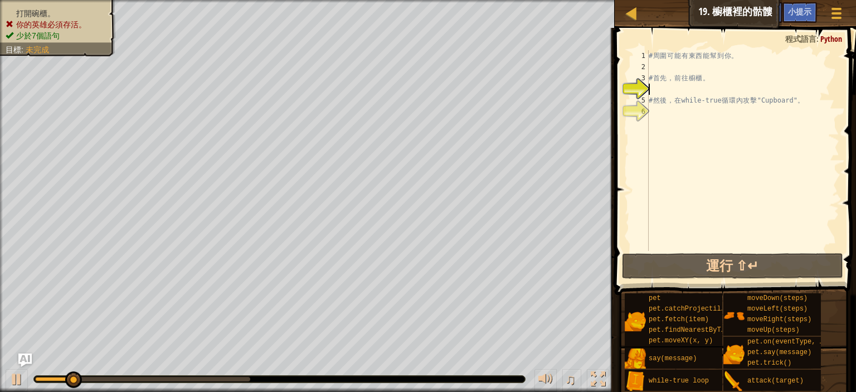
click at [50, 11] on ul "打開碗櫃。 你的英雄必須存活。 少於7個語句" at bounding box center [58, 24] width 104 height 33
